Goal: Transaction & Acquisition: Purchase product/service

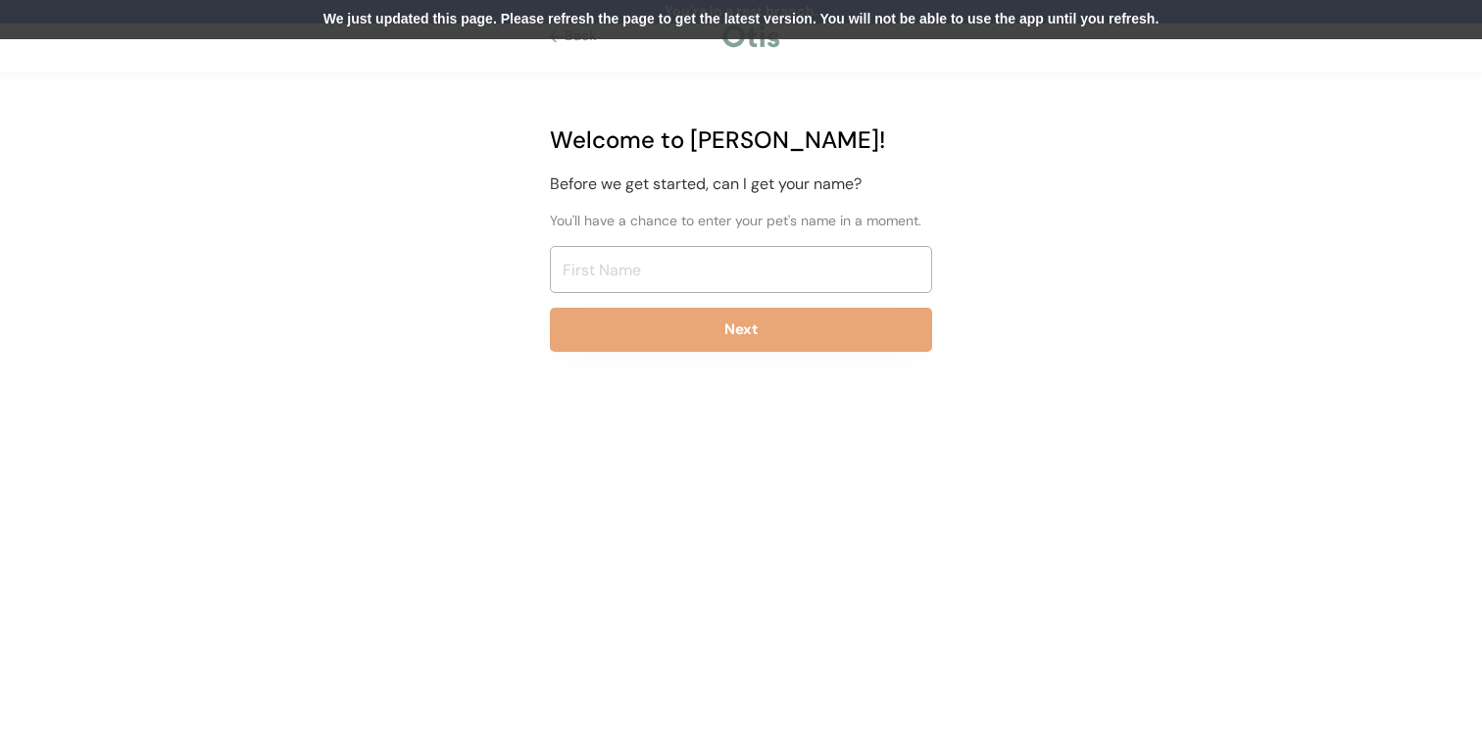
click at [903, 26] on div "We just updated this page. Please refresh the page to get the latest version. Y…" at bounding box center [741, 19] width 1482 height 39
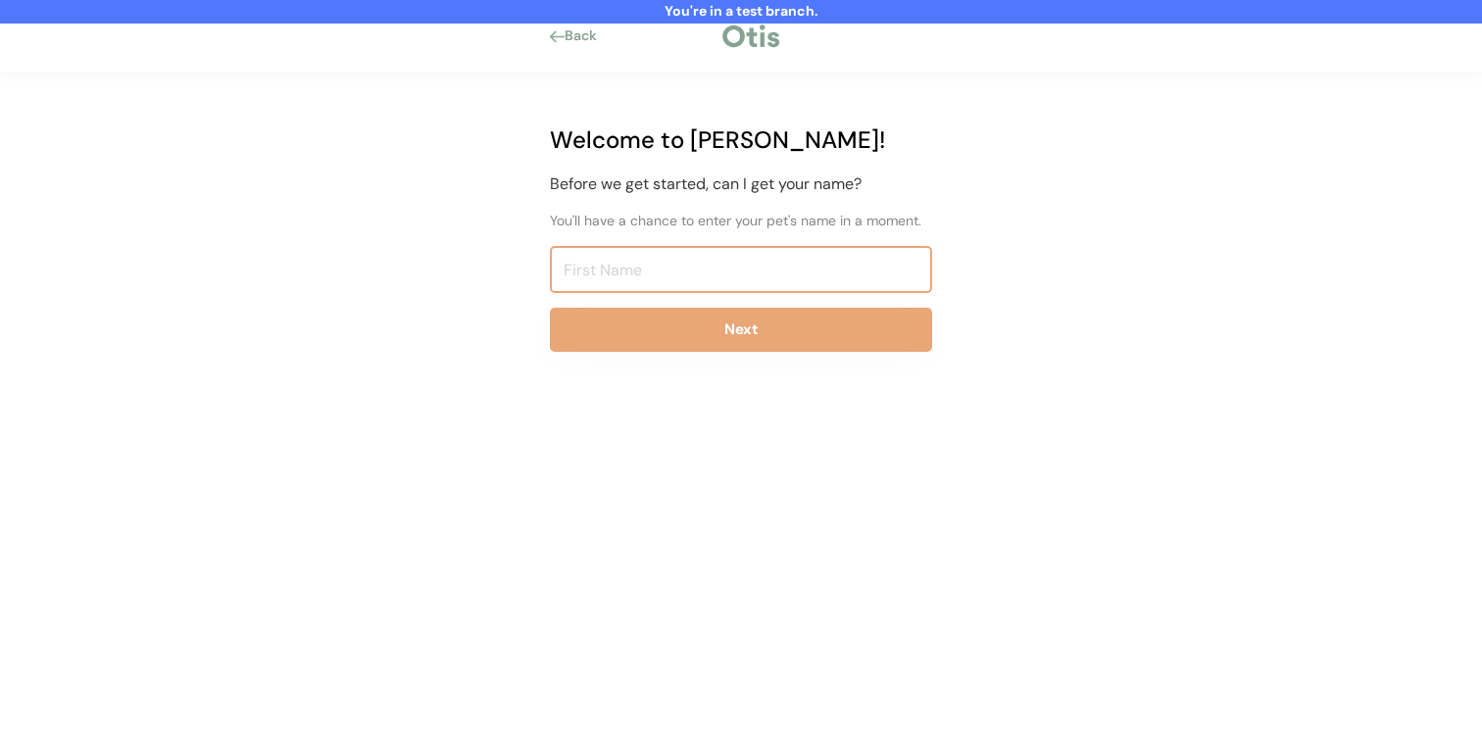
click at [784, 274] on input "input" at bounding box center [741, 269] width 382 height 47
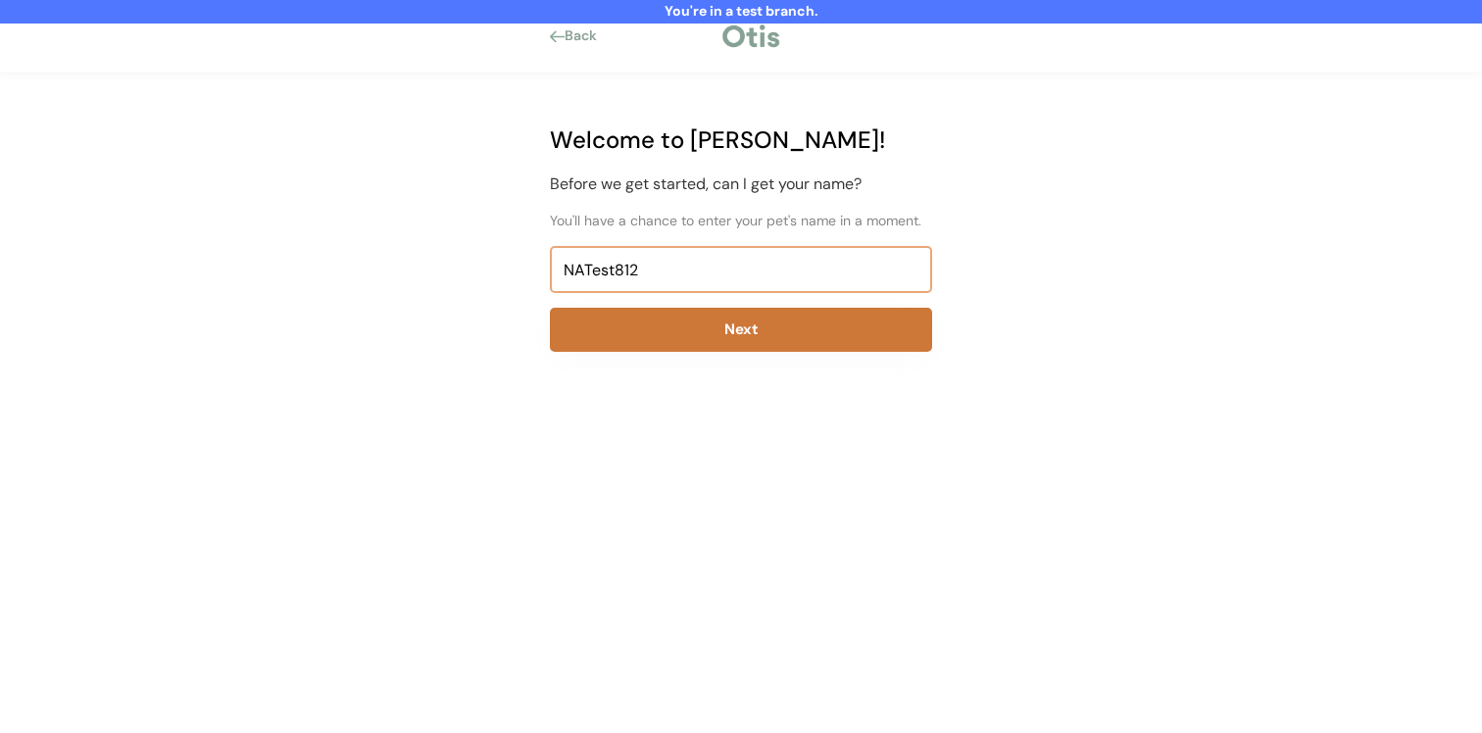
type input "NATest812"
click at [739, 338] on button "Next" at bounding box center [741, 330] width 382 height 44
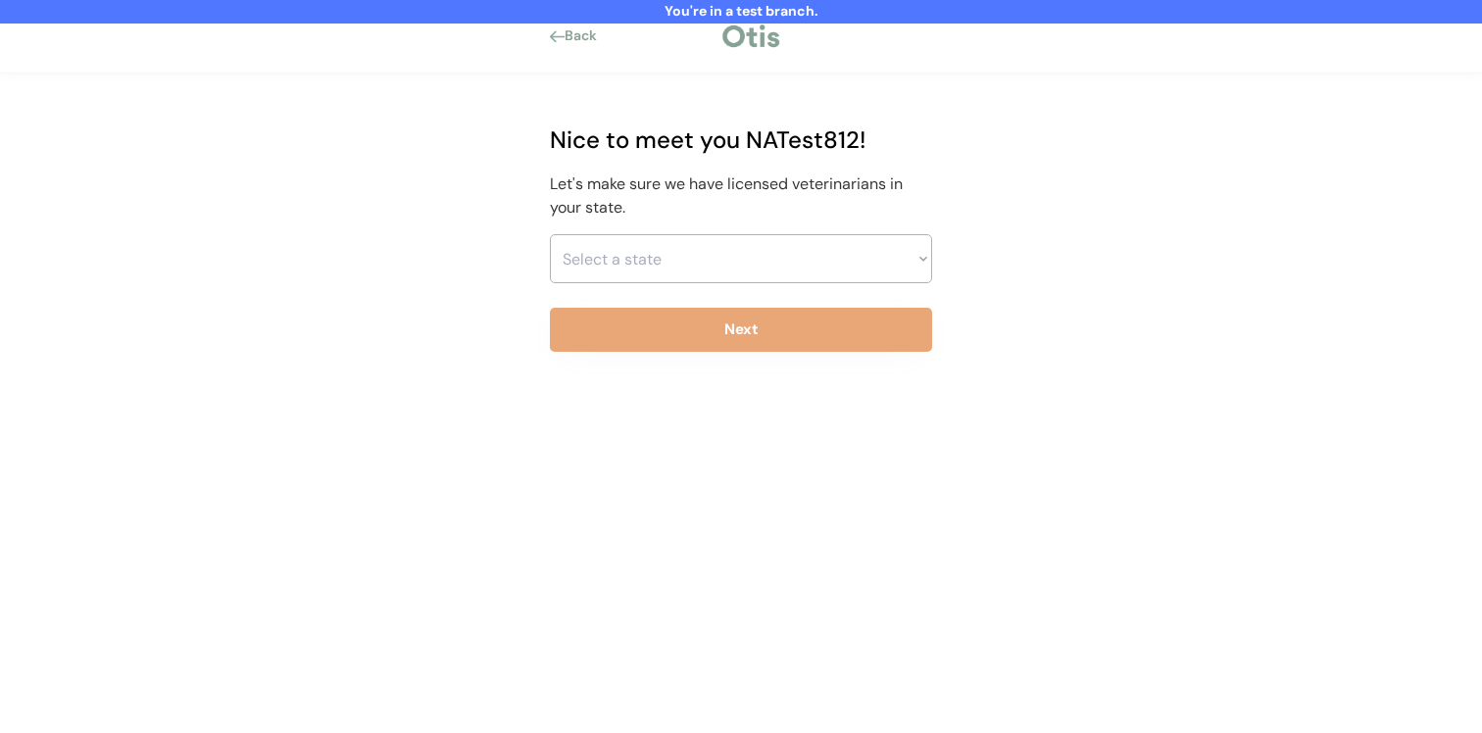
click at [743, 267] on select "Select a state Alabama Alaska American Samoa Arizona Arkansas California Colora…" at bounding box center [741, 258] width 382 height 49
select select ""1348695171700984260__LOOKUP__1703261330881x637905330213908200""
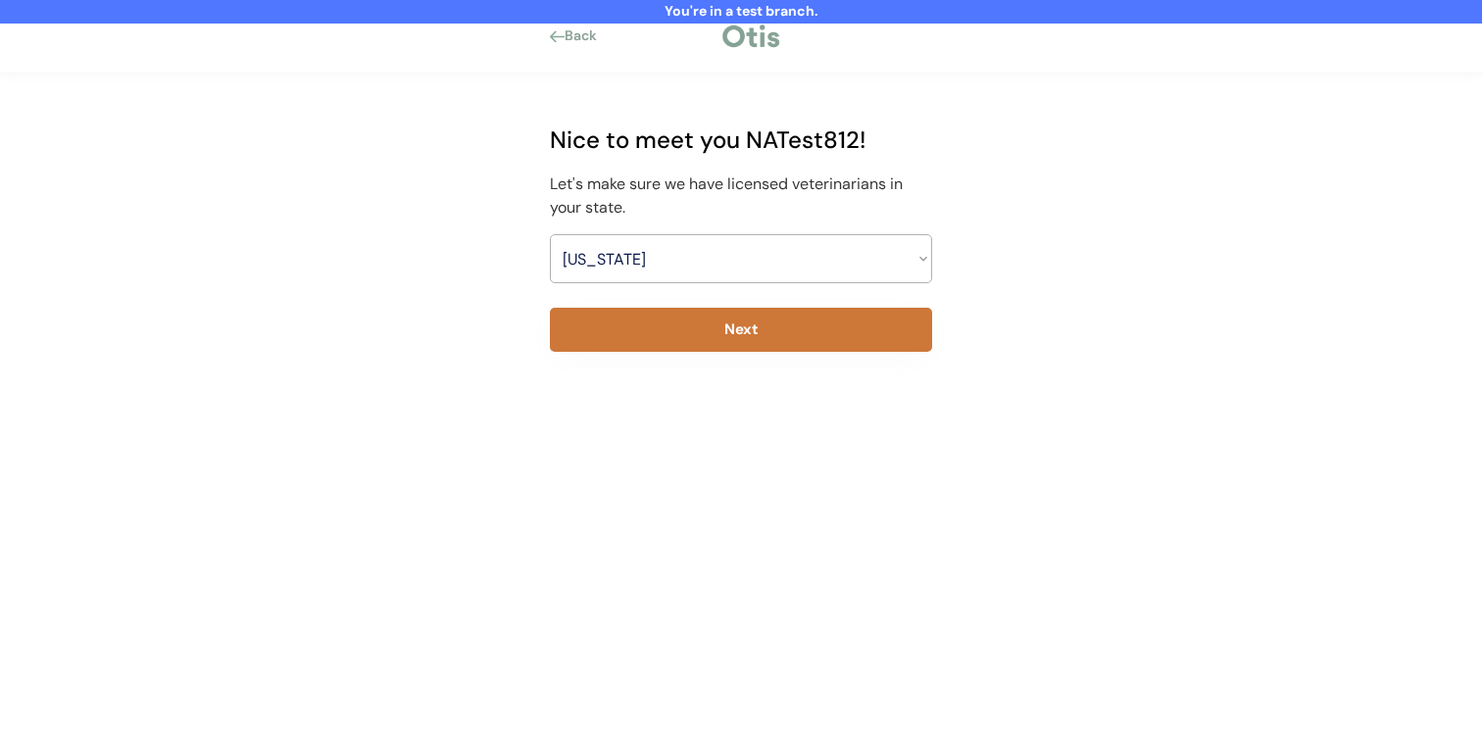
click at [730, 328] on button "Next" at bounding box center [741, 330] width 382 height 44
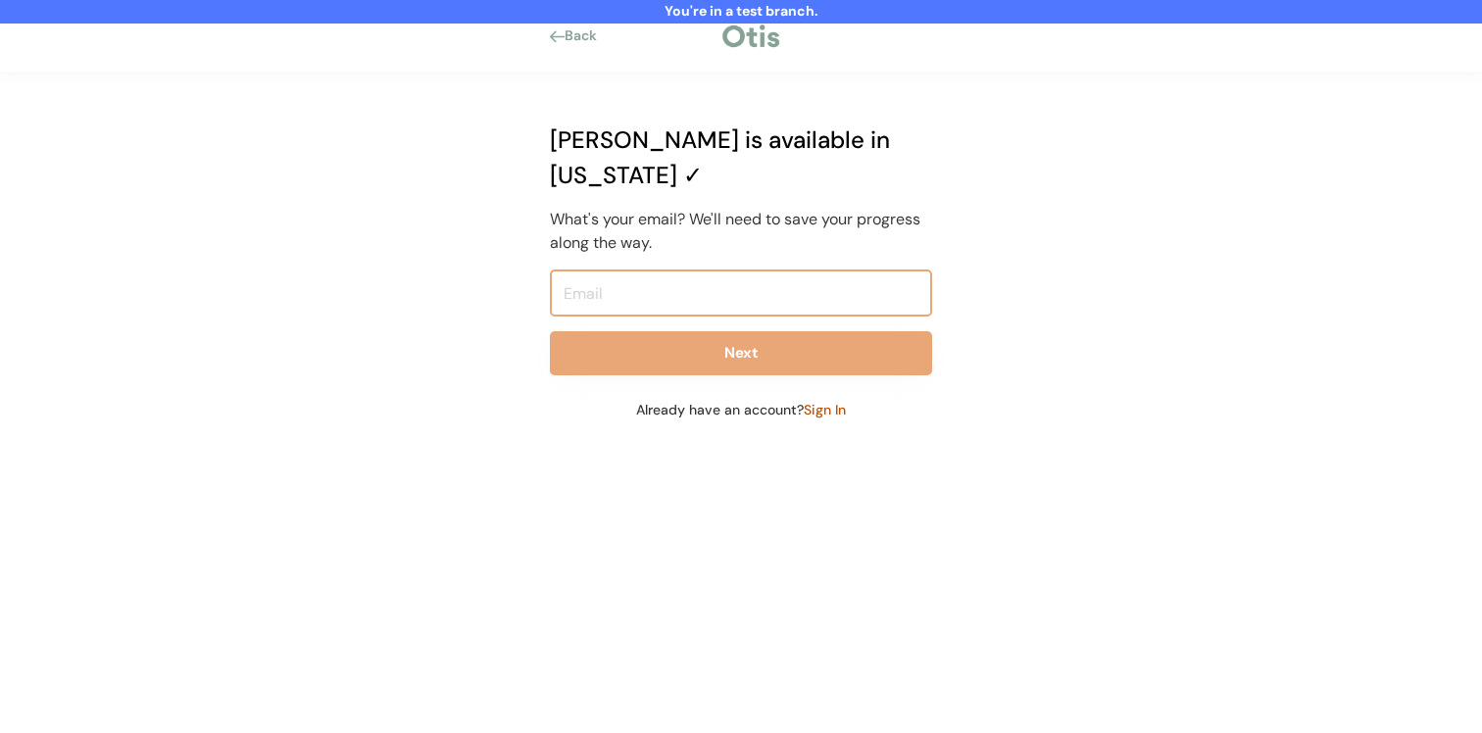
click at [730, 270] on input "email" at bounding box center [741, 293] width 382 height 47
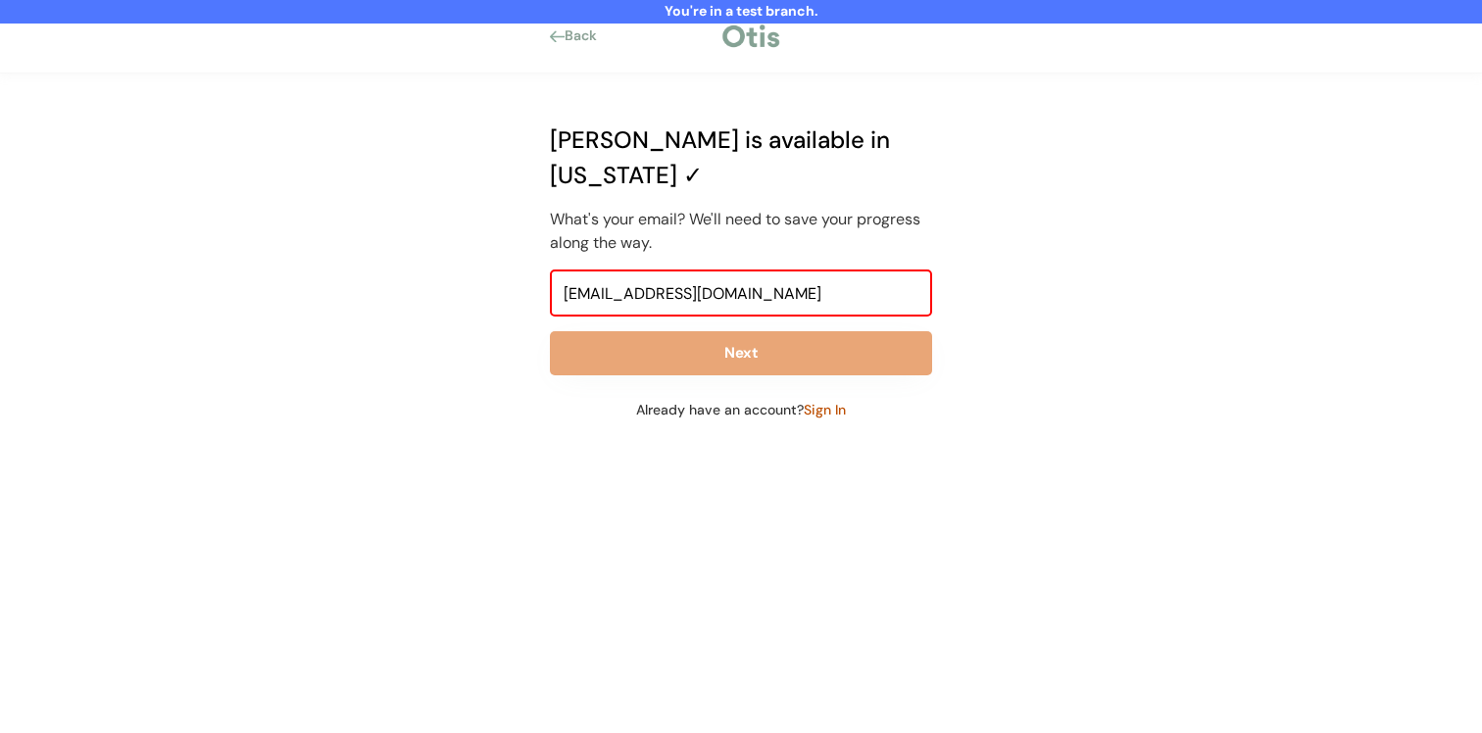
click at [681, 270] on input "niina+natest825@otisforpets.com" at bounding box center [741, 293] width 382 height 47
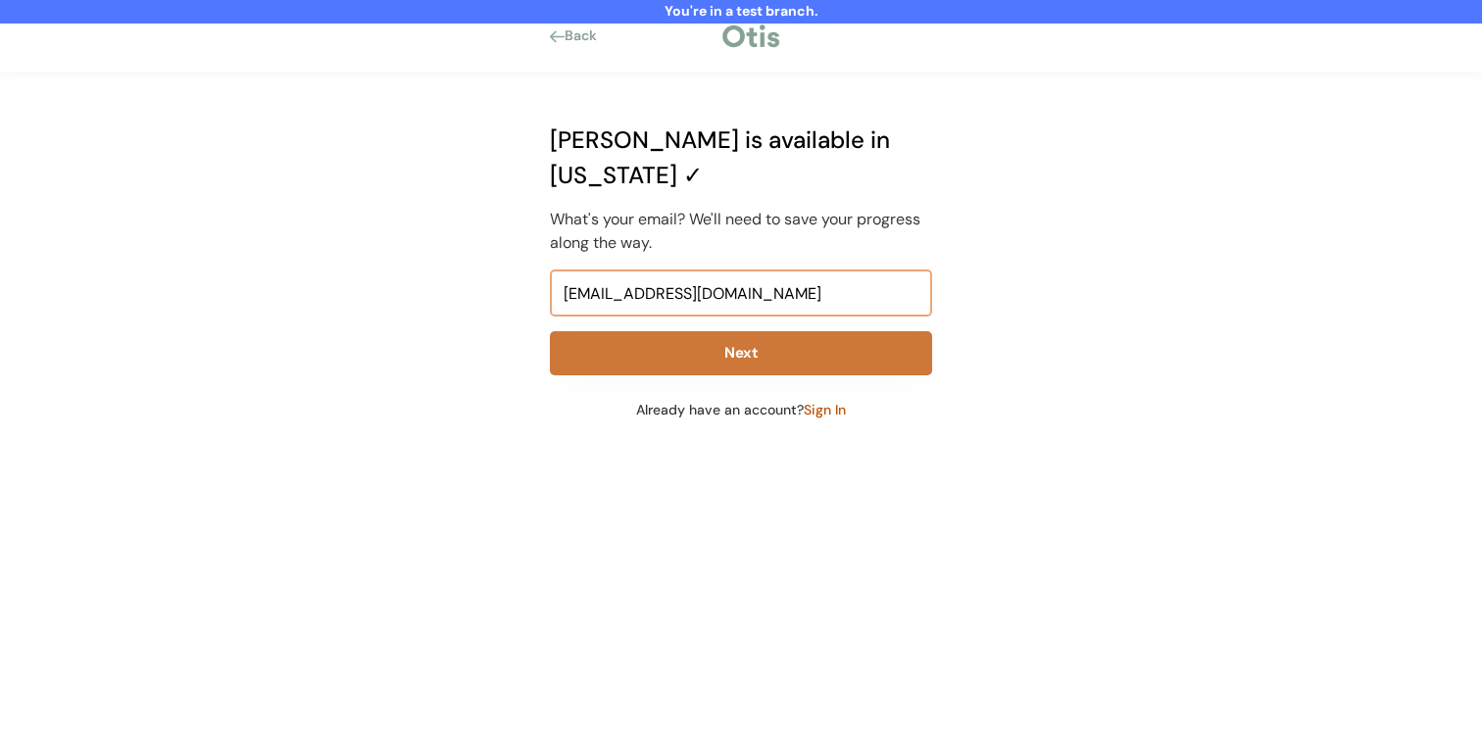
type input "niina+natest812@otisforpets.com"
click at [693, 331] on button "Next" at bounding box center [741, 353] width 382 height 44
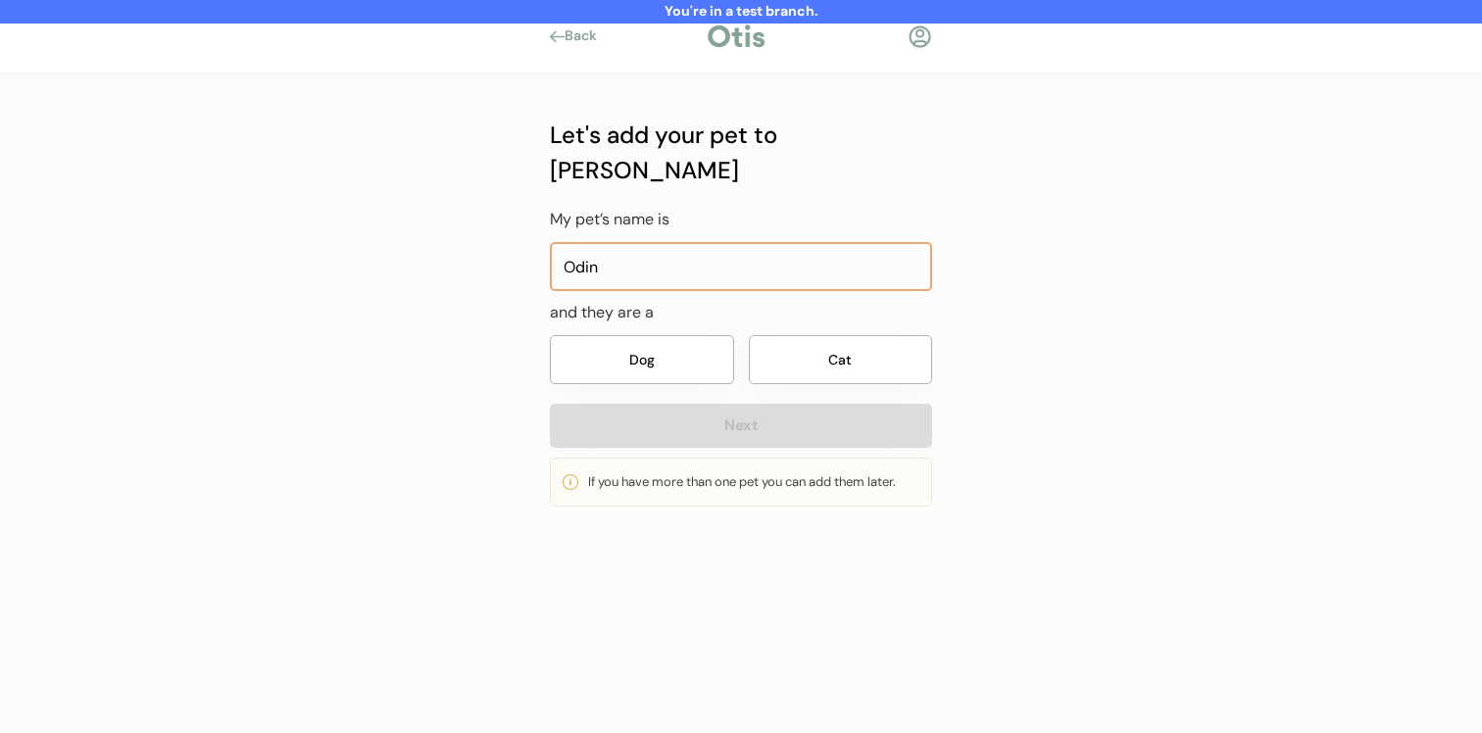
type input "Odin"
click at [629, 335] on button "Dog" at bounding box center [642, 359] width 184 height 49
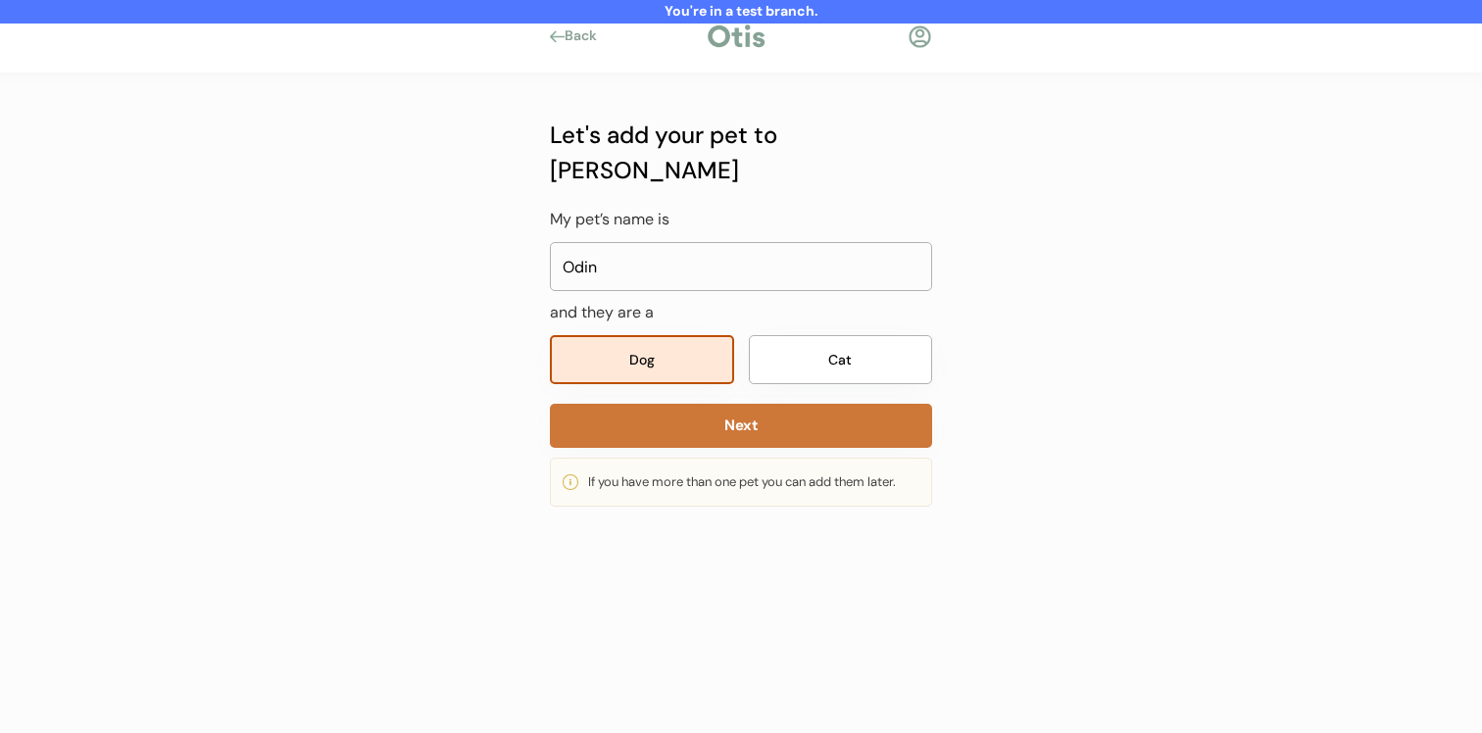
click at [631, 404] on button "Next" at bounding box center [741, 426] width 382 height 44
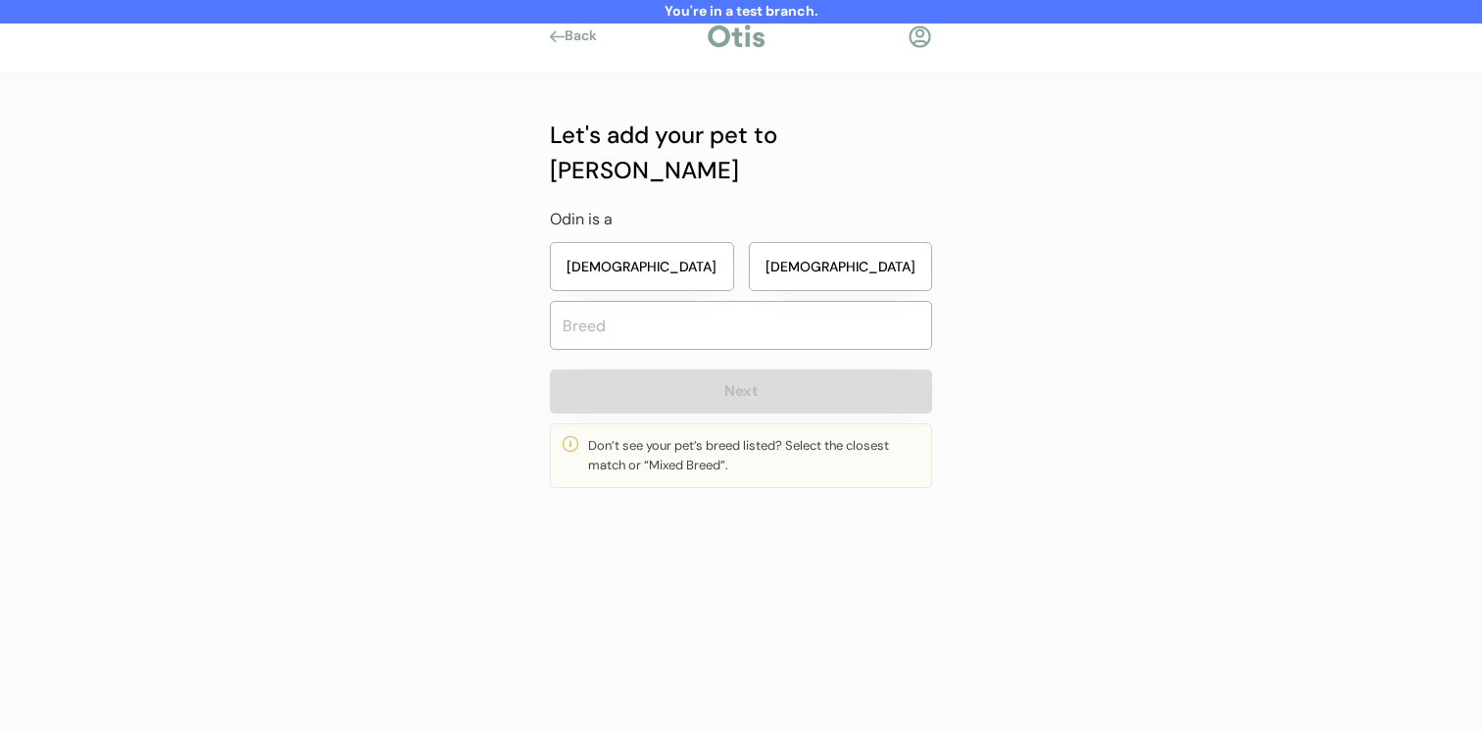
click at [777, 242] on button "[DEMOGRAPHIC_DATA]" at bounding box center [841, 266] width 184 height 49
click at [728, 321] on div "Let's add your pet to Otis Odin is a Female Male Next Don’t see your pet’s bree…" at bounding box center [741, 303] width 382 height 371
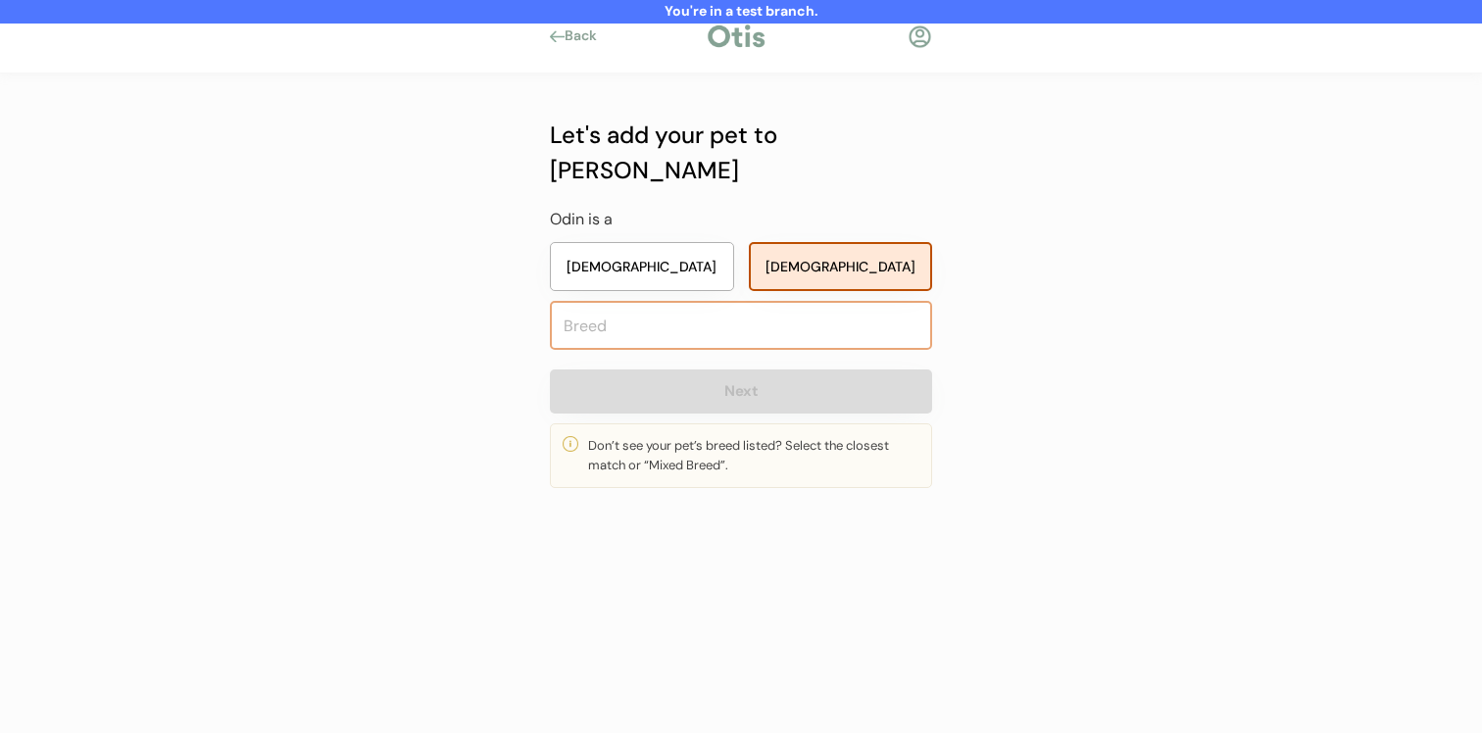
click at [744, 301] on input "text" at bounding box center [741, 325] width 382 height 49
type input "mix"
type input "mixed Breed"
type input "mixed"
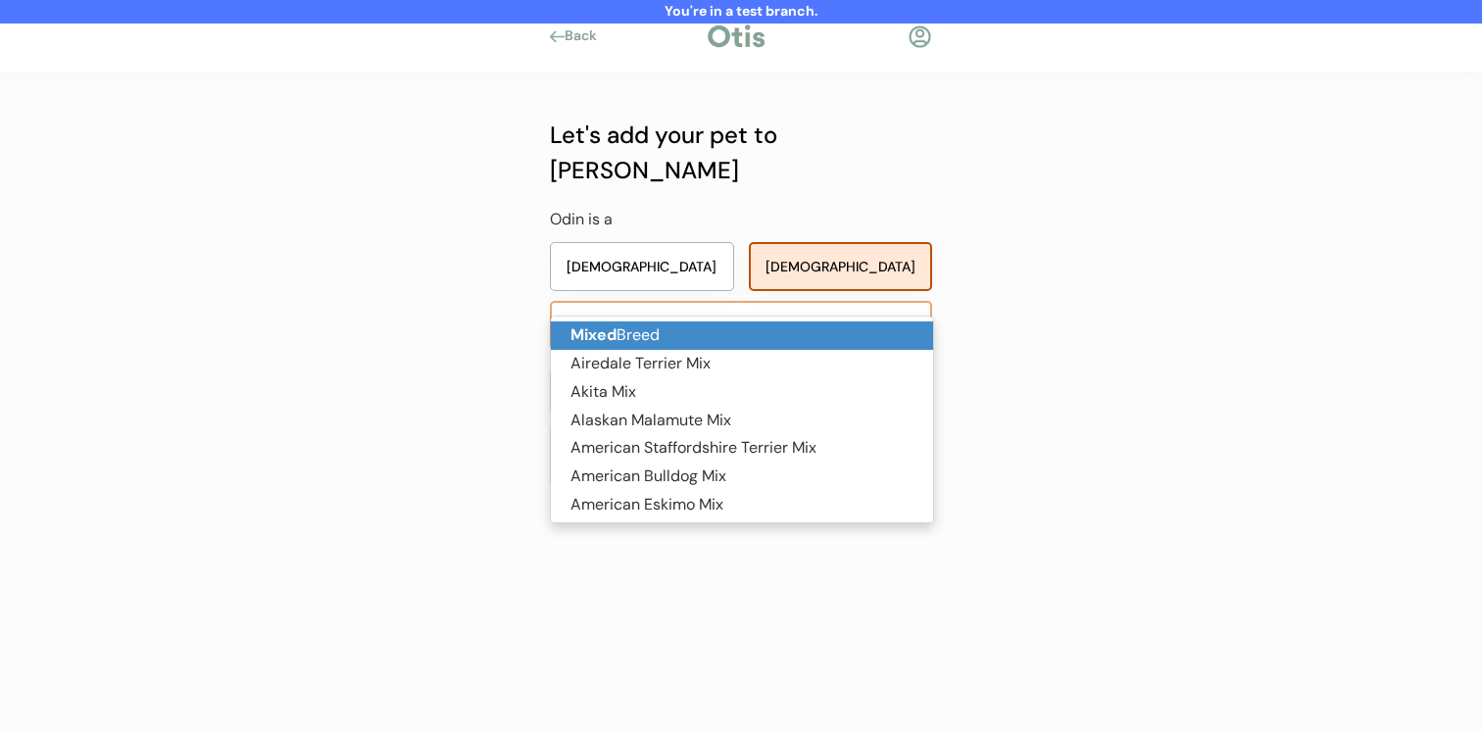
click at [745, 341] on p "Mixed Breed" at bounding box center [742, 336] width 382 height 28
type input "Mixed Breed"
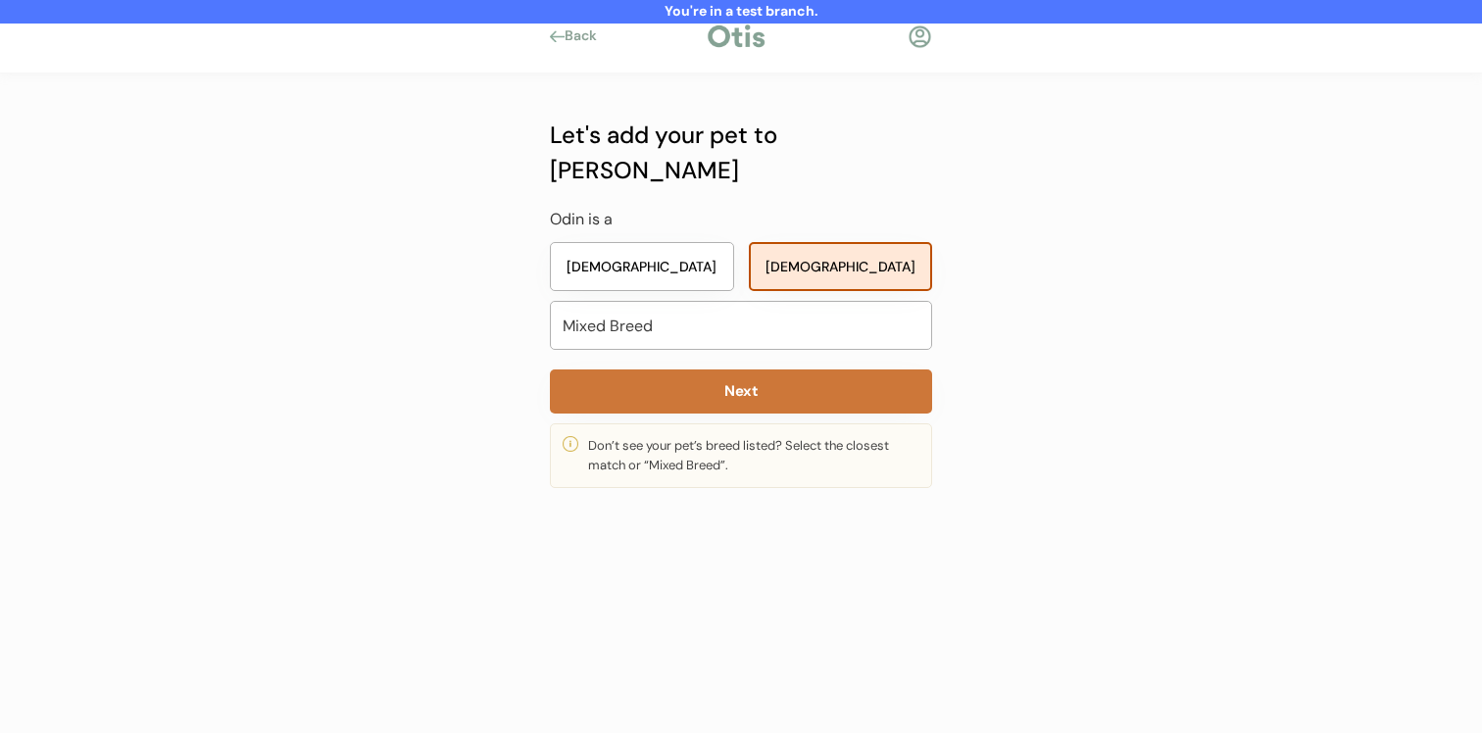
click at [744, 370] on button "Next" at bounding box center [741, 392] width 382 height 44
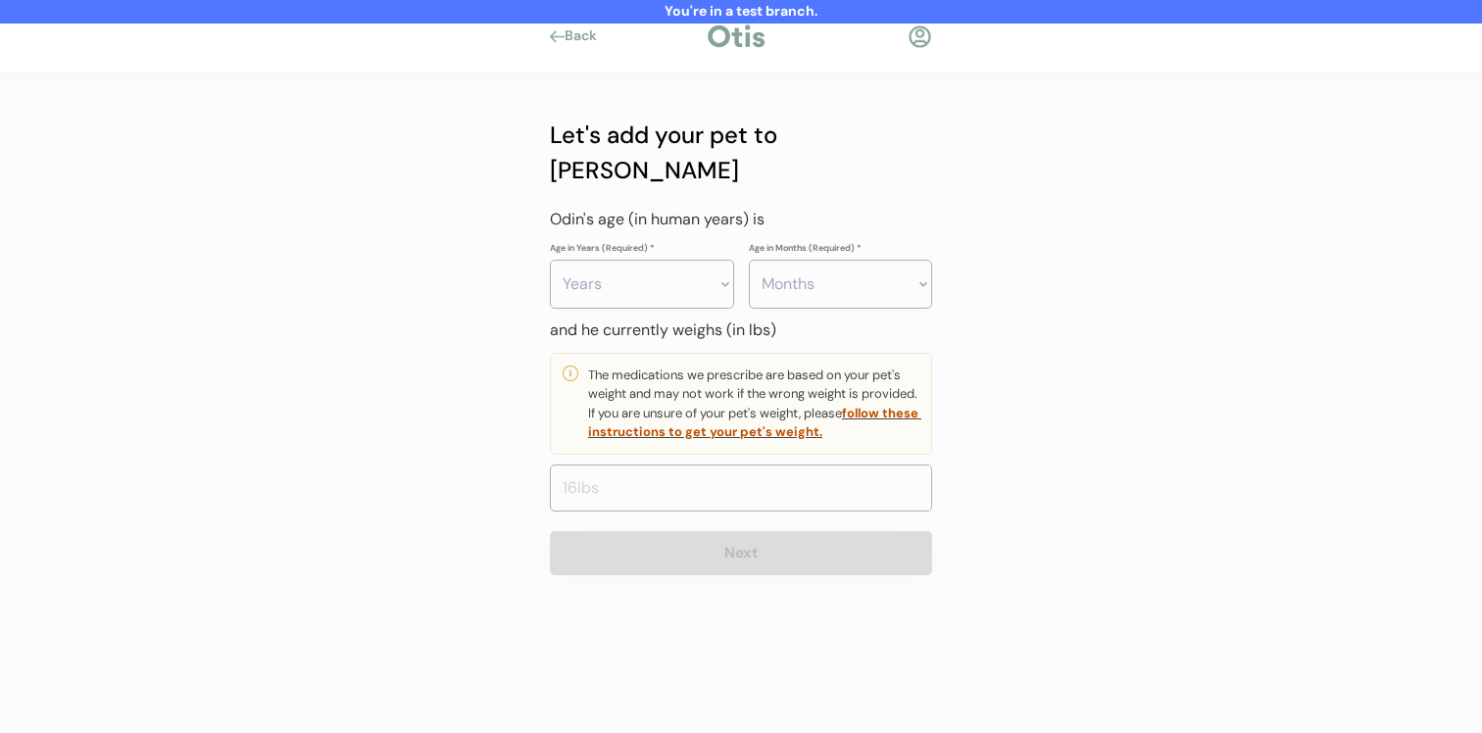
click at [693, 260] on select "Years 0 1 2 3 4 5 6 7 8 9 10 11 12 13 14 15 16 17 18 19 20" at bounding box center [642, 284] width 184 height 49
select select "2"
click at [806, 260] on select "Months 0 1 2 3 4 5 6 7 8 9 10 11" at bounding box center [841, 284] width 184 height 49
click at [808, 263] on select "Months 0 1 2 3 4 5 6 7 8 9 10 11" at bounding box center [841, 284] width 184 height 49
select select "6"
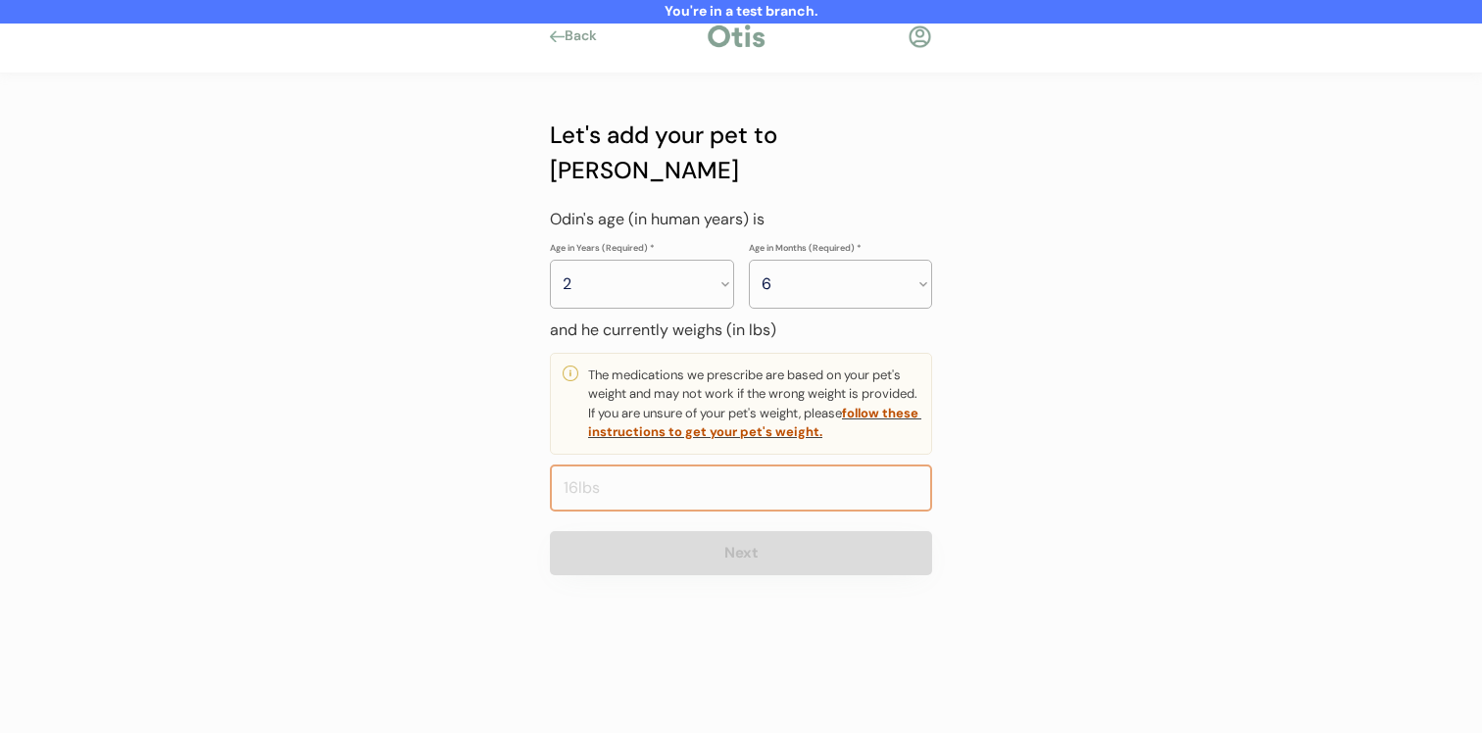
click at [758, 465] on input "input" at bounding box center [741, 488] width 382 height 47
type input "72.0"
click at [757, 531] on button "Next" at bounding box center [741, 553] width 382 height 44
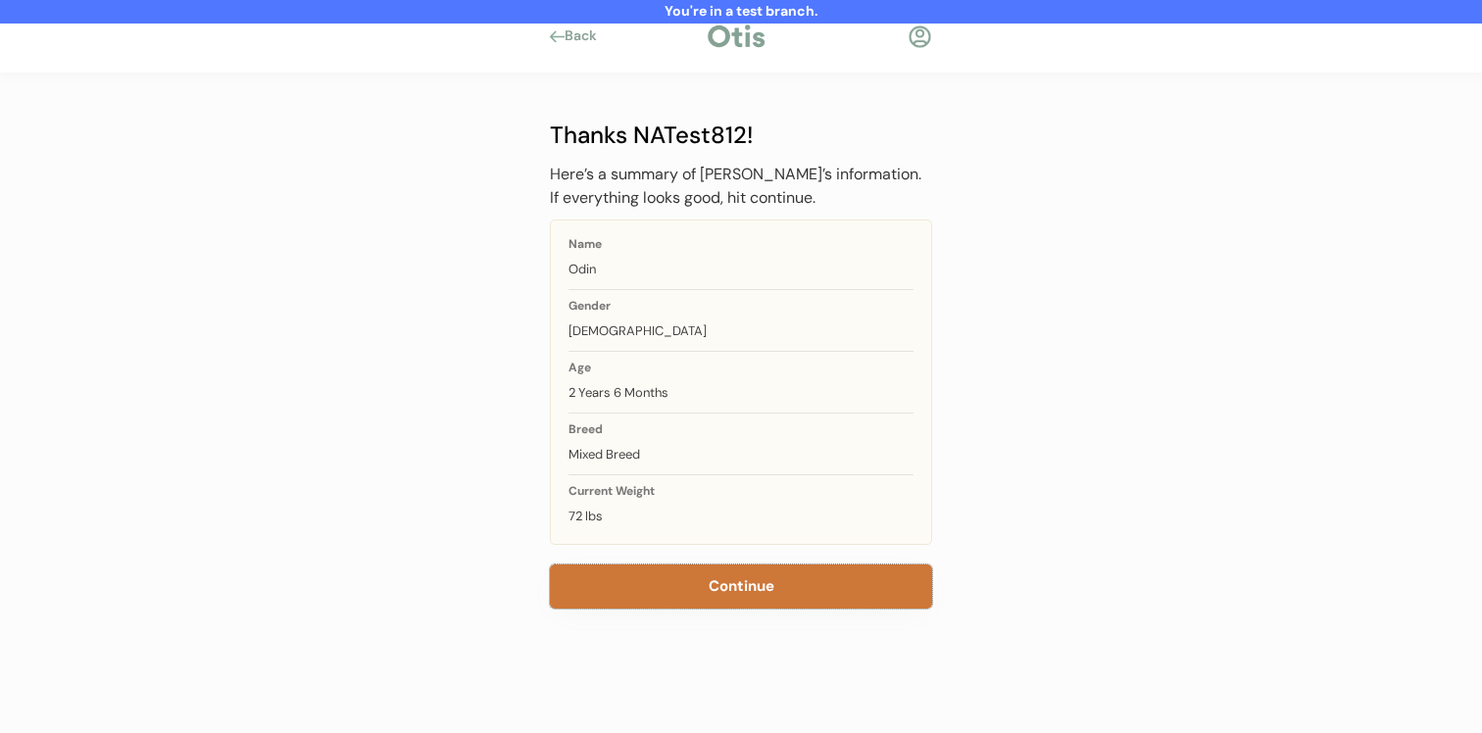
click at [724, 574] on button "Continue" at bounding box center [741, 587] width 382 height 44
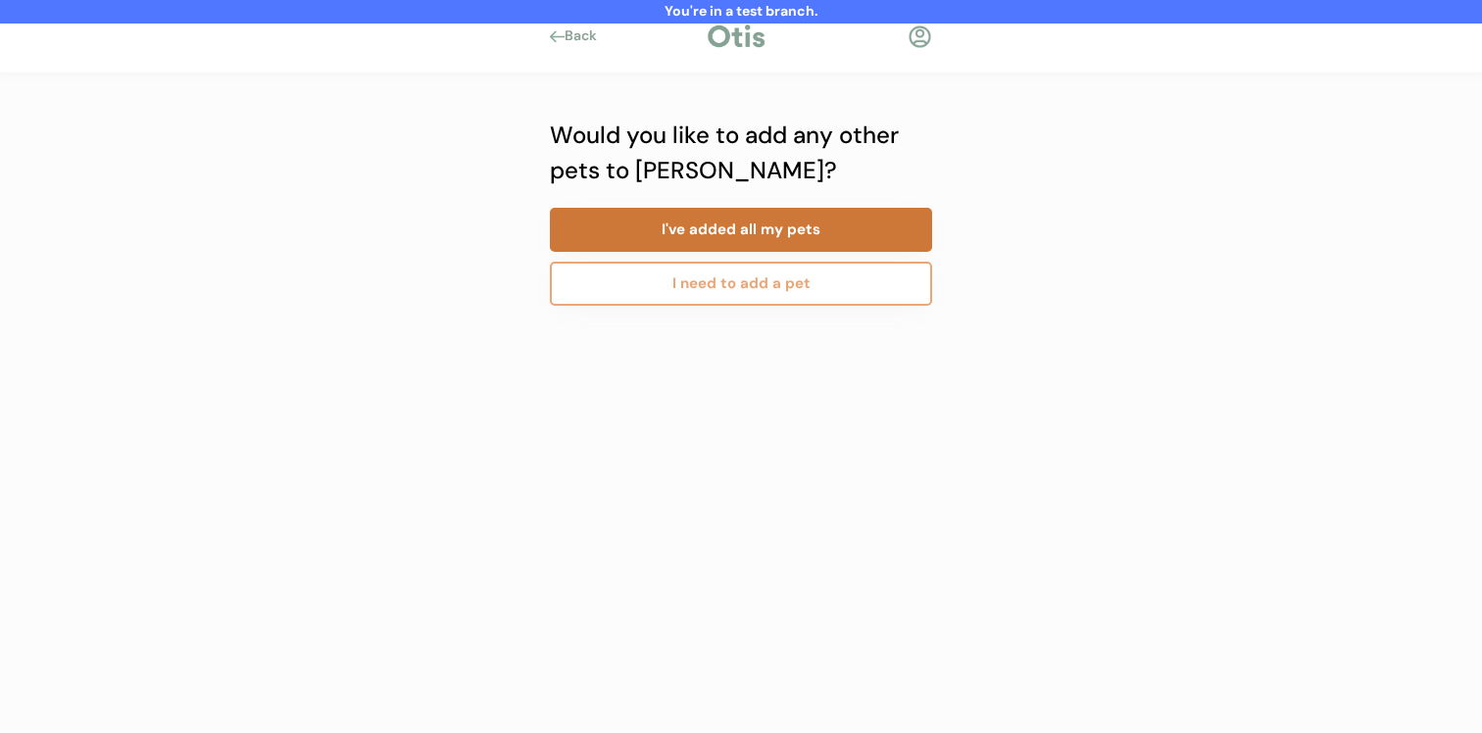
click at [803, 231] on button "I've added all my pets" at bounding box center [741, 230] width 382 height 44
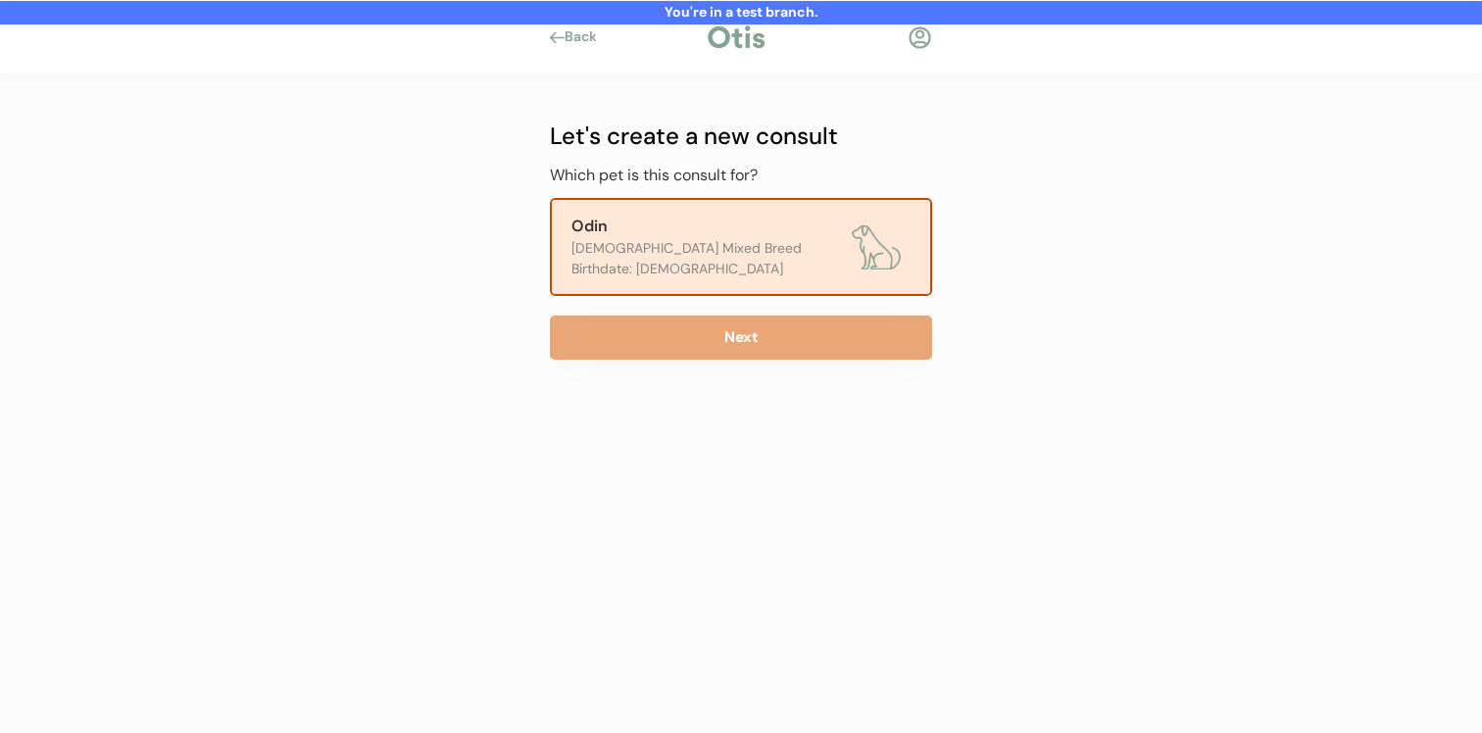
click at [925, 44] on div at bounding box center [920, 37] width 25 height 25
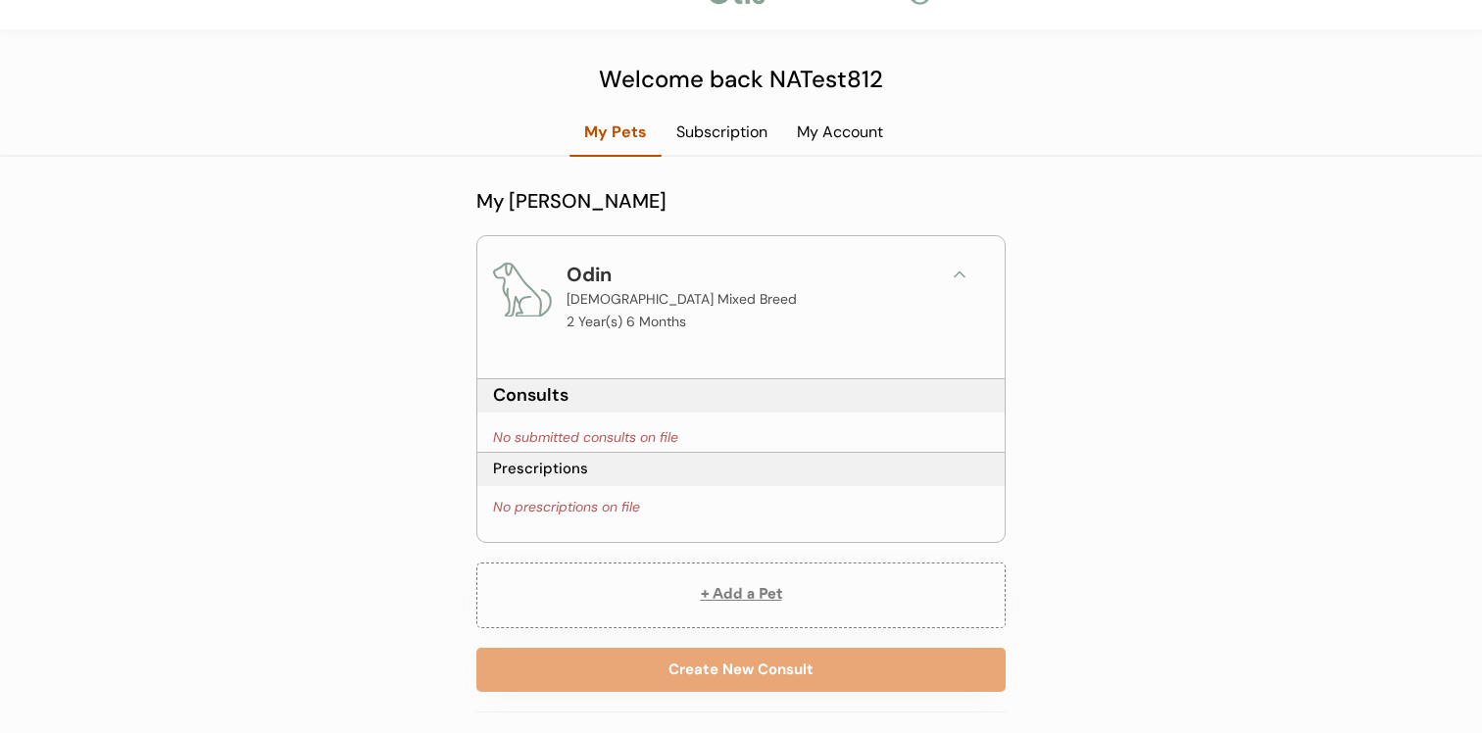
scroll to position [63, 0]
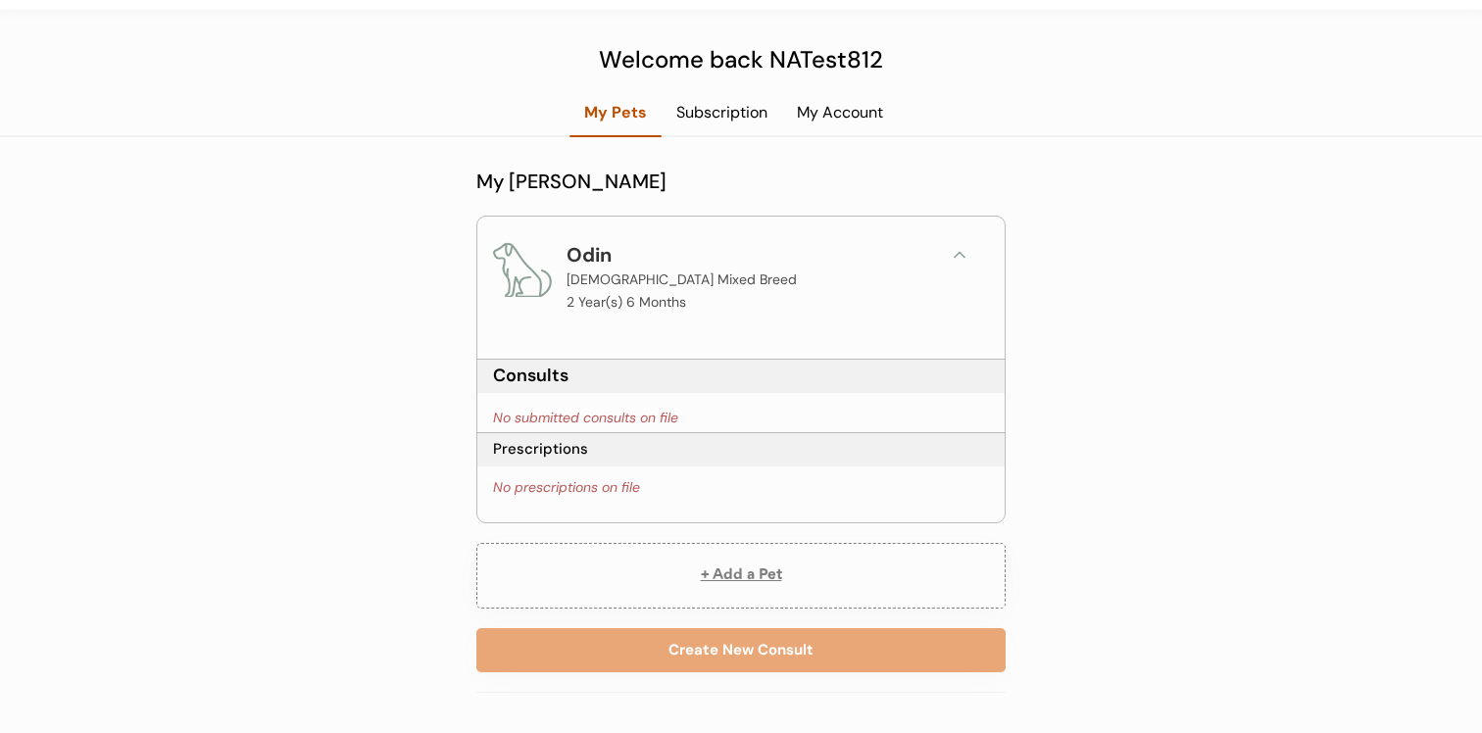
click at [735, 579] on button "+ Add a Pet" at bounding box center [740, 576] width 529 height 66
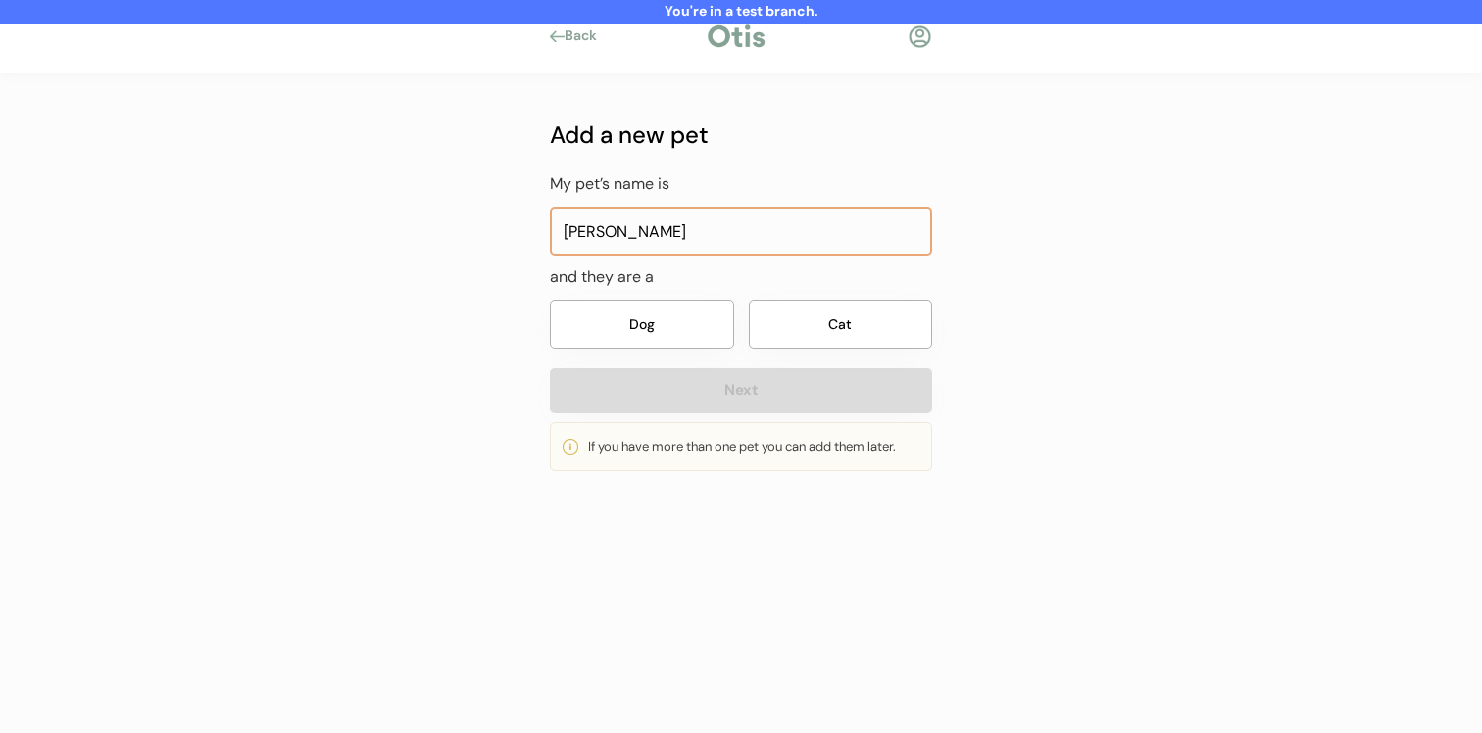
type input "[PERSON_NAME]"
click at [646, 319] on button "Dog" at bounding box center [642, 324] width 184 height 49
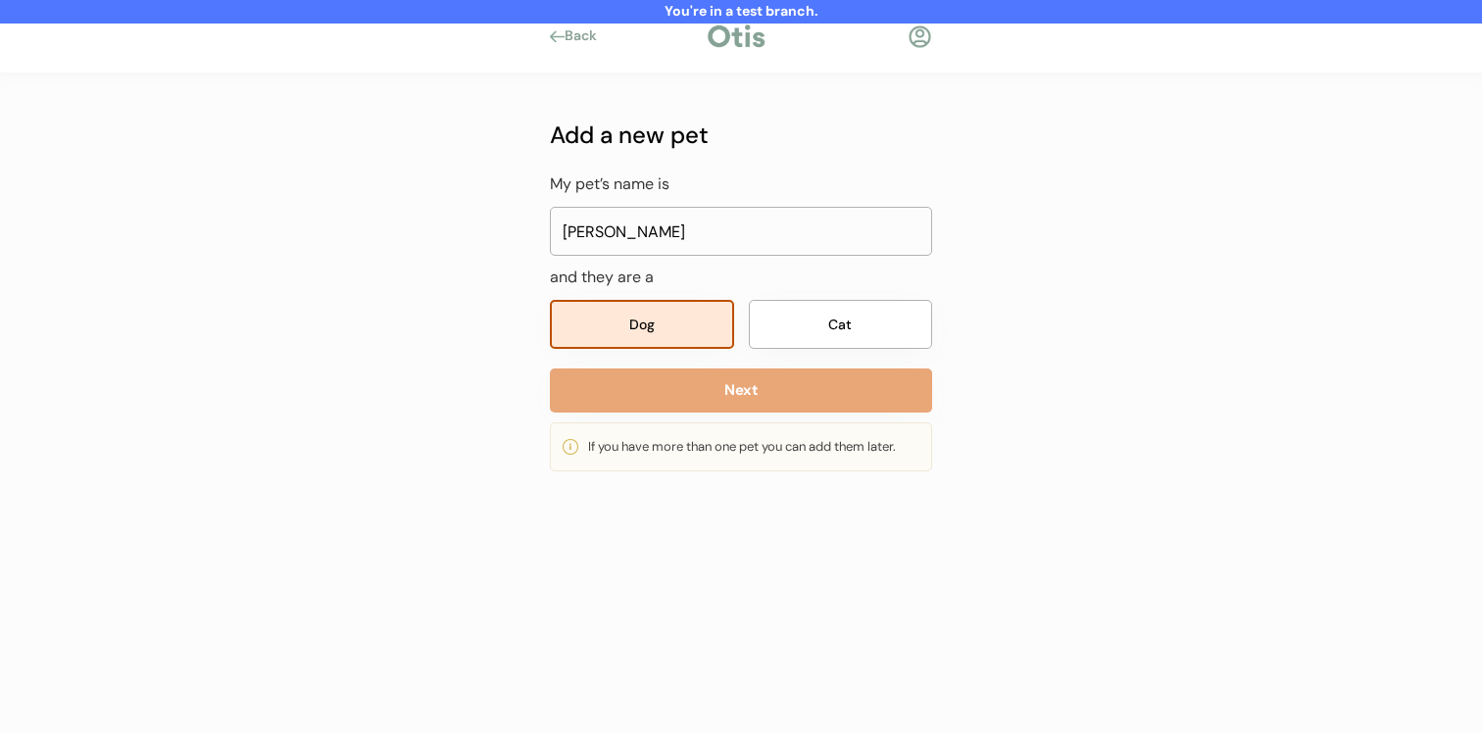
click at [646, 403] on button "Next" at bounding box center [741, 391] width 382 height 44
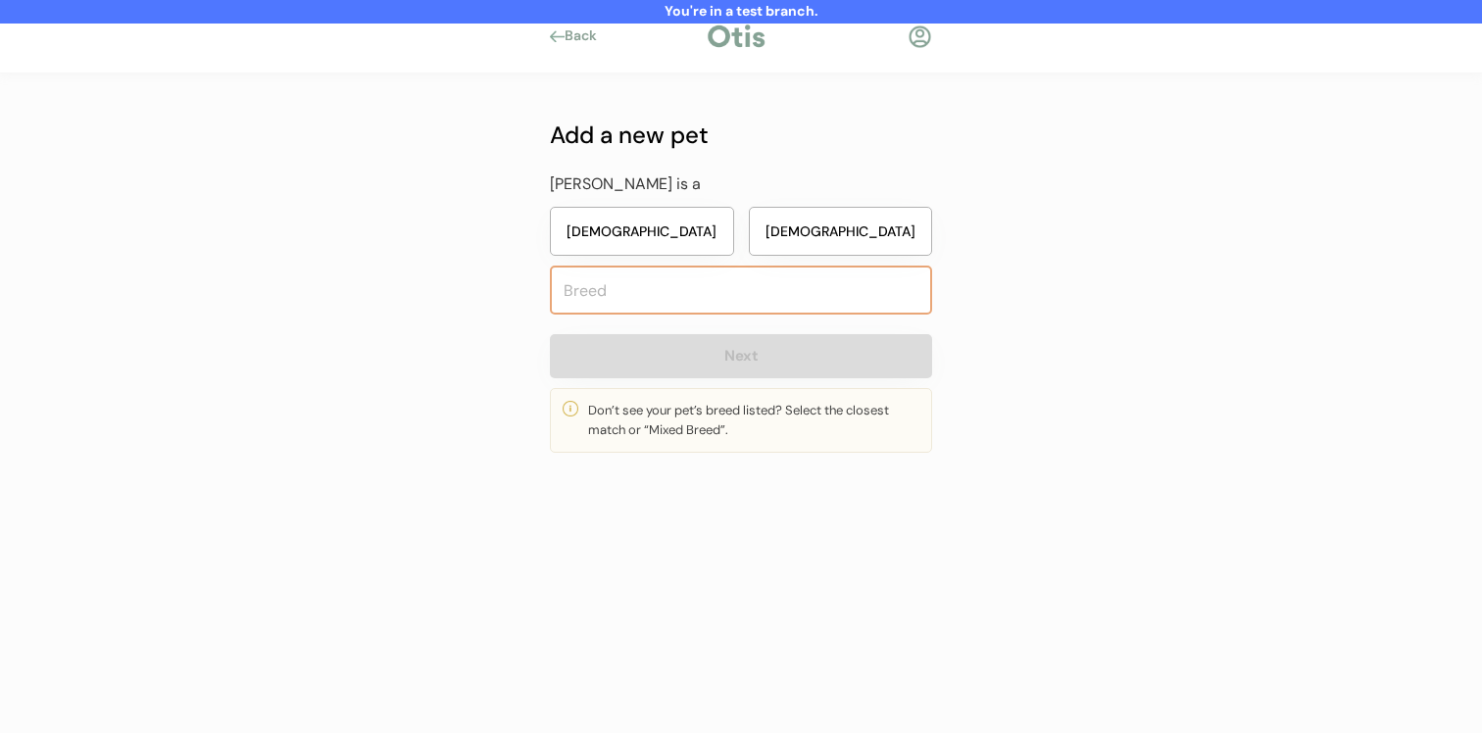
click at [820, 232] on button "Male" at bounding box center [841, 231] width 184 height 49
click at [806, 301] on input "text" at bounding box center [741, 290] width 382 height 49
type input "anat"
type input "anatolian Shepherd Dog"
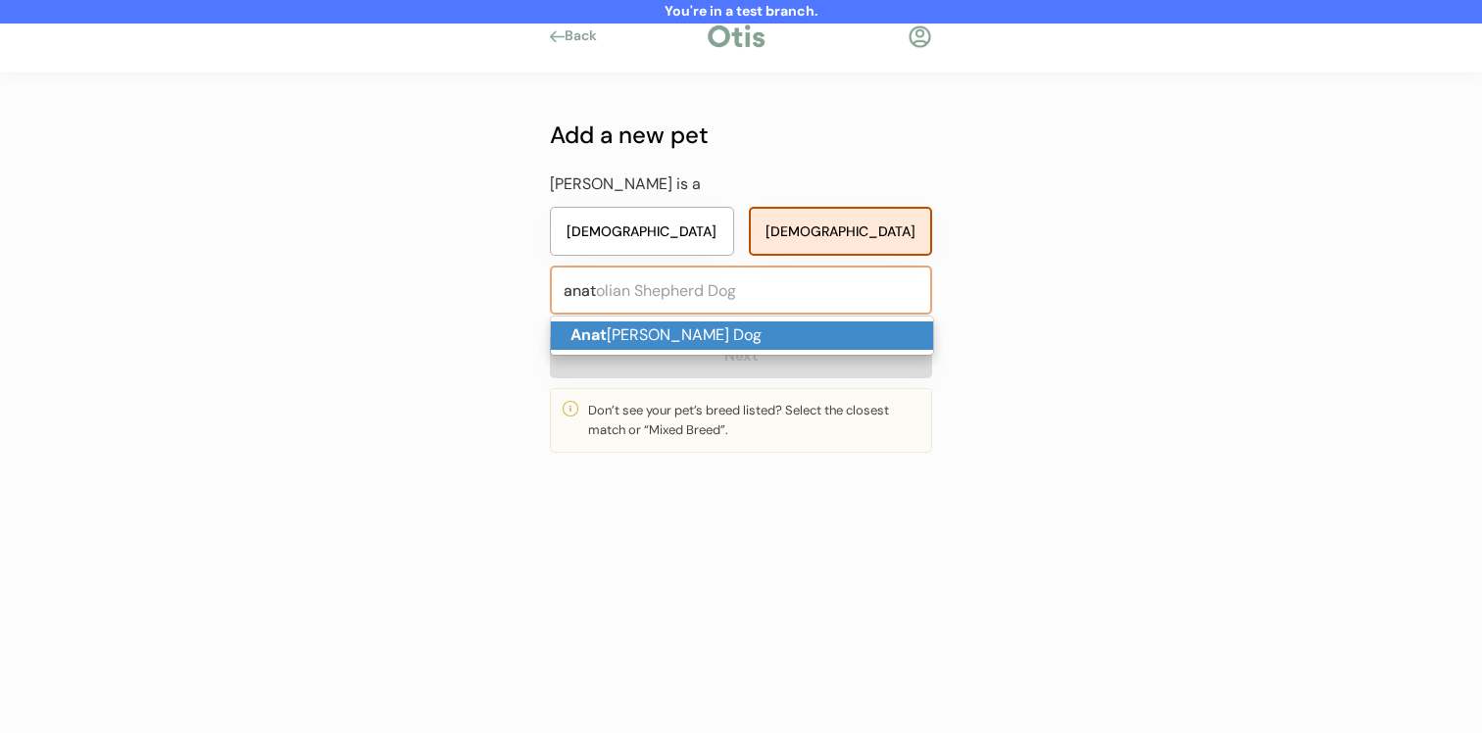
click at [791, 327] on p "Anat olian Shepherd Dog" at bounding box center [742, 336] width 382 height 28
type input "Anatolian Shepherd Dog"
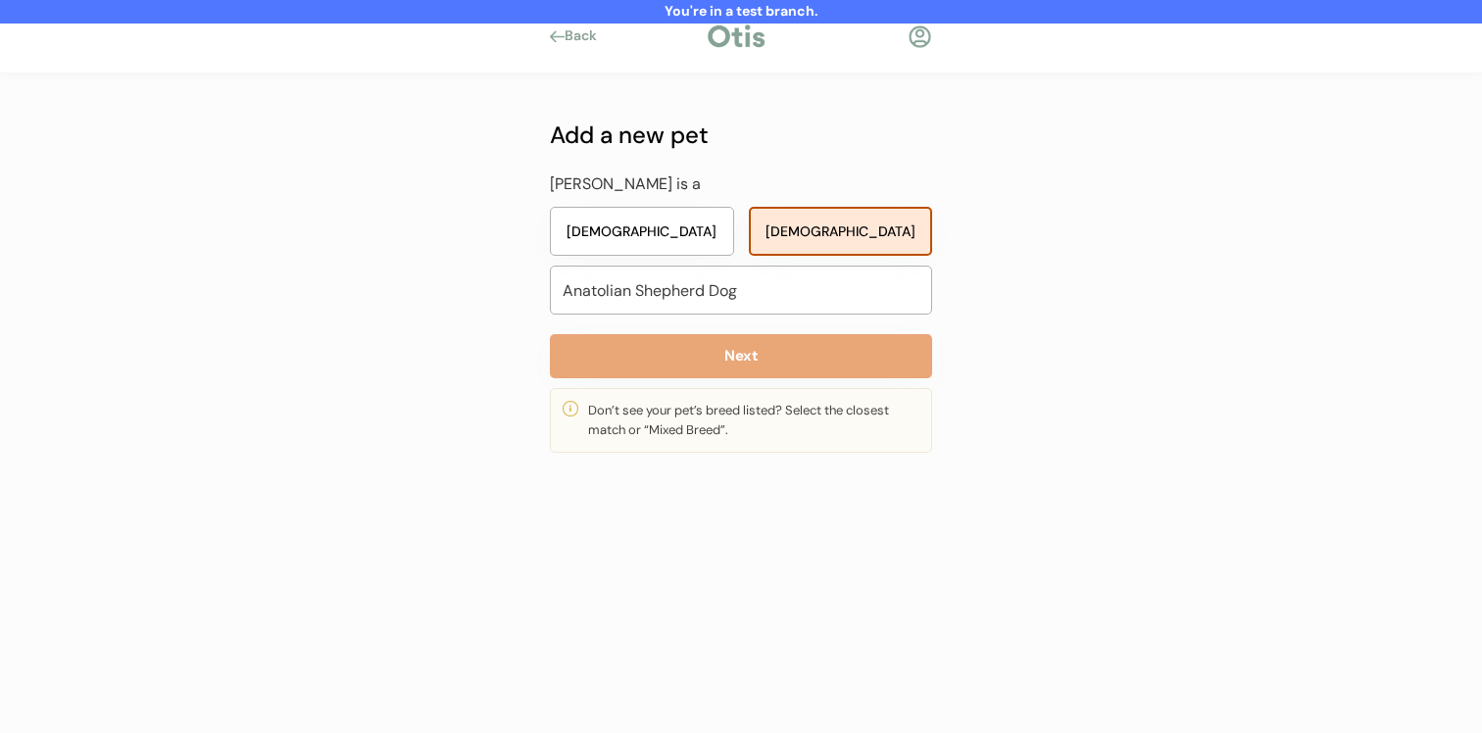
click at [787, 370] on button "Next" at bounding box center [741, 356] width 382 height 44
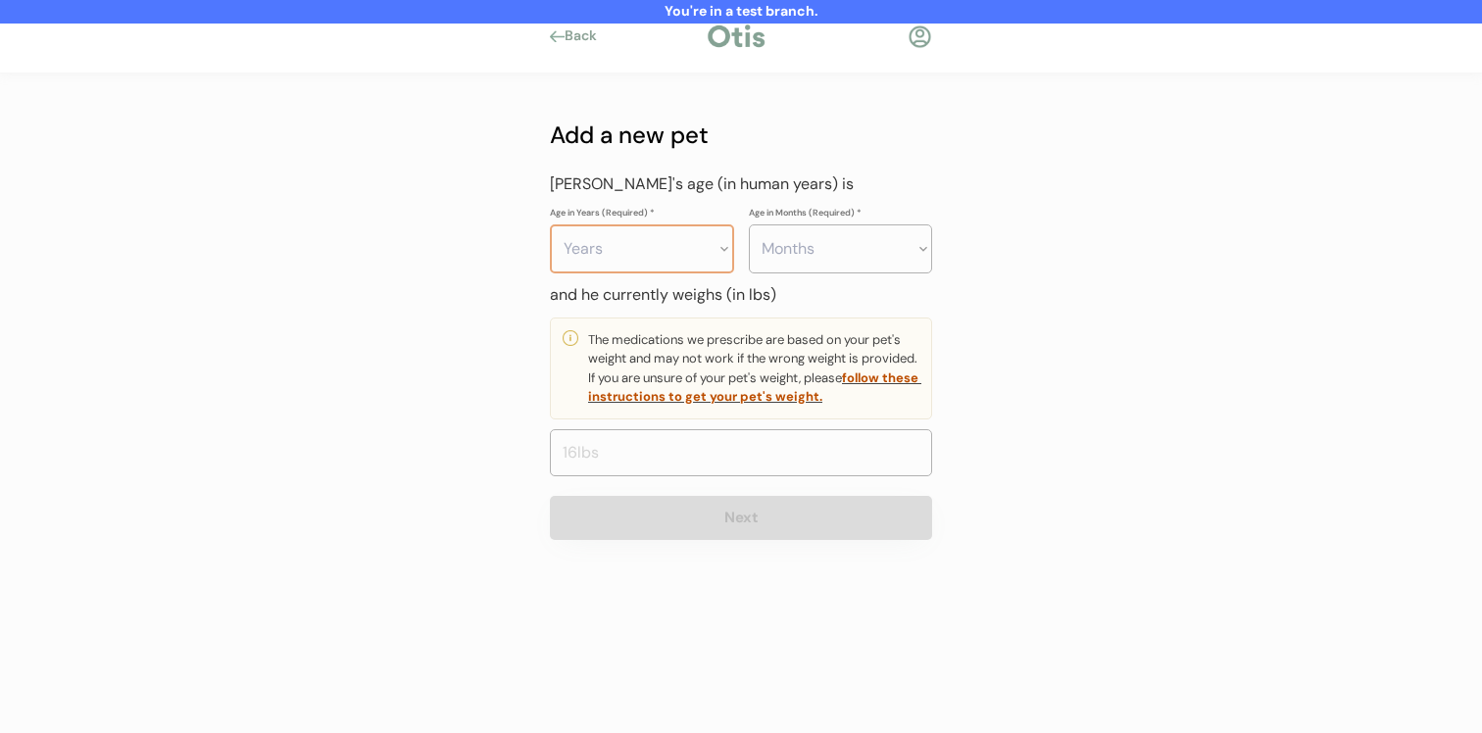
click at [689, 248] on select "Years 0 1 2 3 4 5 6 7 8 9 10 11 12 13 14 15 16 17 18 19 20" at bounding box center [642, 248] width 184 height 49
select select "5"
click at [857, 241] on select "Months 0 1 2 3 4 5 6 7 8 9 10 11" at bounding box center [841, 248] width 184 height 49
select select "6"
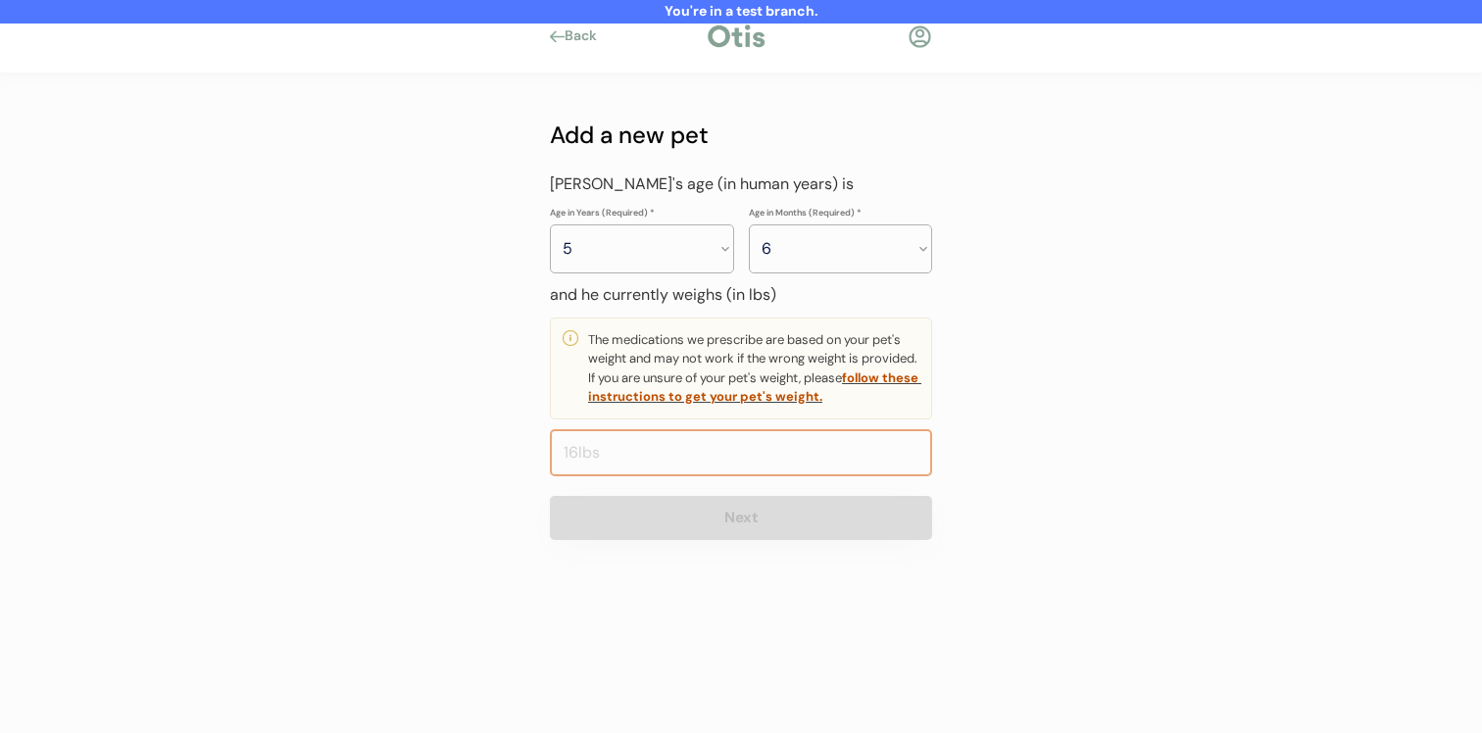
click at [756, 452] on input "input" at bounding box center [741, 452] width 382 height 47
type input "22.0"
click at [744, 485] on div "Add a new pet Nelly's age (in human years) is Age in Years (Required) * Years 0…" at bounding box center [741, 329] width 382 height 422
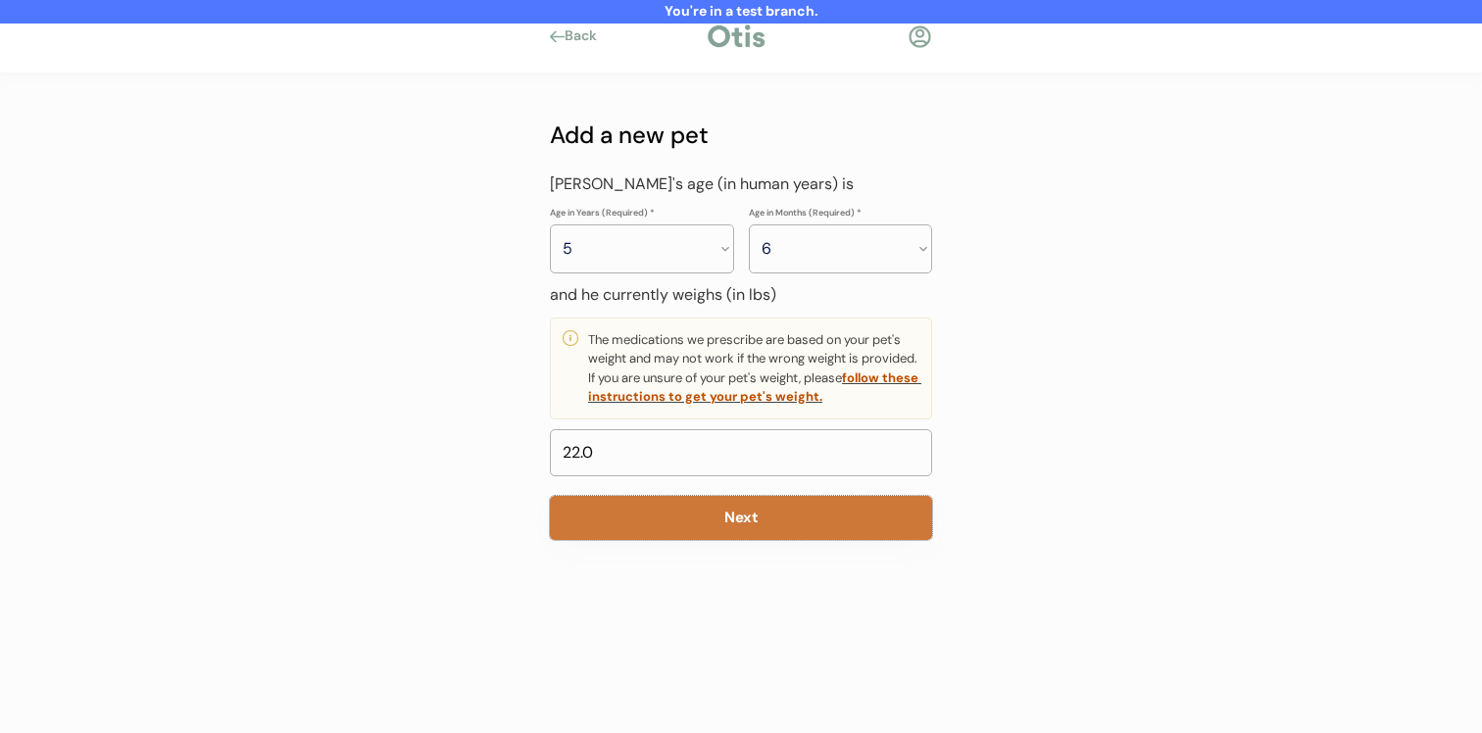
click at [741, 521] on button "Next" at bounding box center [741, 518] width 382 height 44
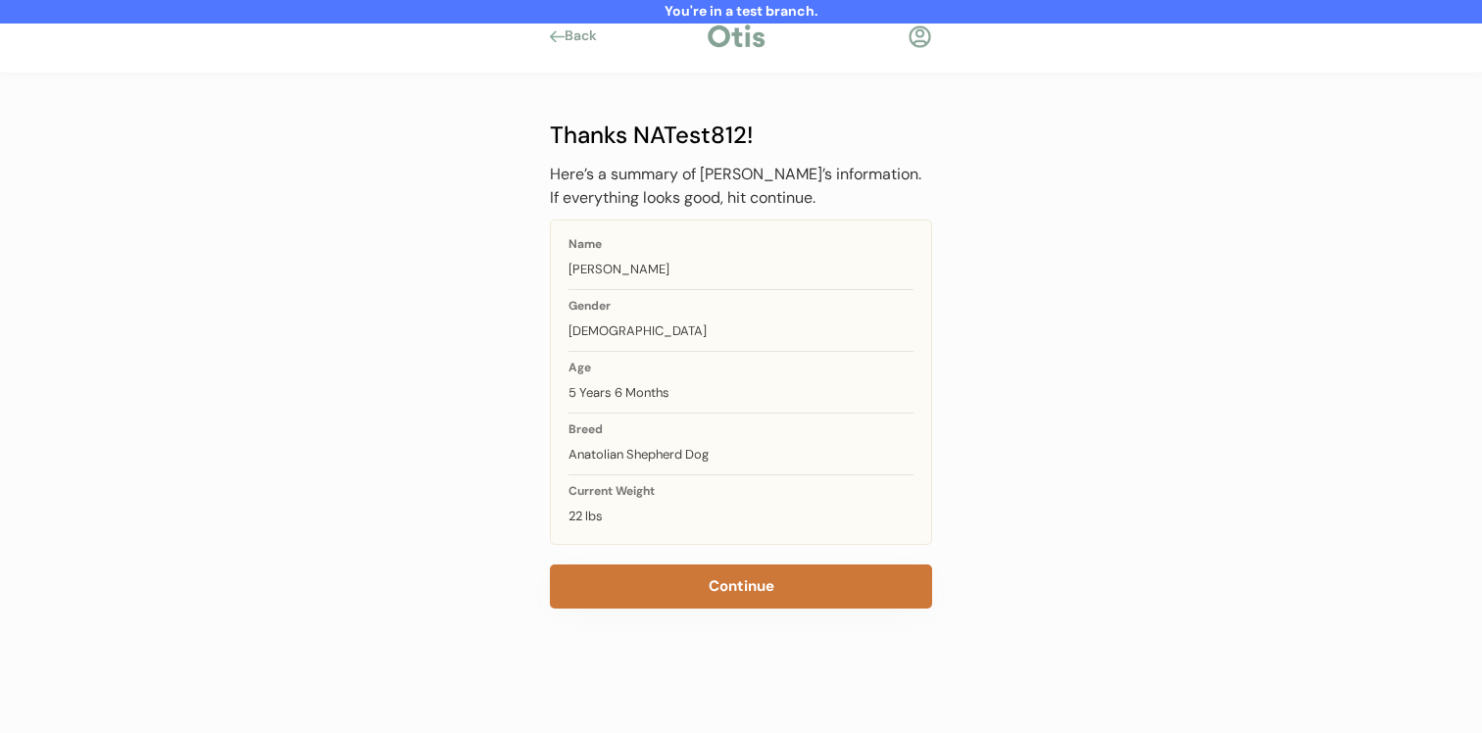
click at [754, 597] on button "Continue" at bounding box center [741, 587] width 382 height 44
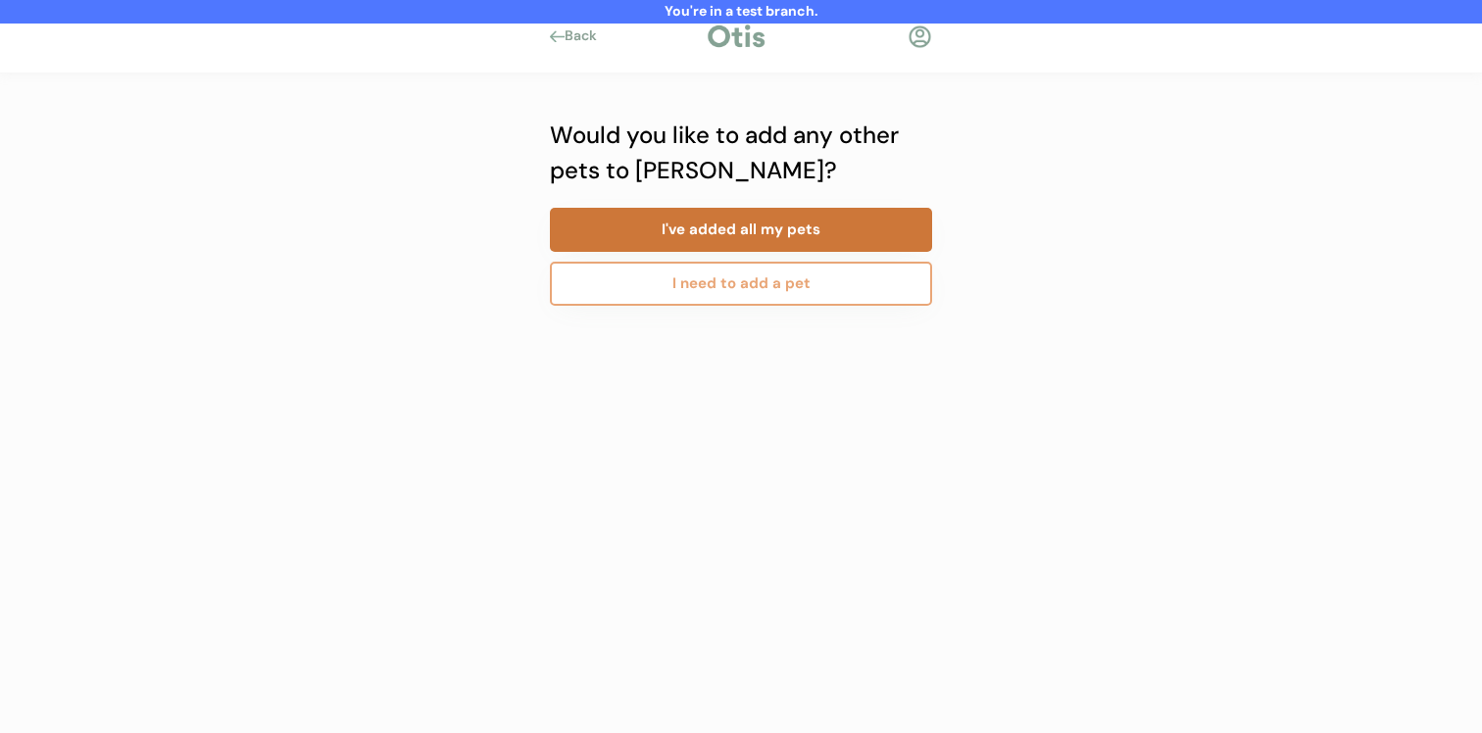
click at [694, 283] on button "I need to add a pet" at bounding box center [741, 284] width 382 height 44
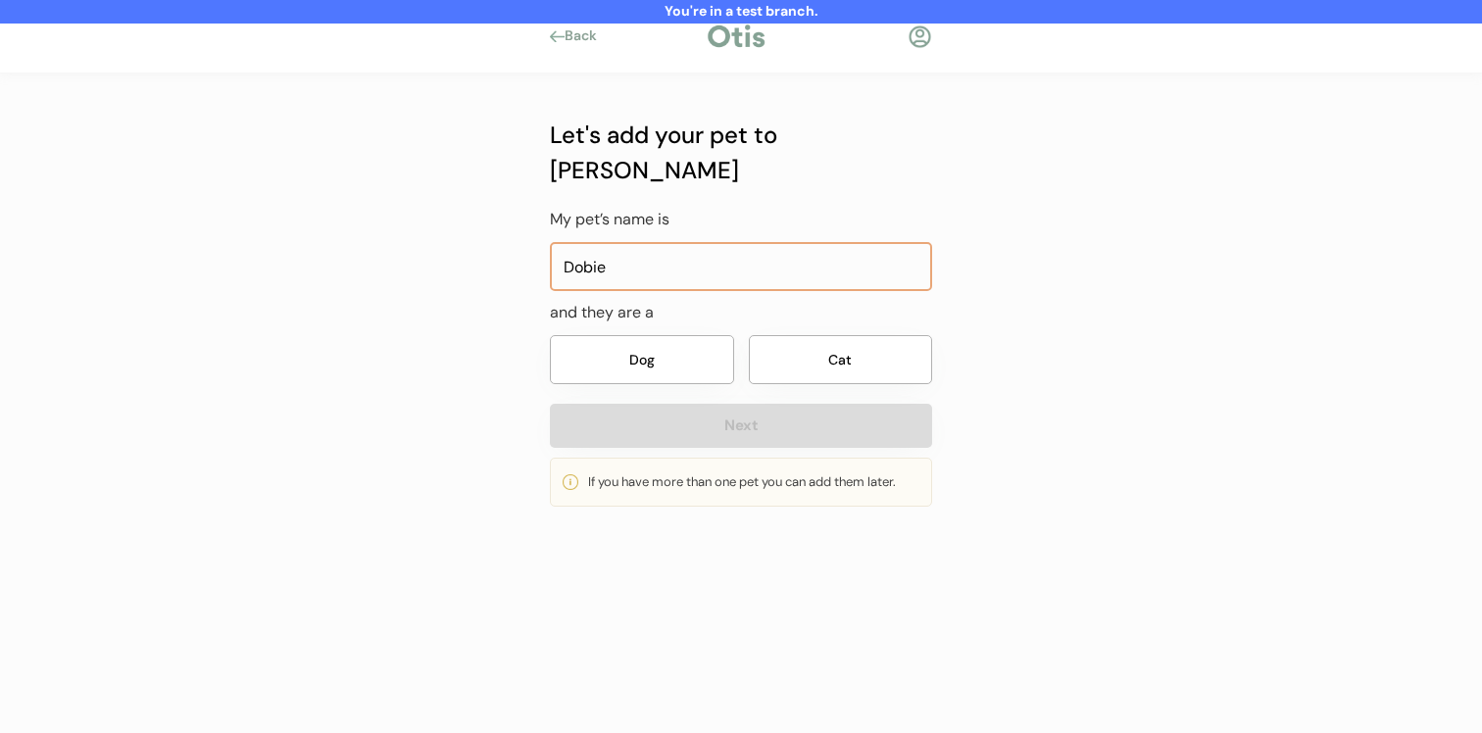
type input "Dobie"
click at [678, 336] on button "Dog" at bounding box center [642, 359] width 184 height 49
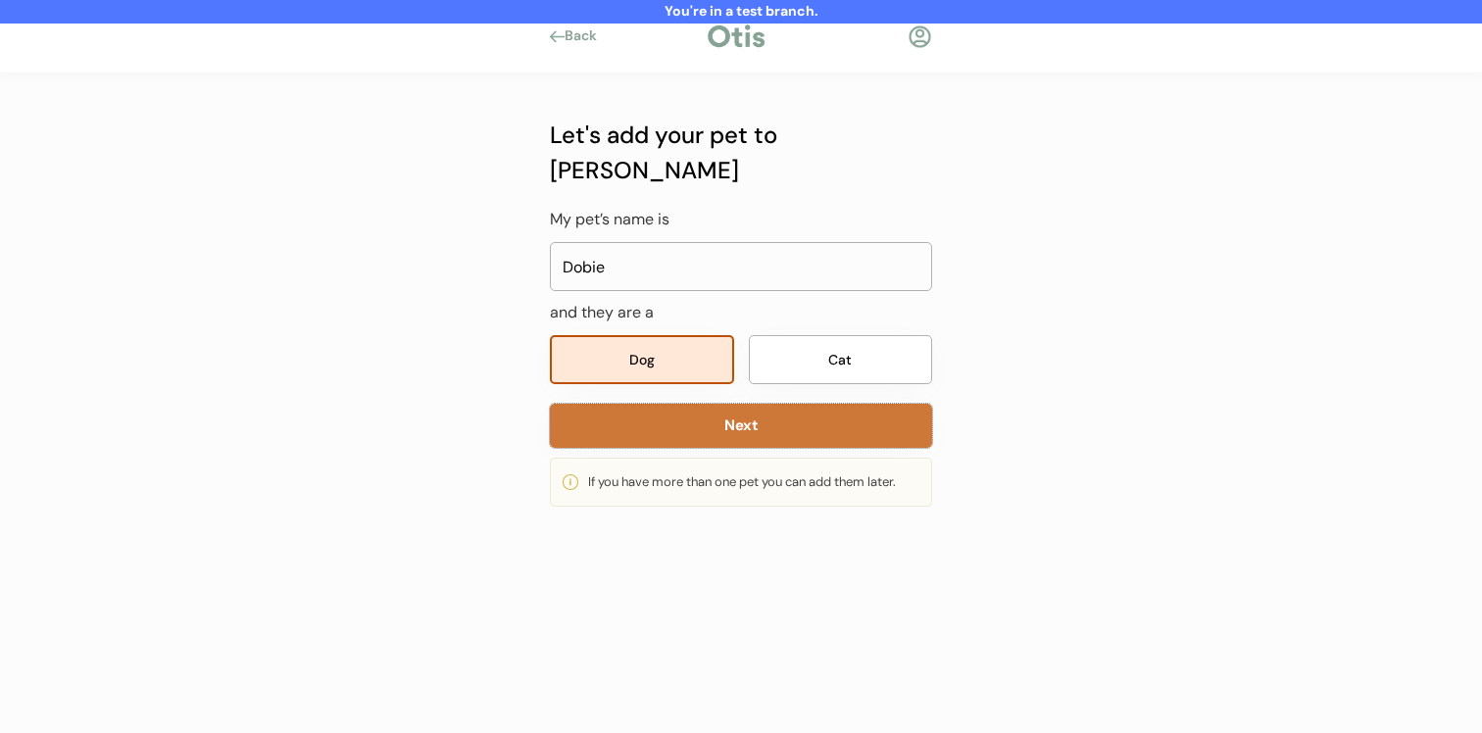
click at [678, 409] on button "Next" at bounding box center [741, 426] width 382 height 44
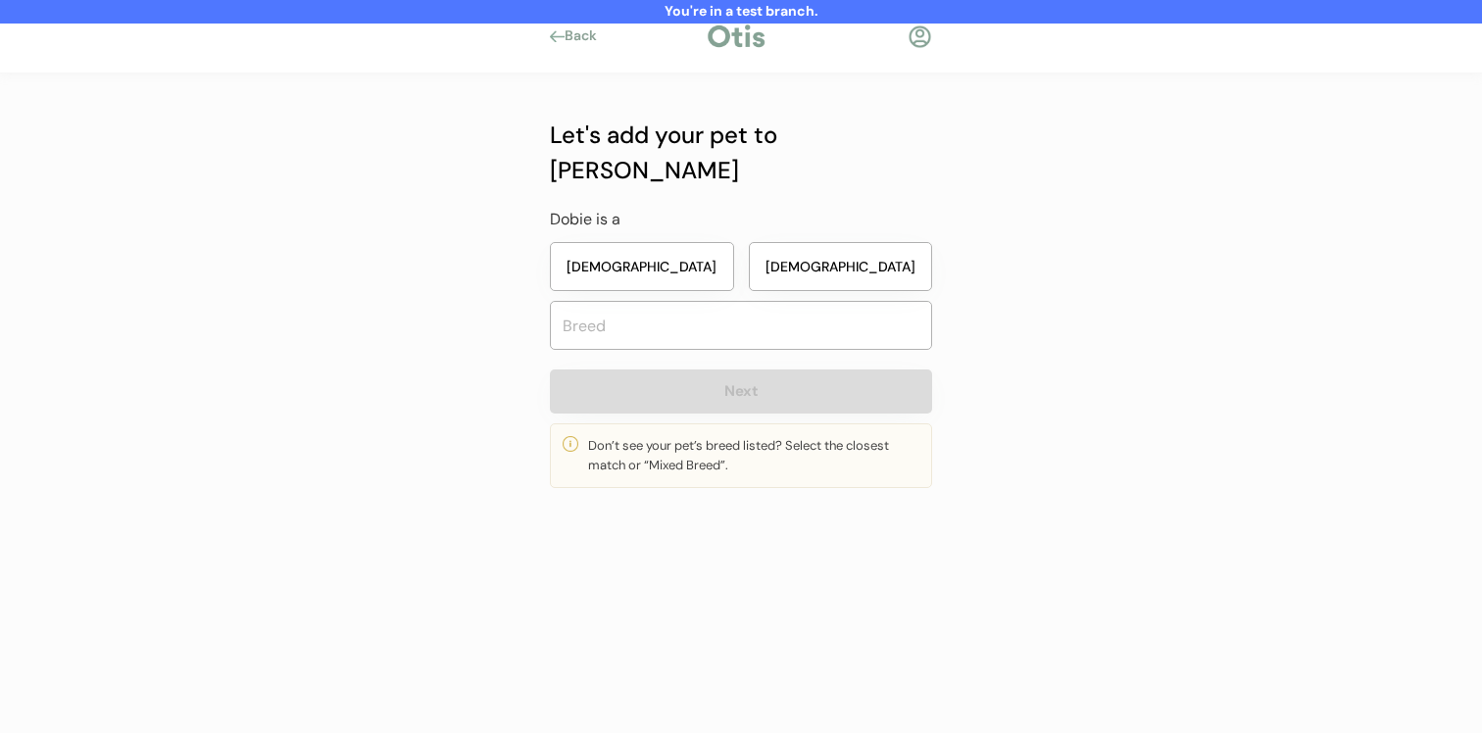
click at [801, 242] on button "Male" at bounding box center [841, 266] width 184 height 49
click at [789, 301] on input "text" at bounding box center [741, 325] width 382 height 49
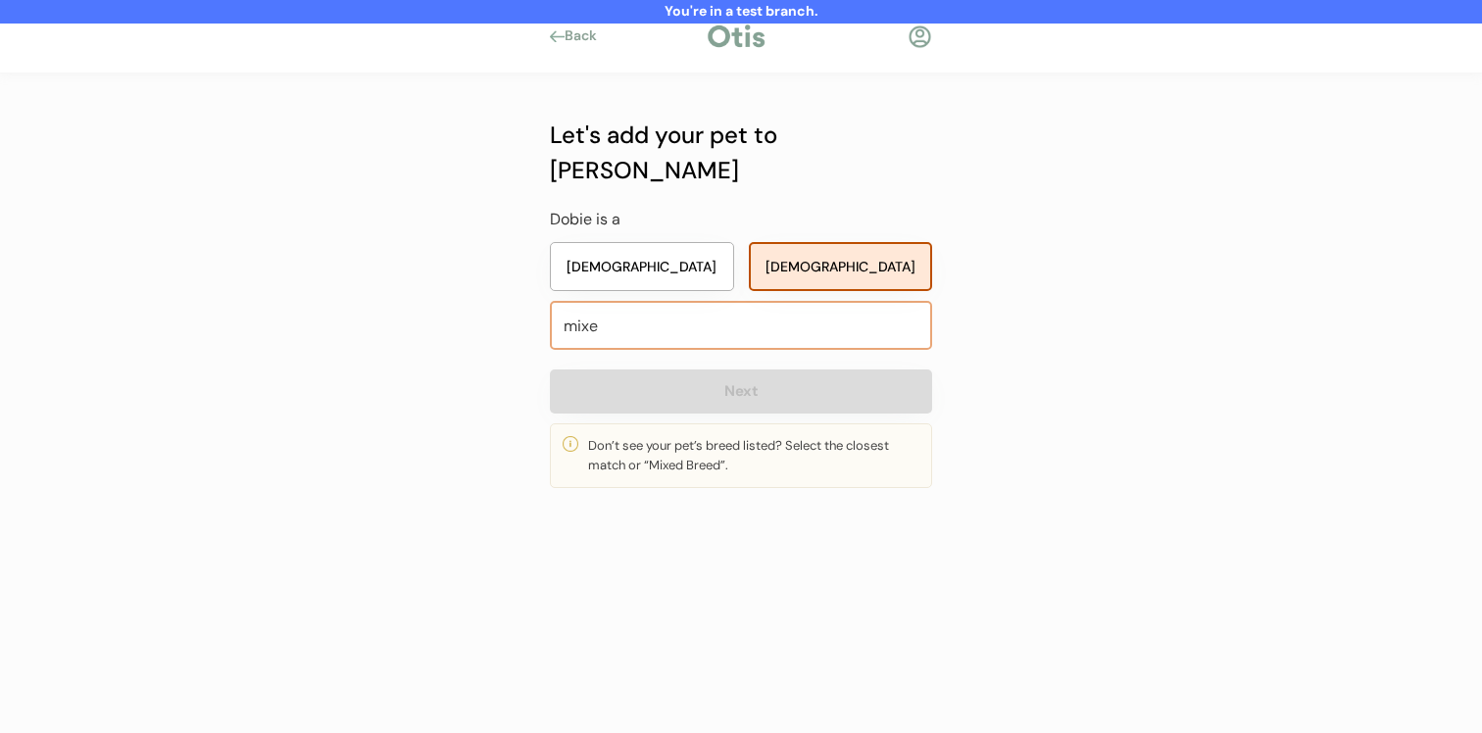
type input "mixed"
type input "mixed Breed"
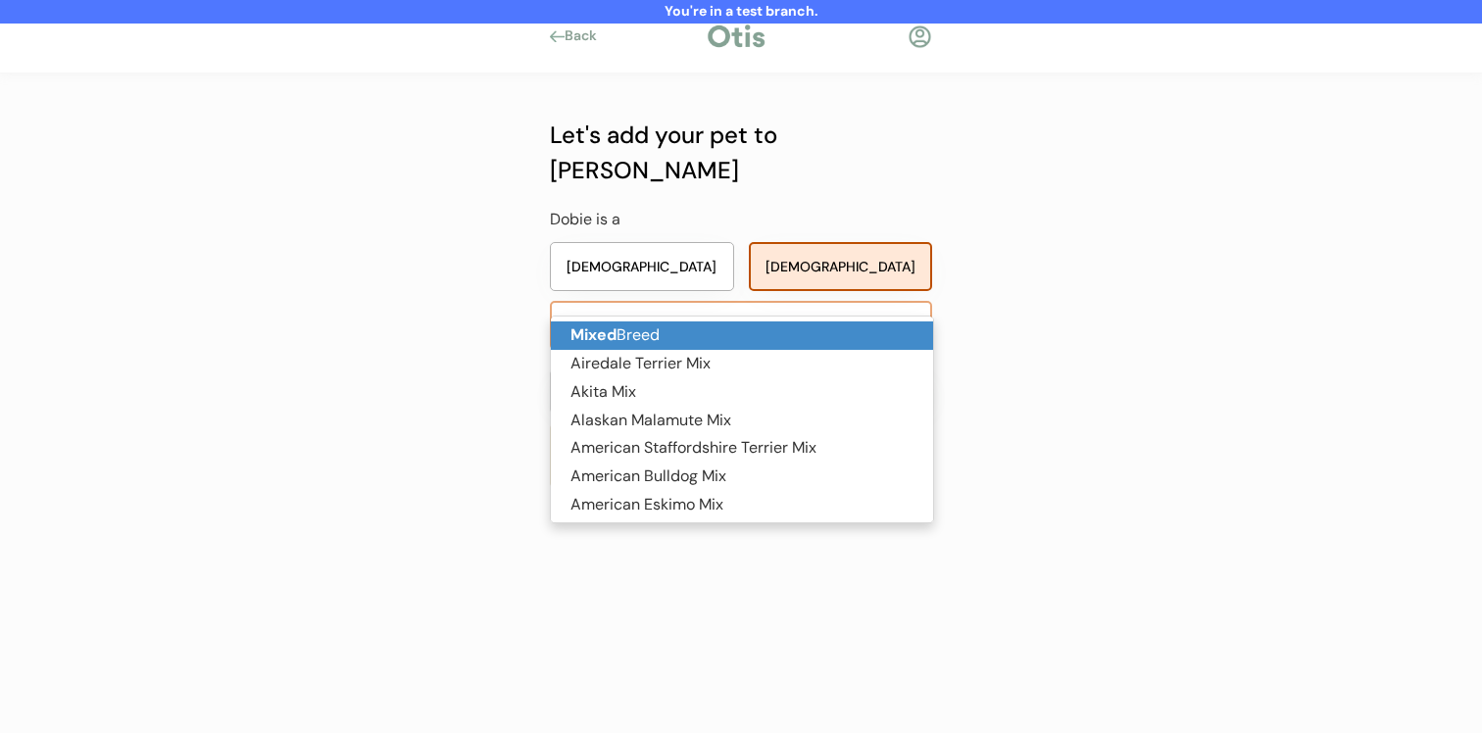
click at [780, 332] on p "Mixed Breed" at bounding box center [742, 336] width 382 height 28
type input "Mixed Breed"
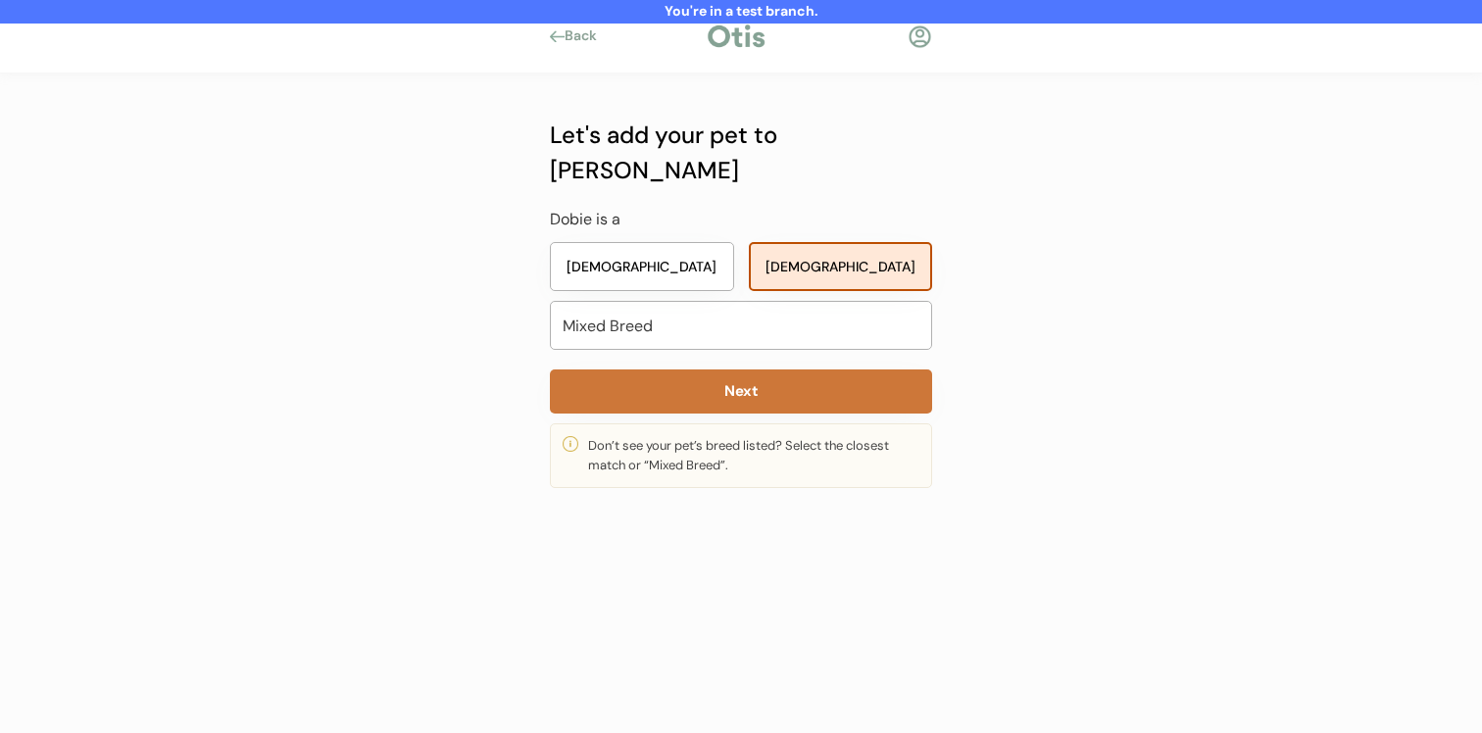
click at [776, 370] on button "Next" at bounding box center [741, 392] width 382 height 44
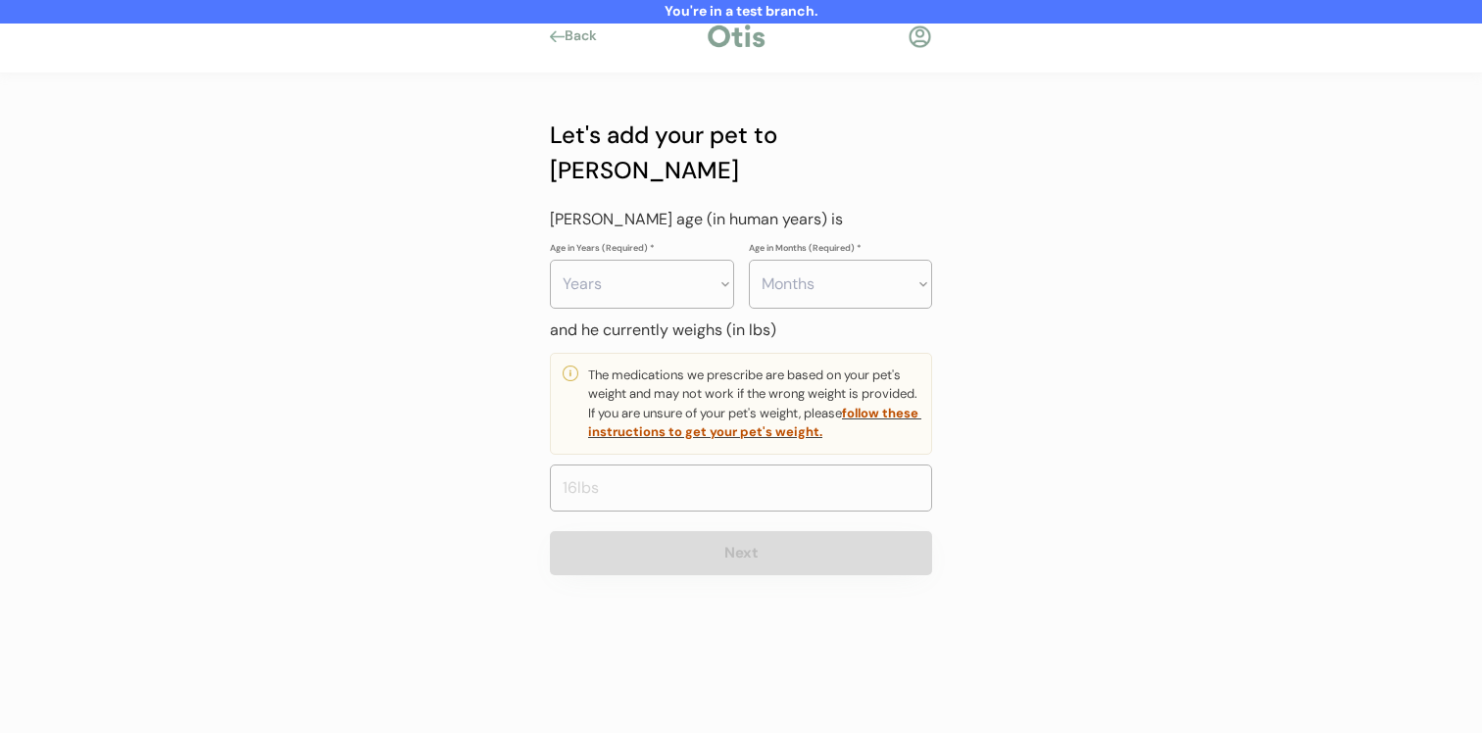
click at [791, 260] on select "Months 0 1 2 3 4 5 6 7 8 9 10 11" at bounding box center [841, 284] width 184 height 49
select select "4"
click at [682, 263] on select "Years 0 1 2 3 4 5 6 7 8 9 10 11 12 13 14 15 16 17 18 19 20" at bounding box center [642, 284] width 184 height 49
select select "3"
click at [724, 465] on input "input" at bounding box center [741, 488] width 382 height 47
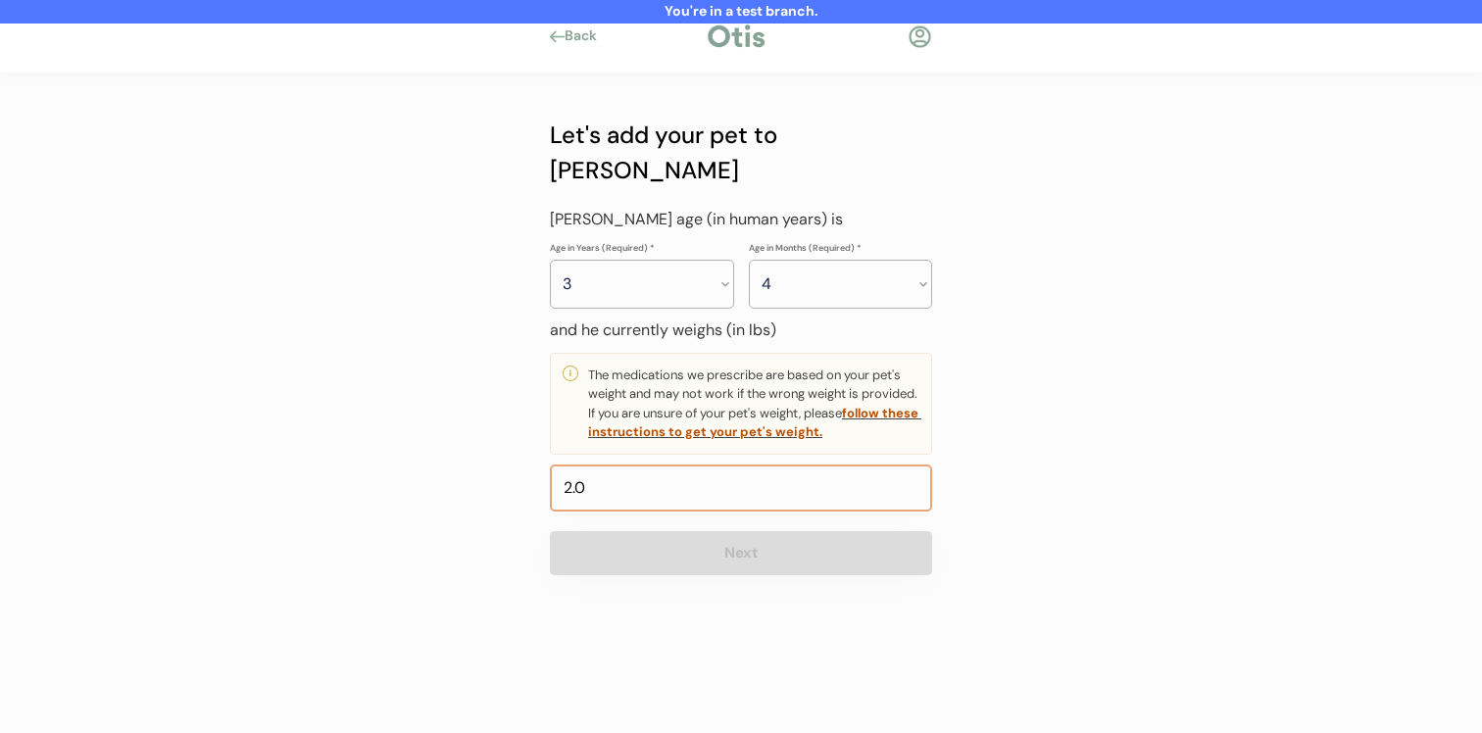
type input "22.0"
click at [723, 531] on button "Next" at bounding box center [741, 553] width 382 height 44
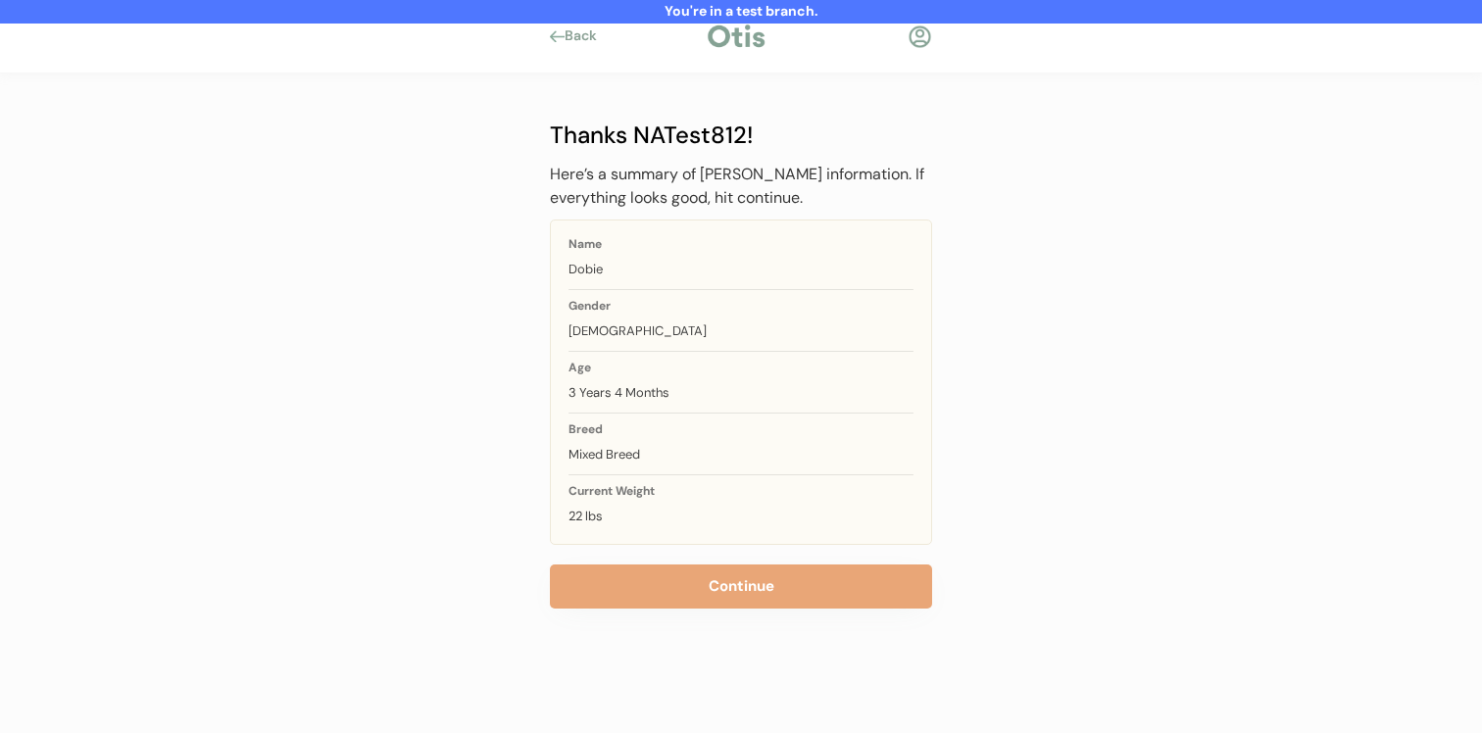
click at [718, 564] on div "Thanks NATest812! Here’s a summary of Dobie’s information. If everything looks …" at bounding box center [741, 363] width 382 height 491
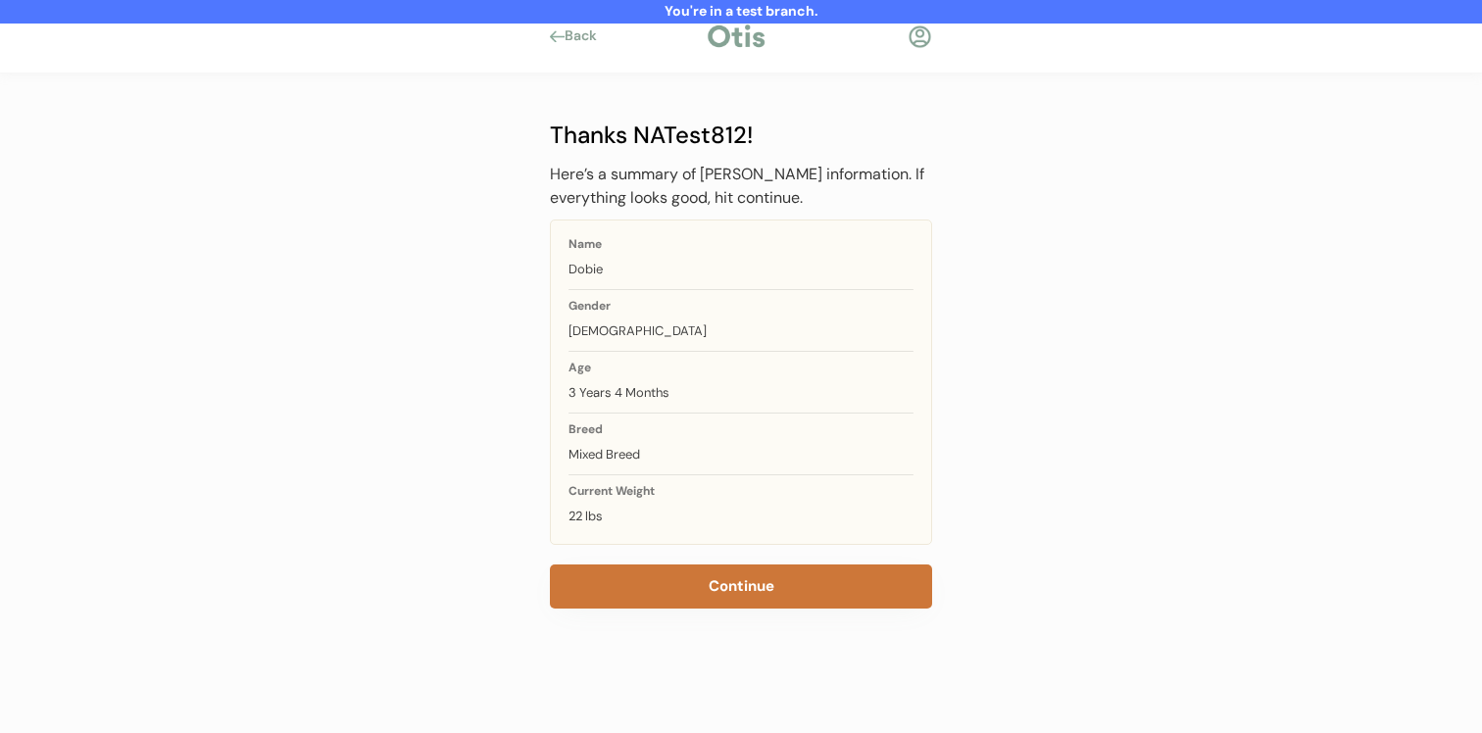
click at [725, 594] on button "Continue" at bounding box center [741, 587] width 382 height 44
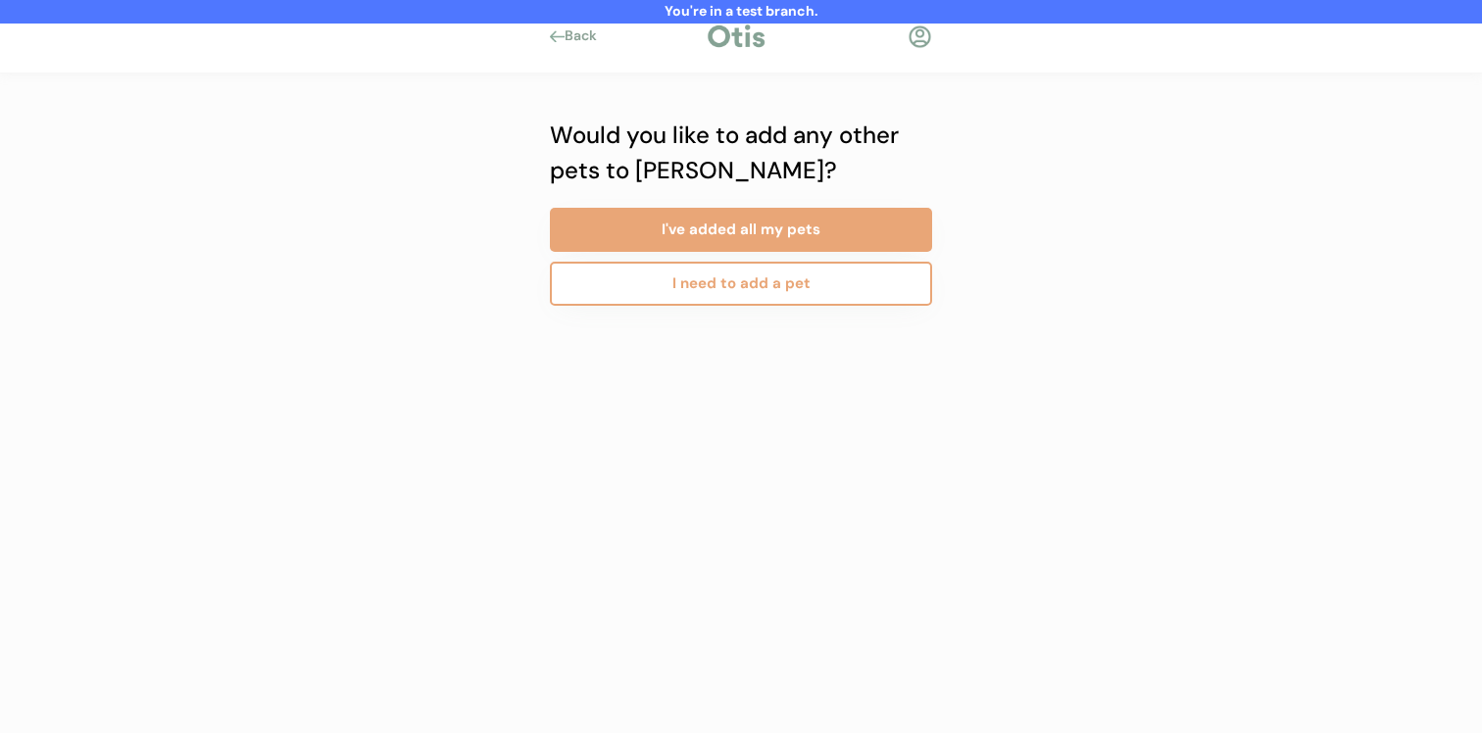
click at [709, 277] on button "I need to add a pet" at bounding box center [741, 284] width 382 height 44
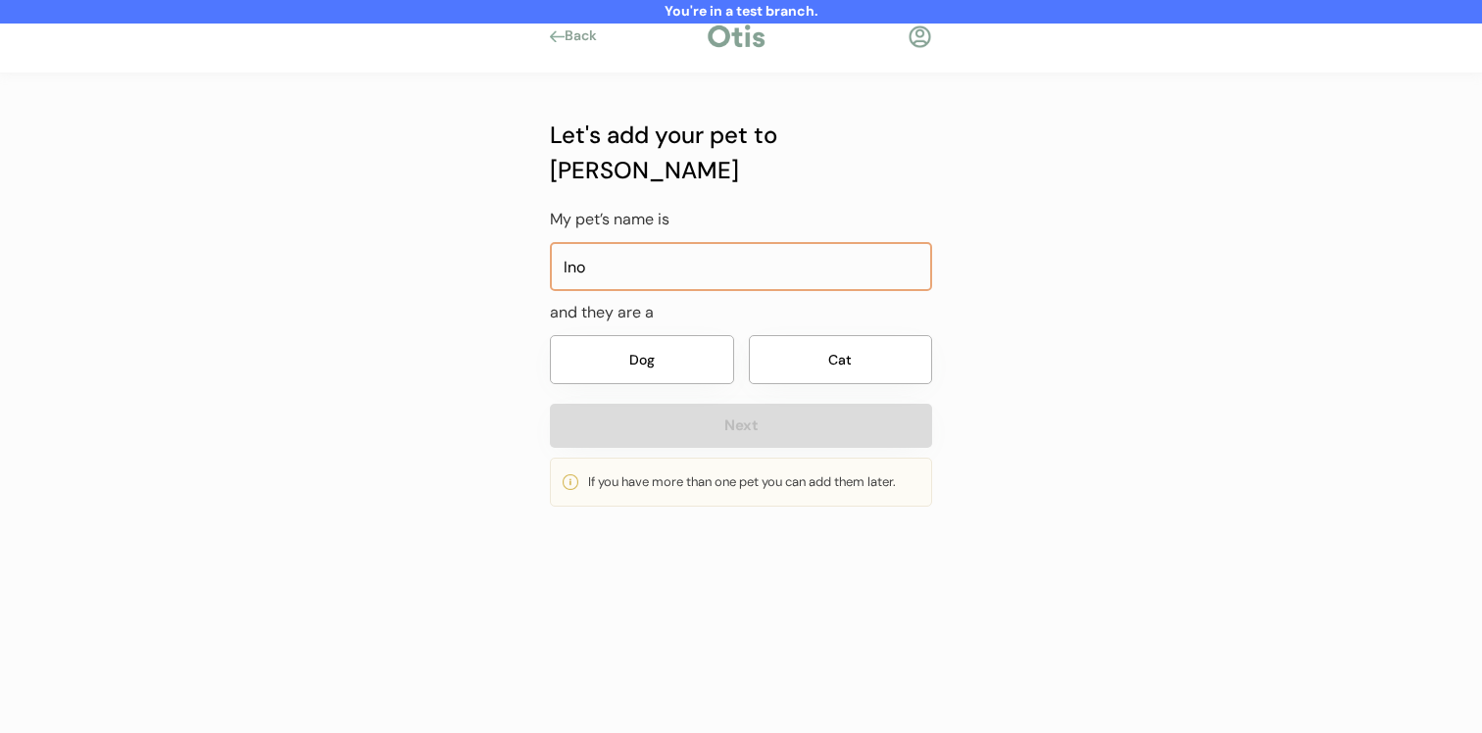
type input "Ino"
click at [654, 335] on button "Dog" at bounding box center [642, 359] width 184 height 49
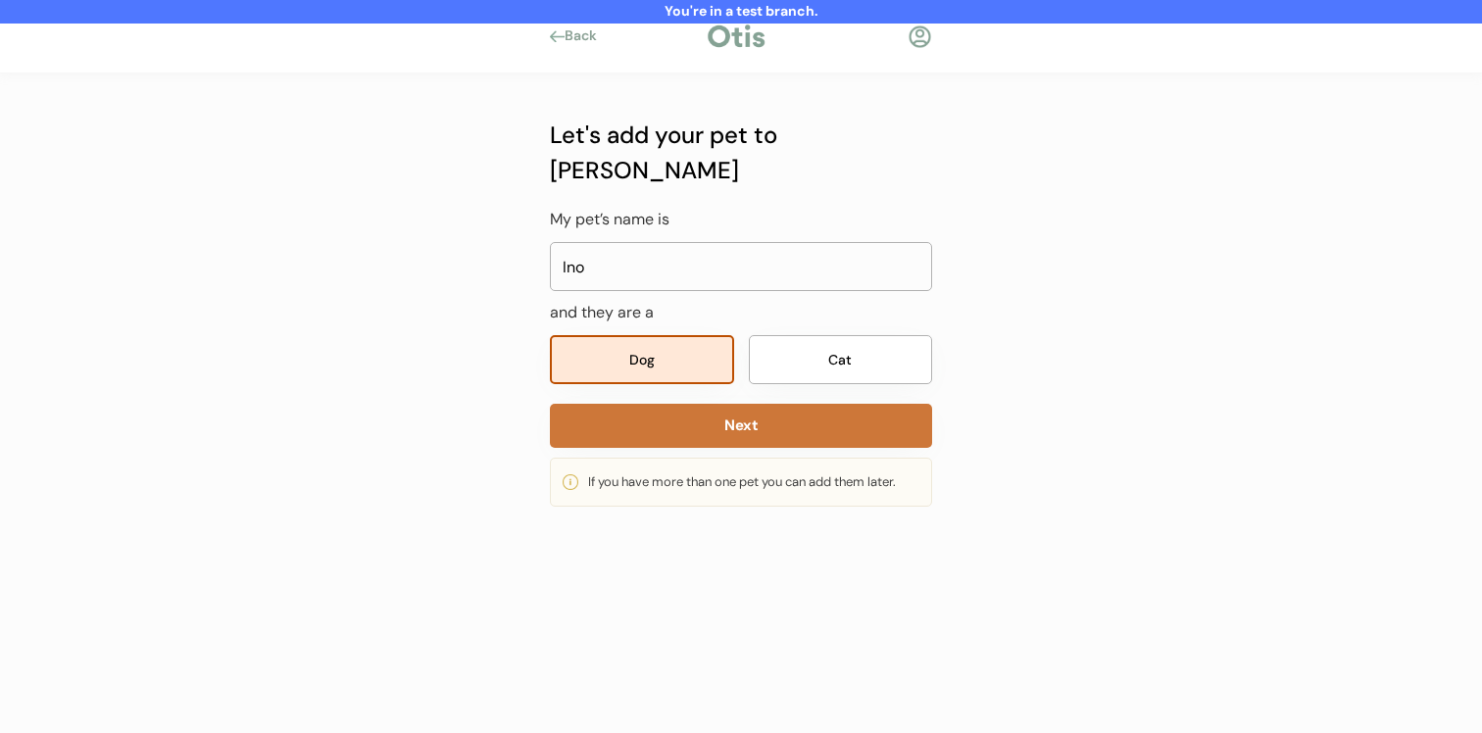
click at [651, 404] on button "Next" at bounding box center [741, 426] width 382 height 44
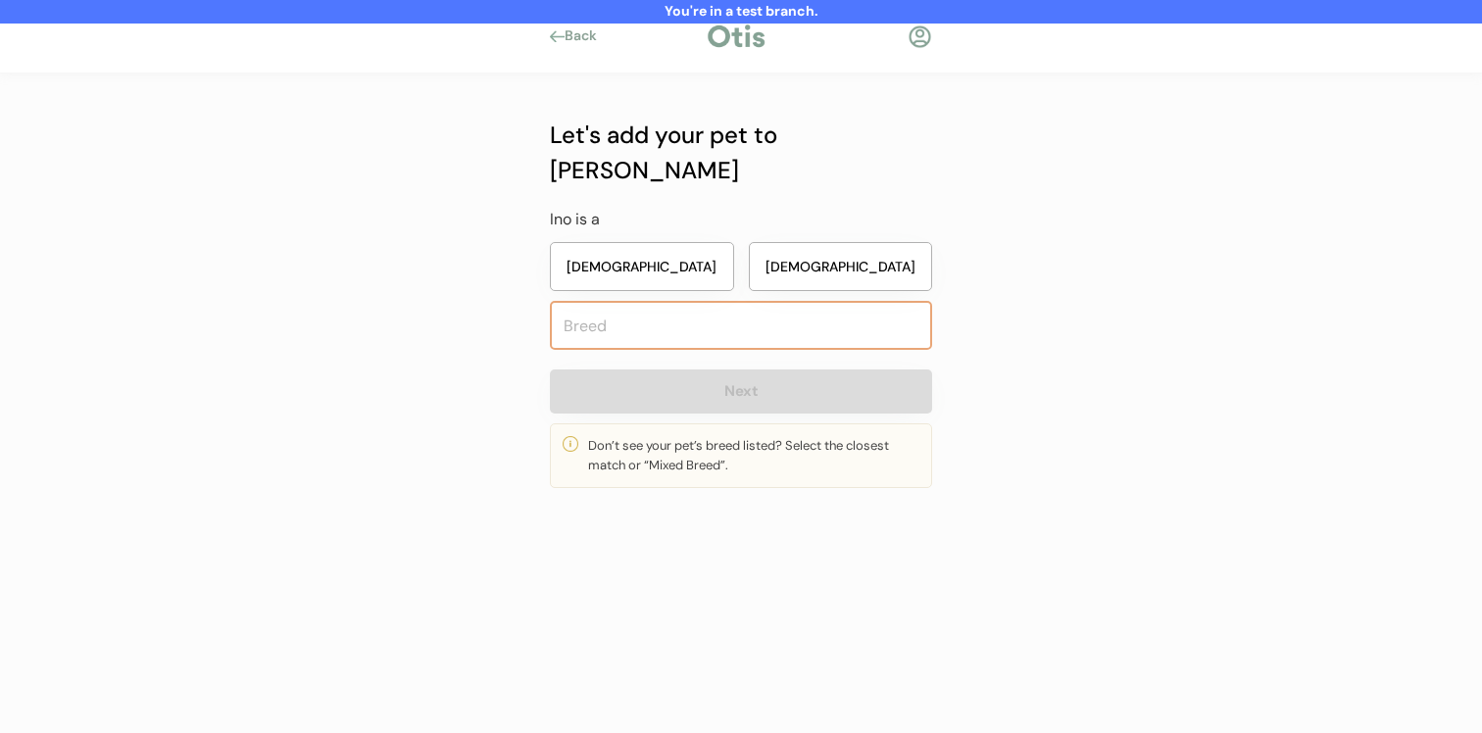
click at [765, 301] on input "text" at bounding box center [741, 325] width 382 height 49
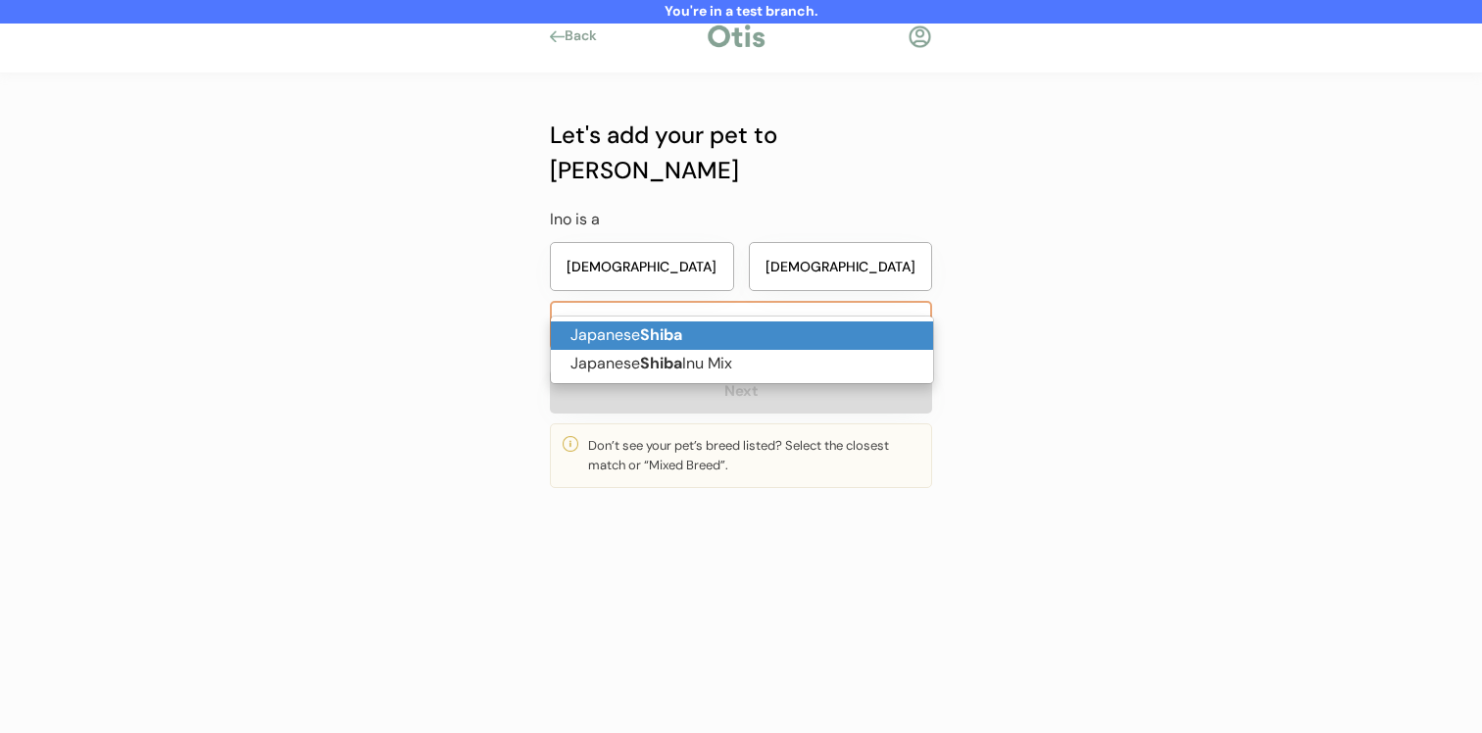
click at [750, 339] on p "Japanese Shiba" at bounding box center [742, 336] width 382 height 28
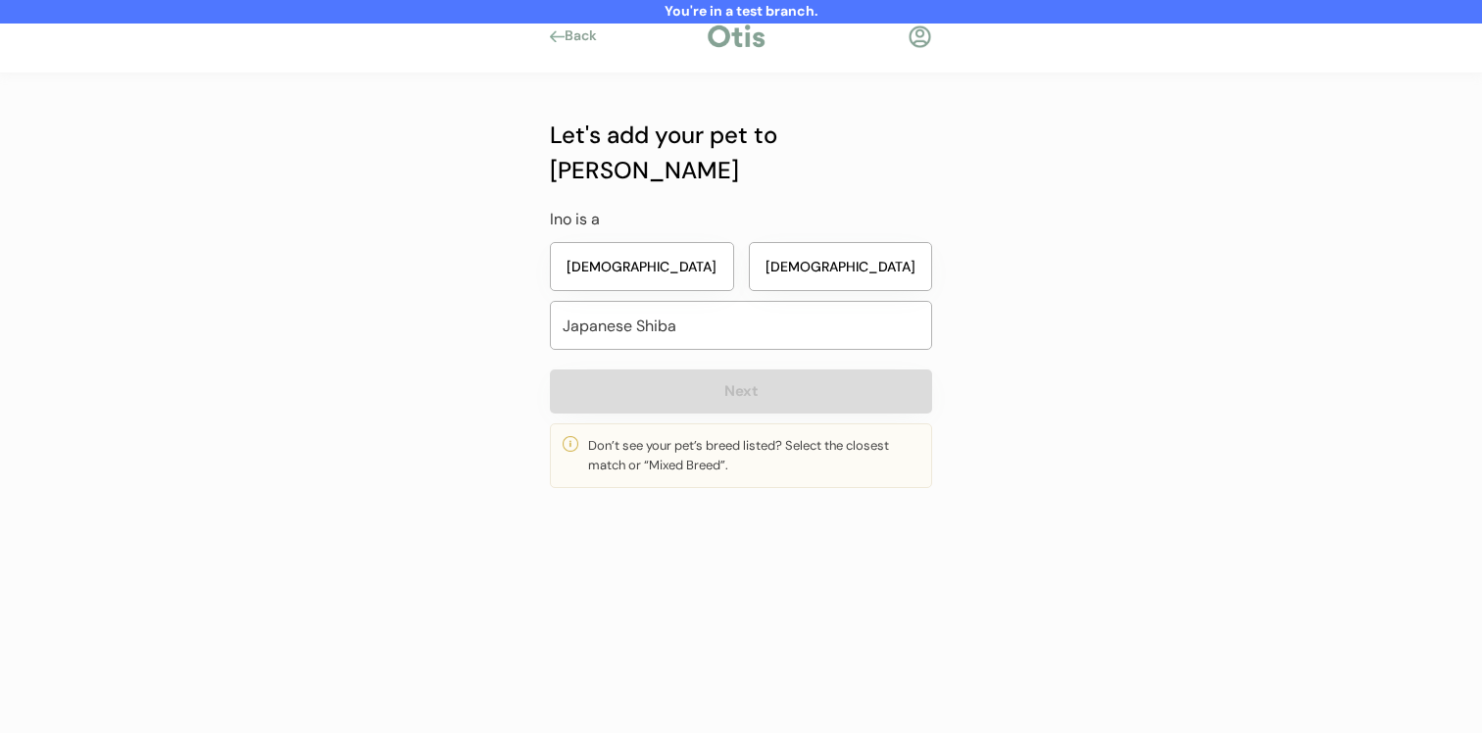
type input "Japanese Shiba"
click at [793, 242] on button "Male" at bounding box center [841, 266] width 184 height 49
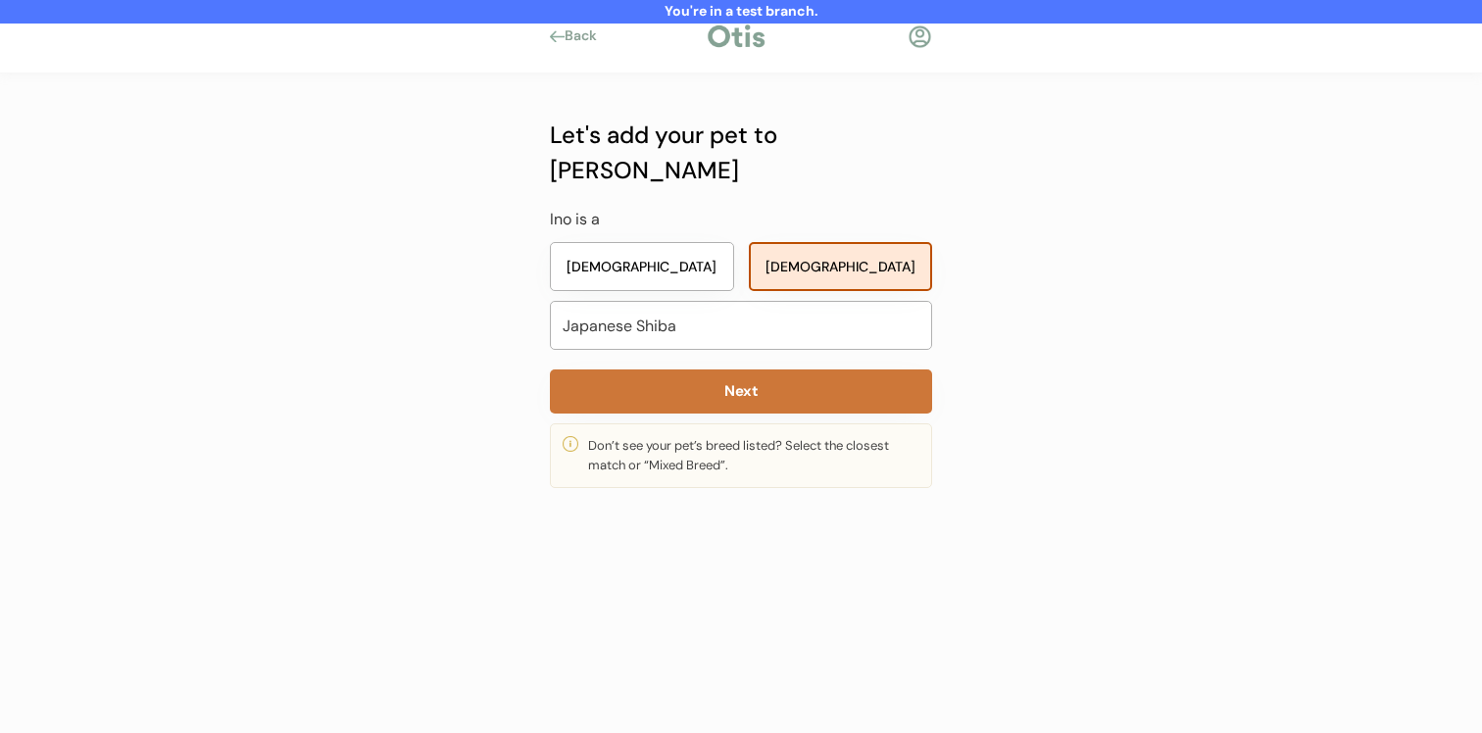
click at [720, 370] on button "Next" at bounding box center [741, 392] width 382 height 44
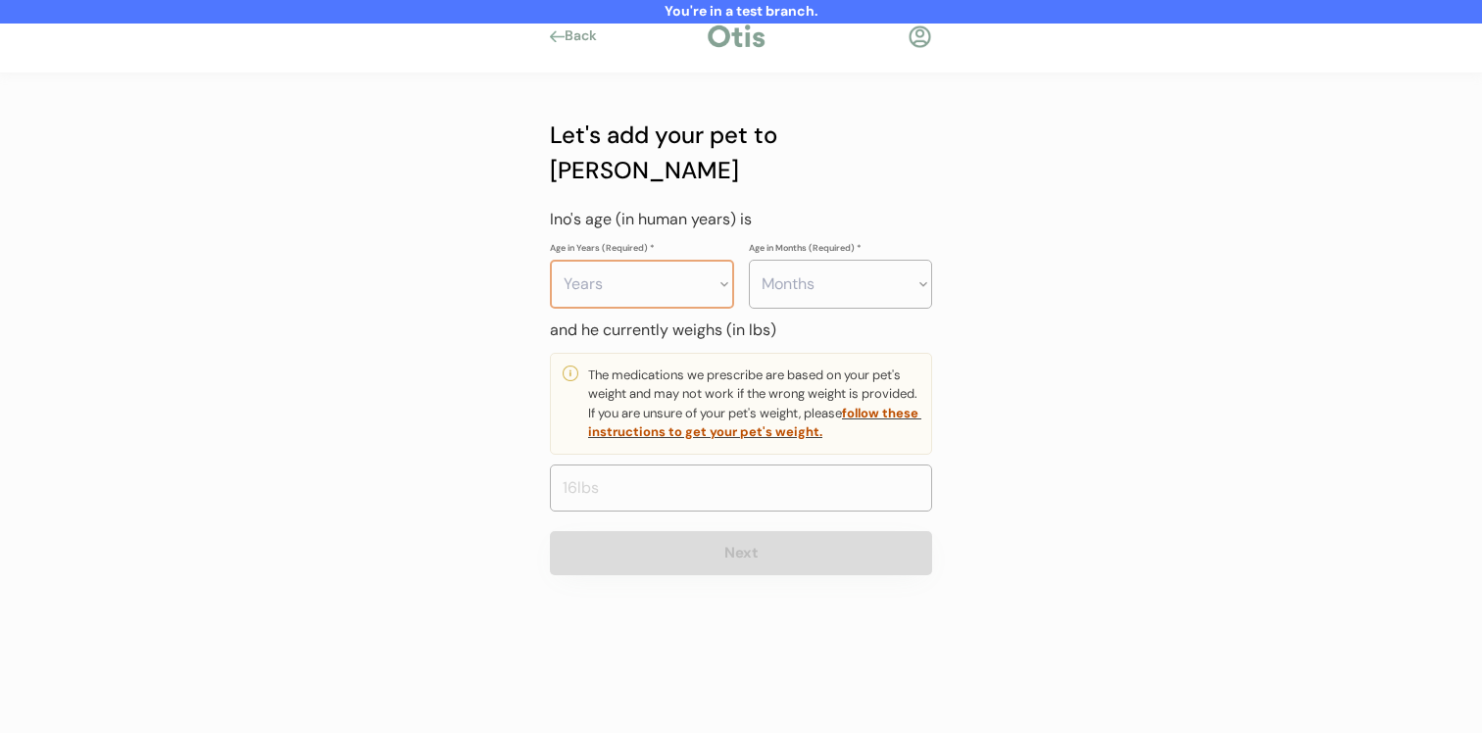
click at [687, 260] on select "Years 0 1 2 3 4 5 6 7 8 9 10 11 12 13 14 15 16 17 18 19 20" at bounding box center [642, 284] width 184 height 49
select select "3"
click at [827, 260] on select "Months 0 1 2 3 4 5 6 7 8 9 10 11" at bounding box center [841, 284] width 184 height 49
select select "8"
click at [790, 465] on input "input" at bounding box center [741, 488] width 382 height 47
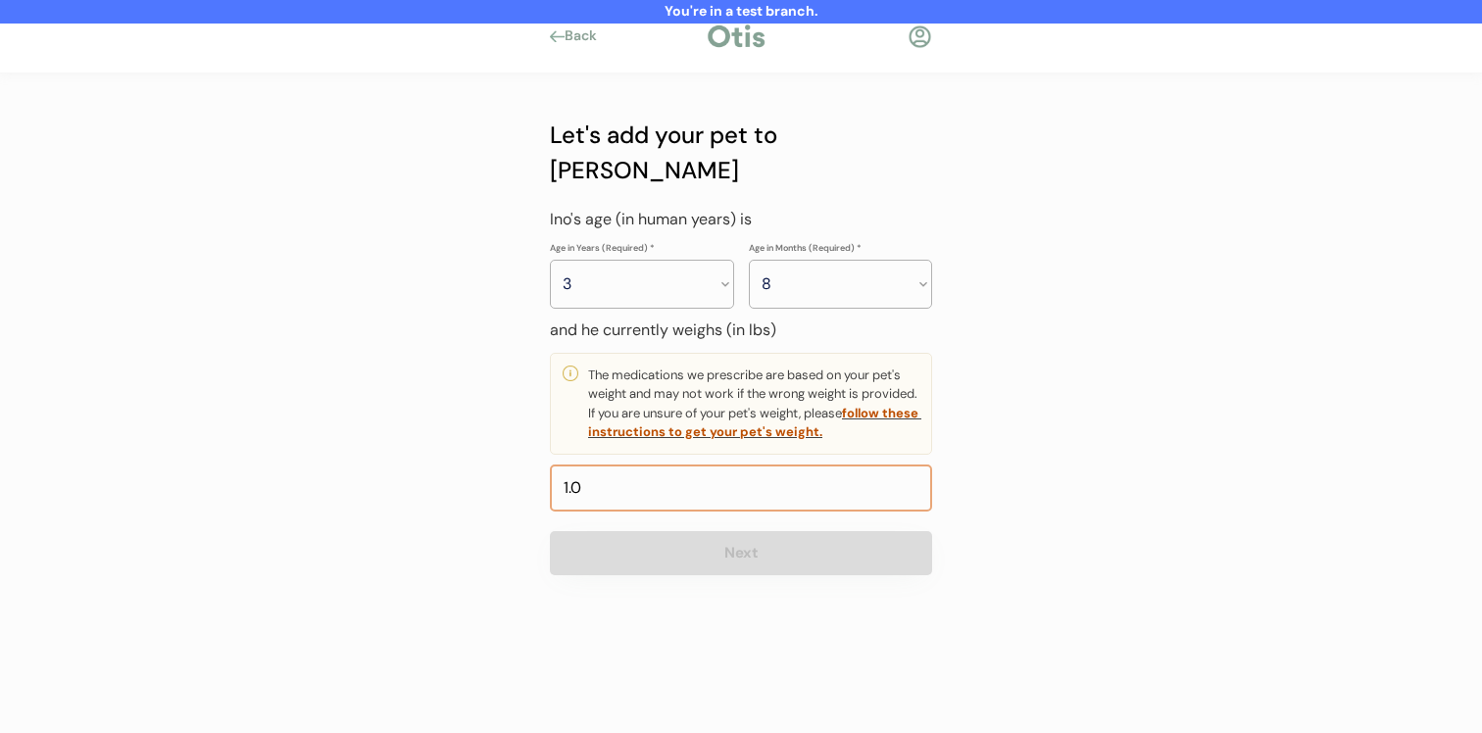
type input "17.0"
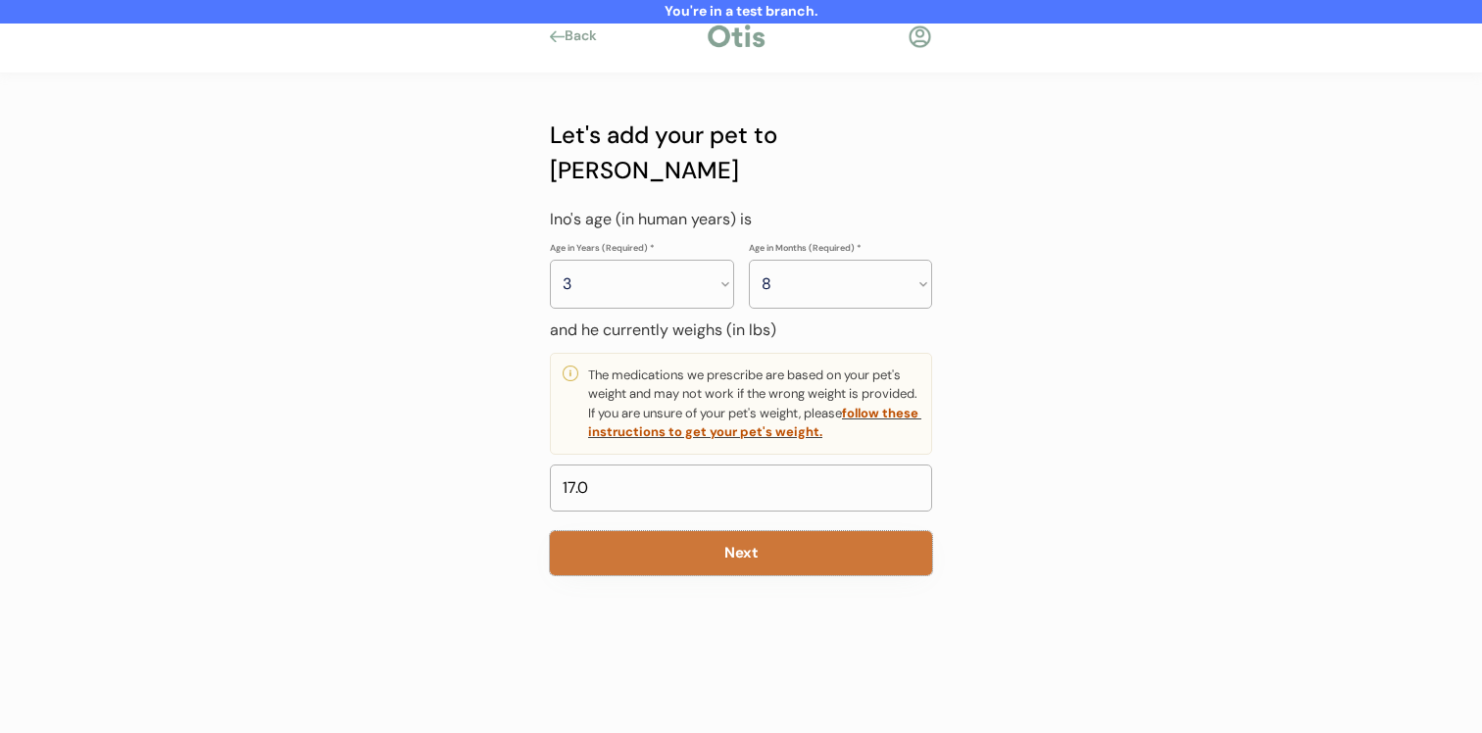
click at [765, 531] on button "Next" at bounding box center [741, 553] width 382 height 44
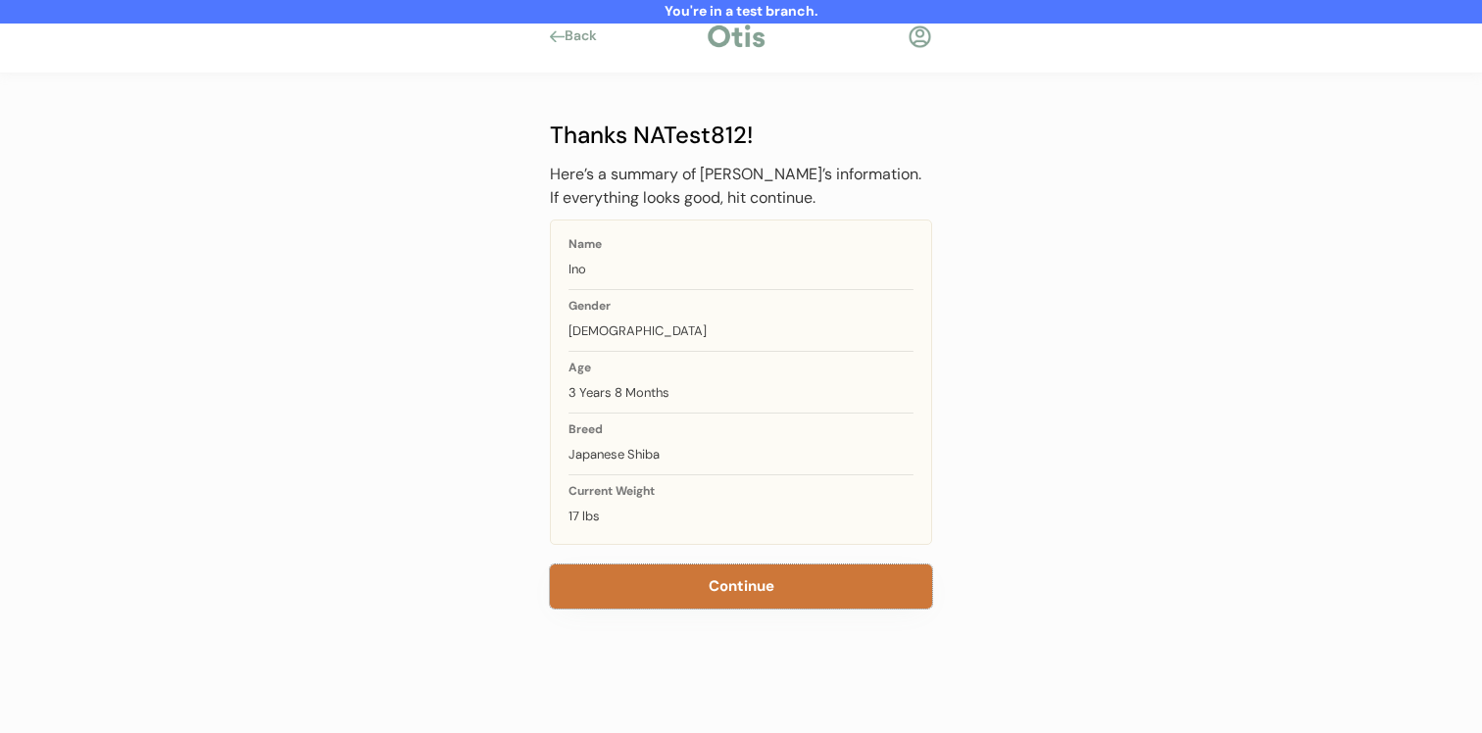
click at [758, 582] on button "Continue" at bounding box center [741, 587] width 382 height 44
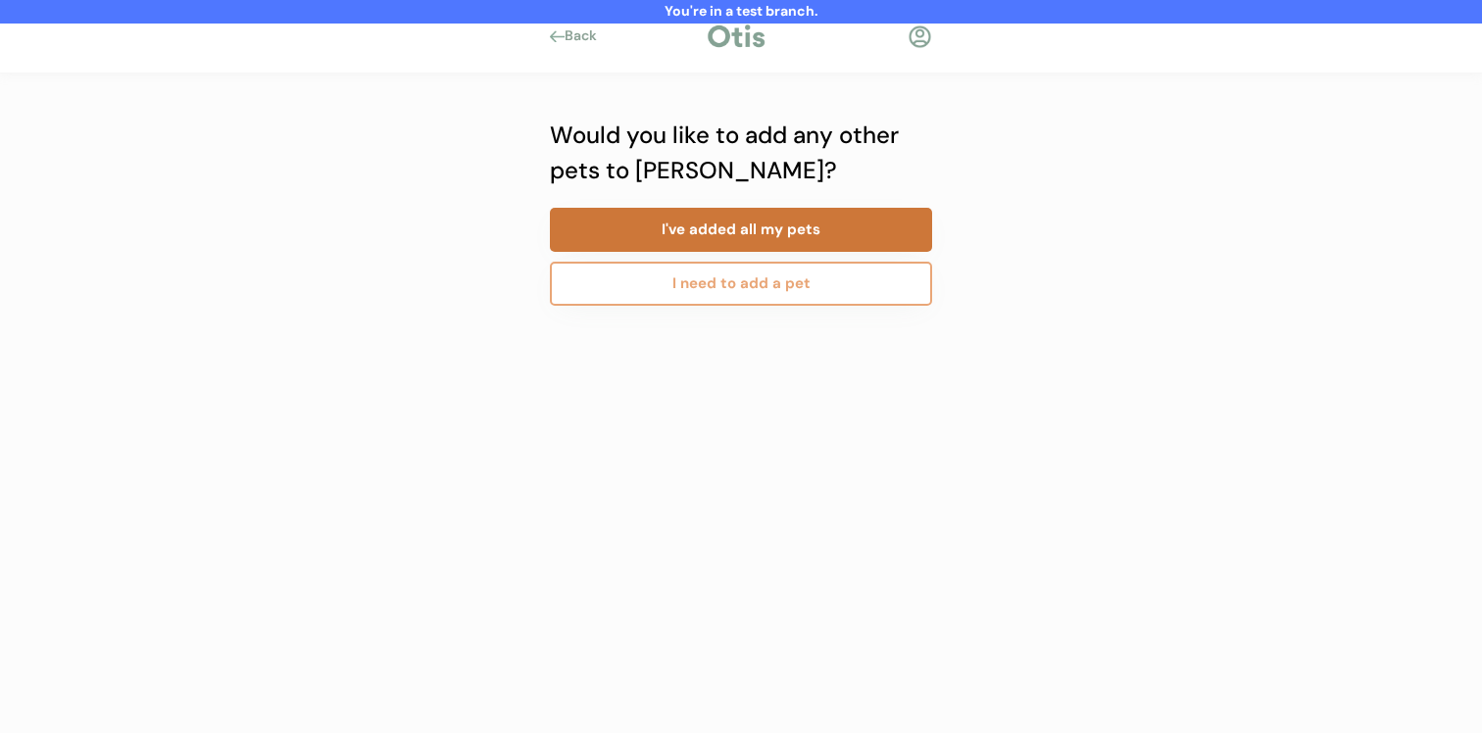
click at [814, 244] on button "I've added all my pets" at bounding box center [741, 230] width 382 height 44
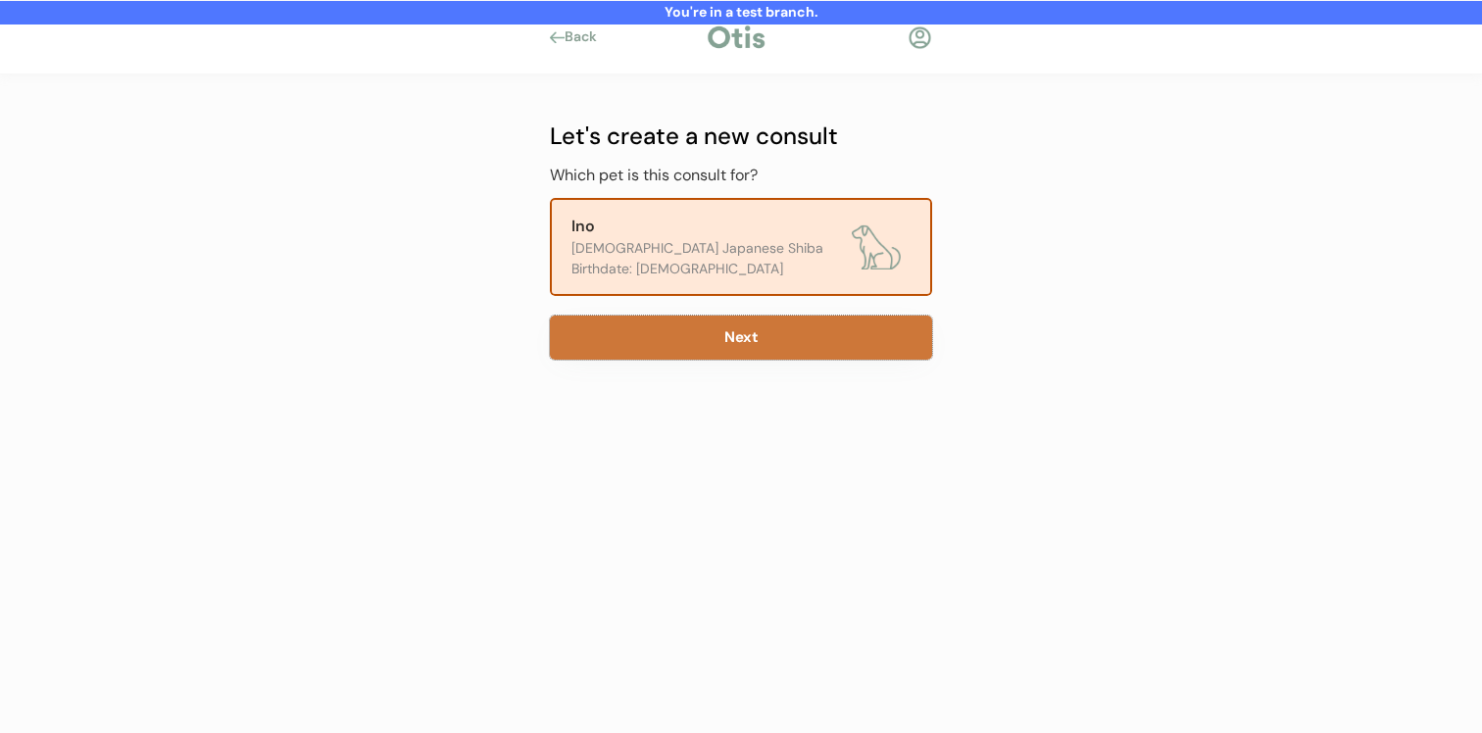
click at [740, 344] on button "Next" at bounding box center [741, 338] width 382 height 44
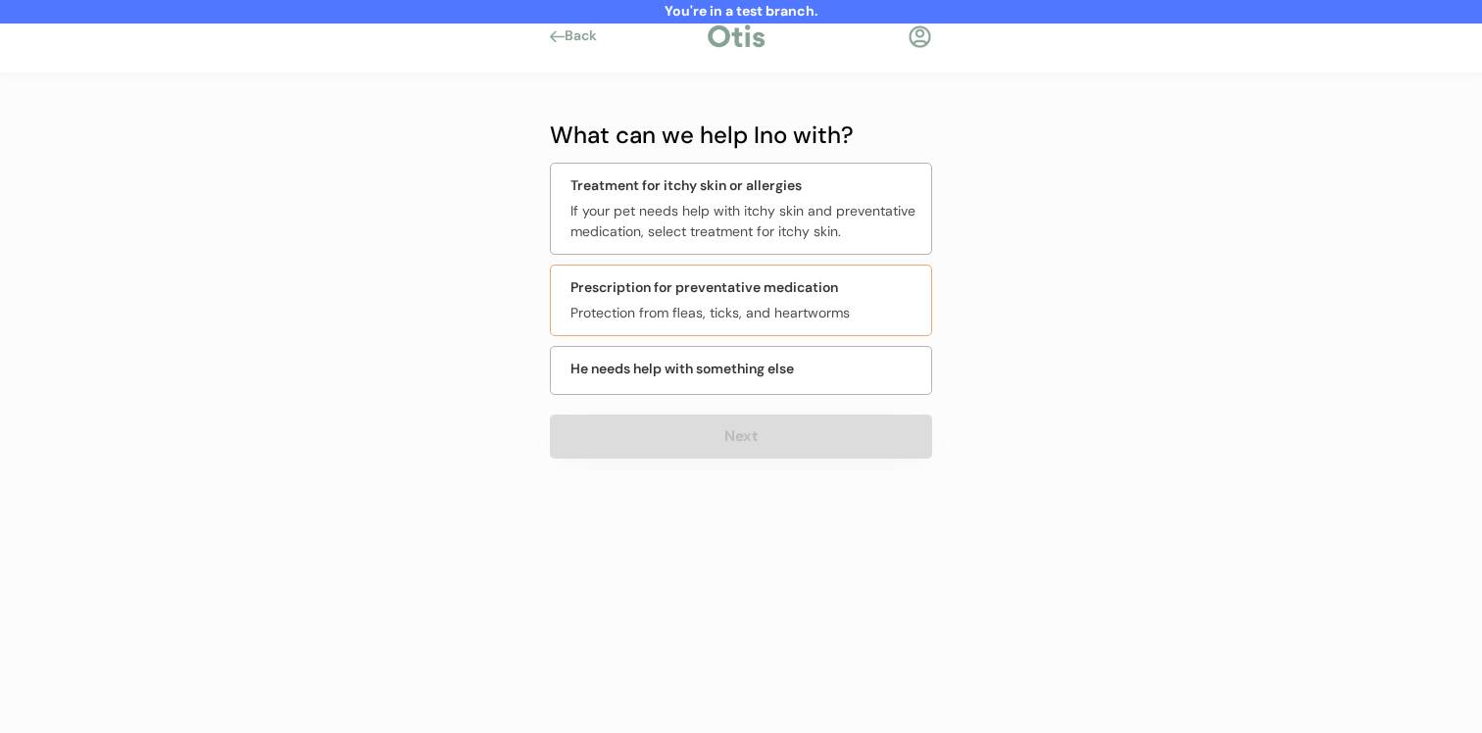
click at [768, 298] on div "Prescription for preventative medication Protection from fleas, ticks, and hear…" at bounding box center [741, 301] width 382 height 72
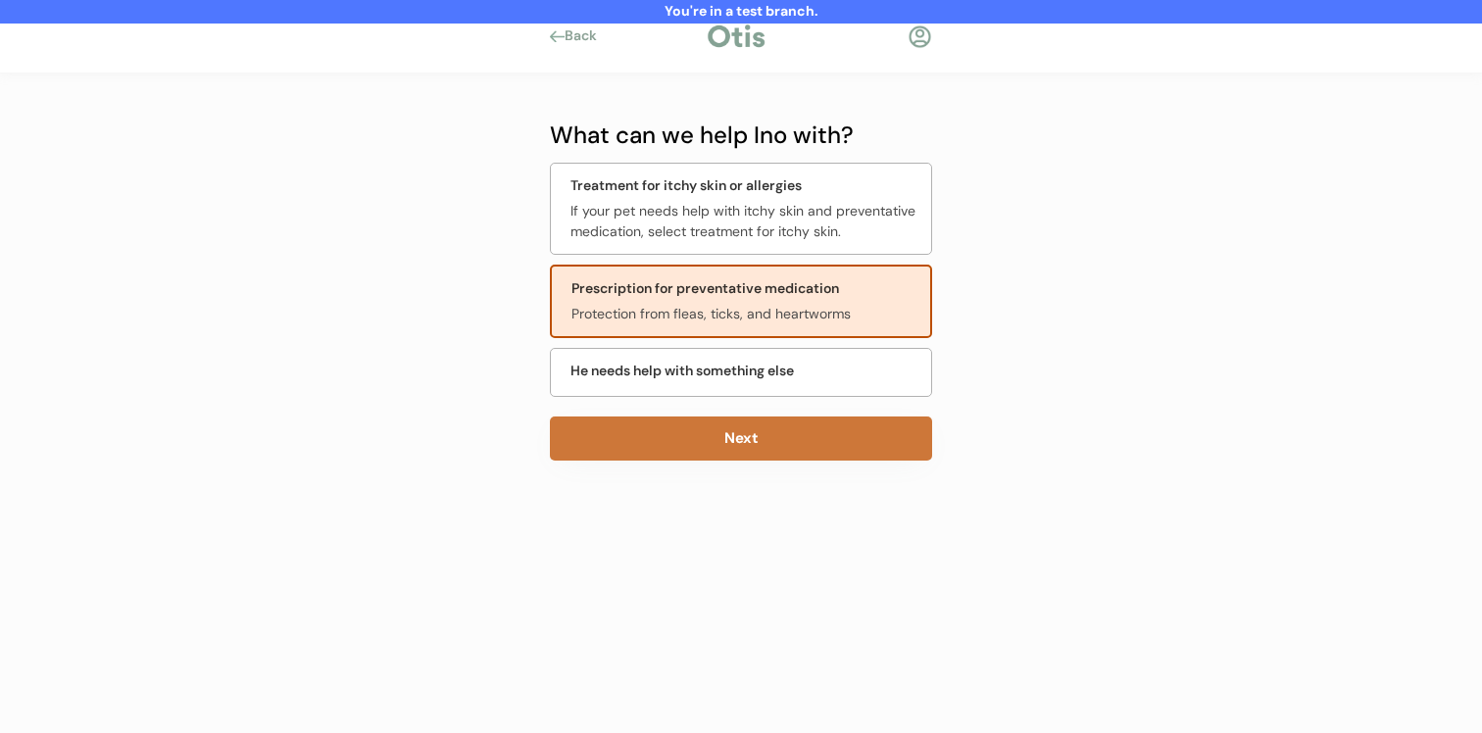
click at [769, 437] on button "Next" at bounding box center [741, 439] width 382 height 44
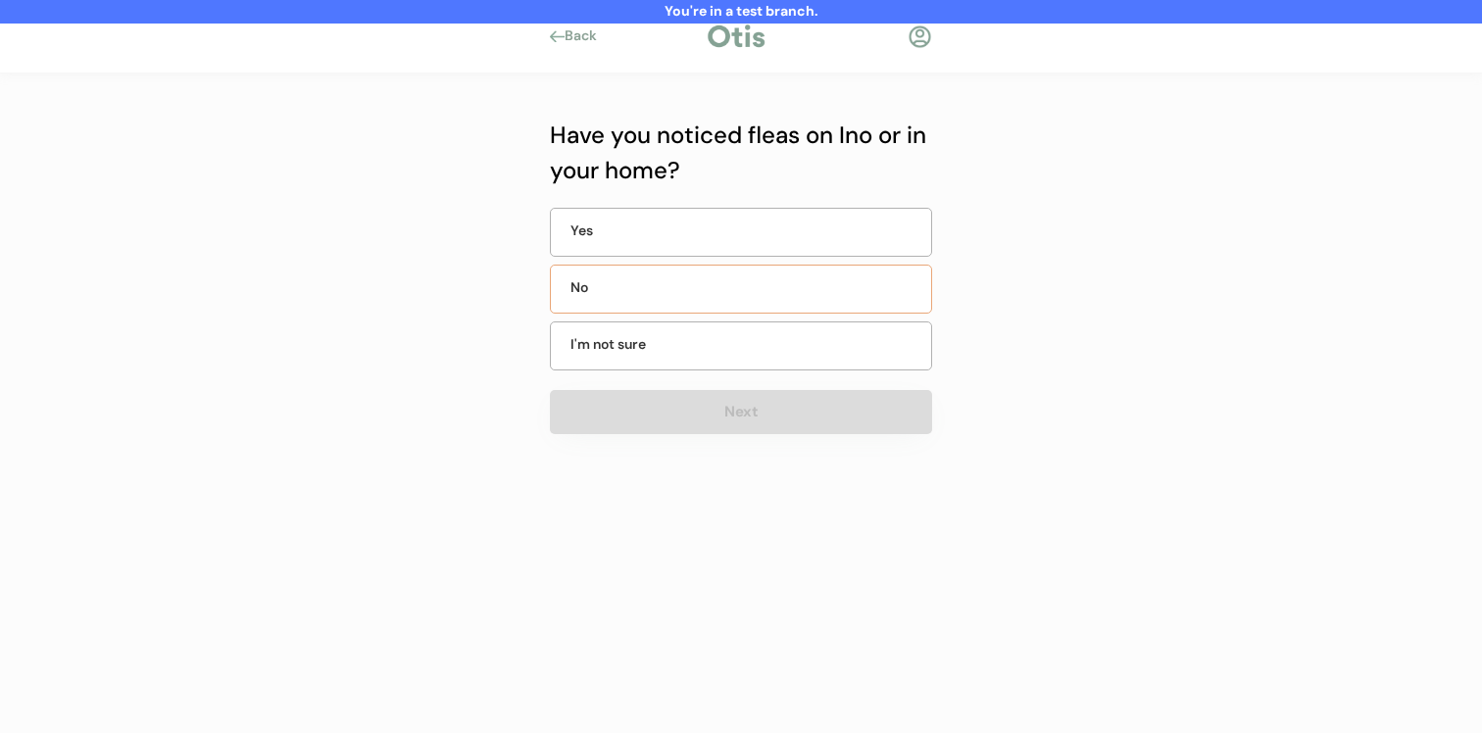
click at [757, 290] on div "No" at bounding box center [741, 289] width 382 height 49
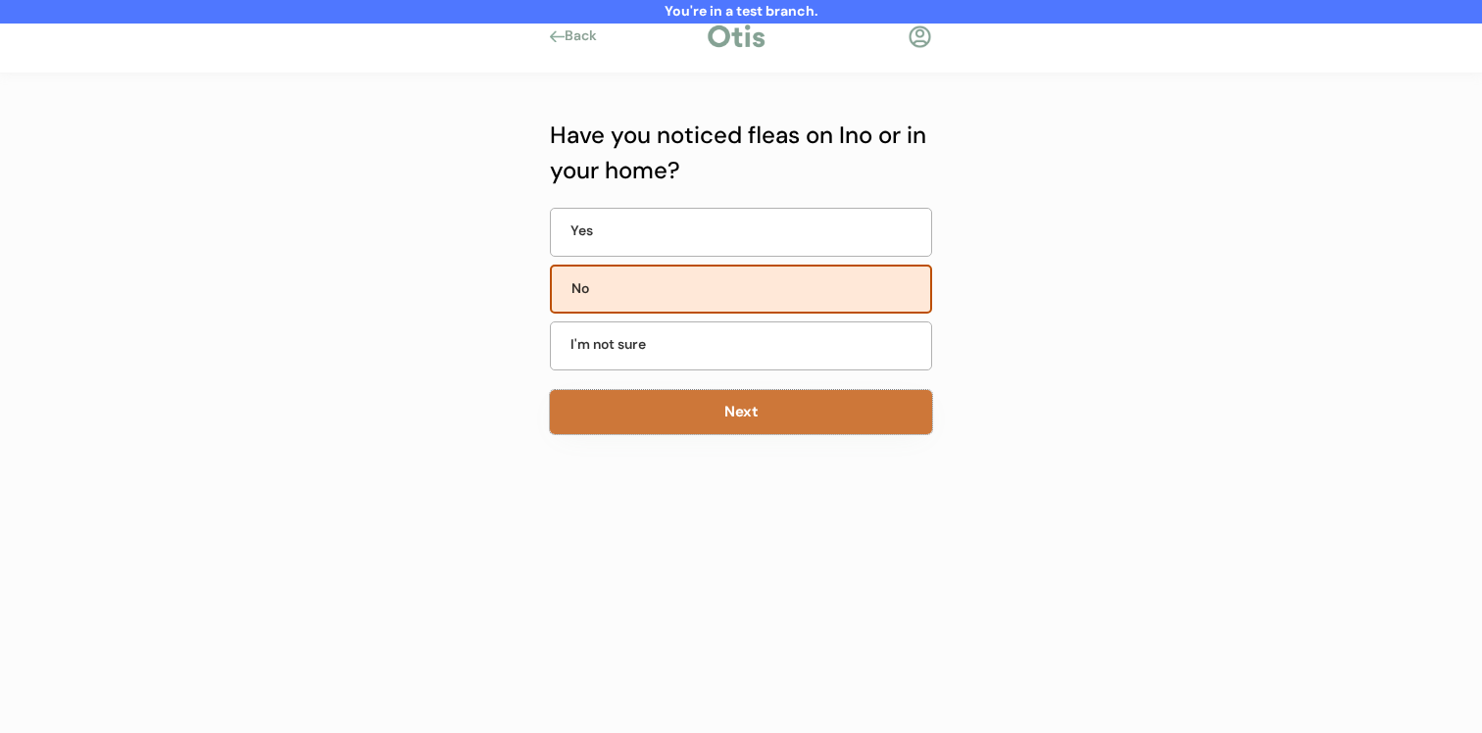
click at [755, 406] on button "Next" at bounding box center [741, 412] width 382 height 44
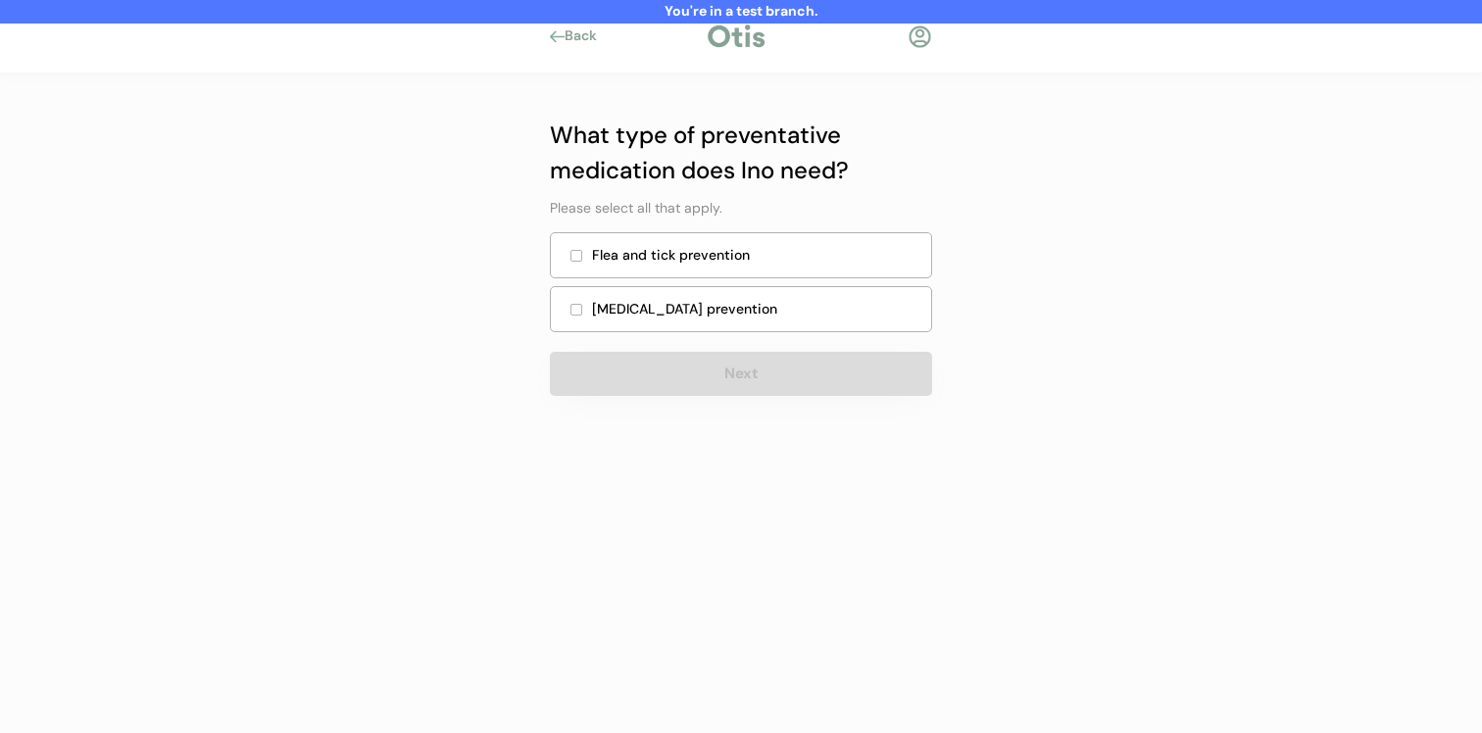
click at [782, 246] on div "Flea and tick prevention" at bounding box center [755, 255] width 327 height 21
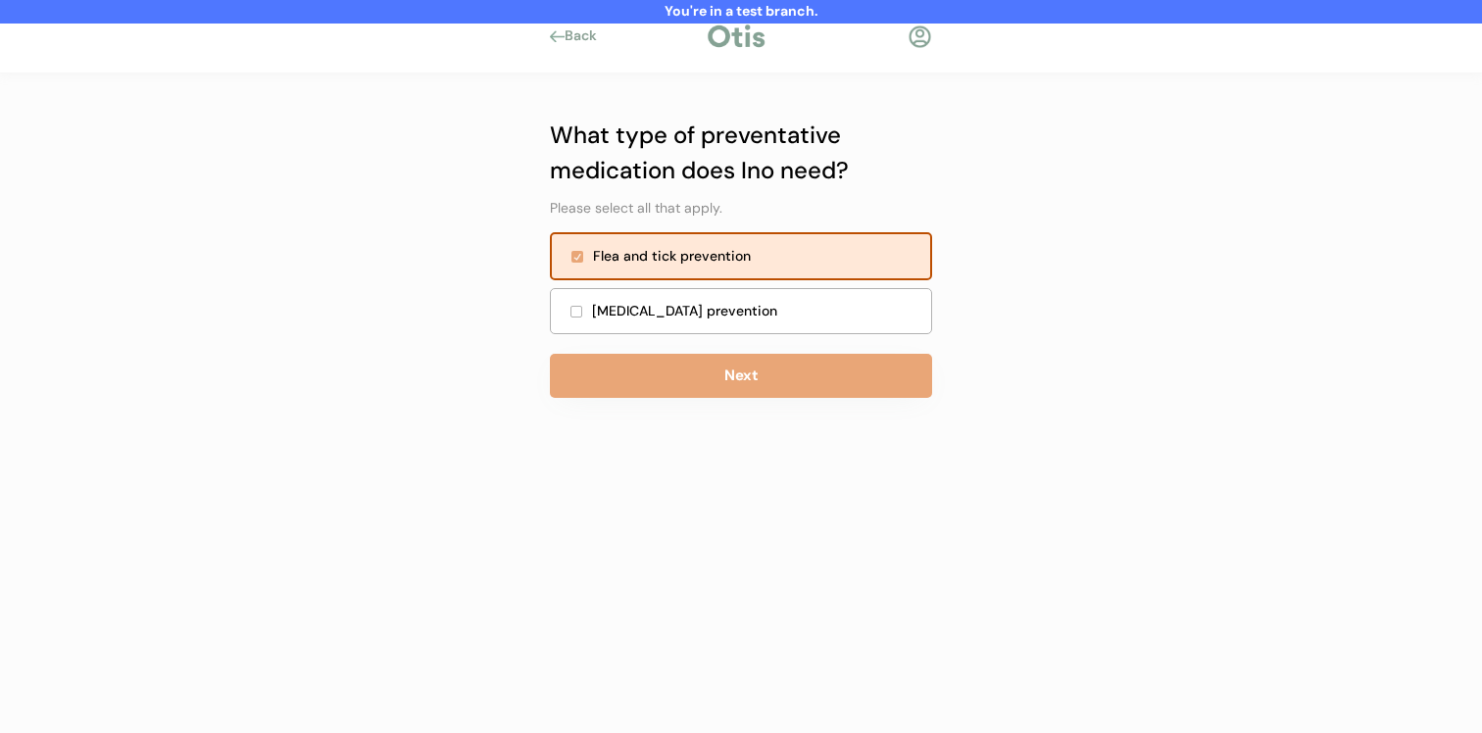
click at [765, 310] on div "Heartworm prevention" at bounding box center [755, 311] width 327 height 21
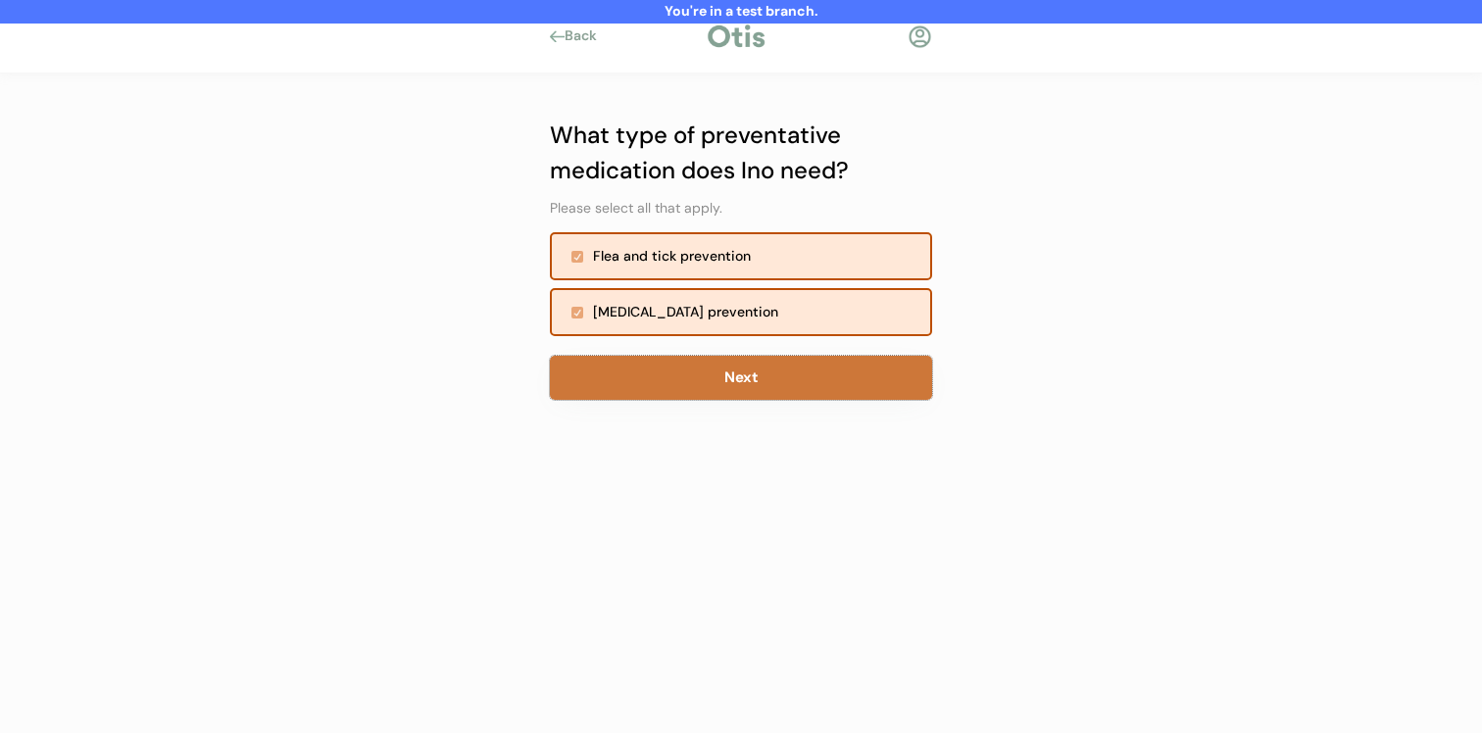
click at [761, 384] on button "Next" at bounding box center [741, 378] width 382 height 44
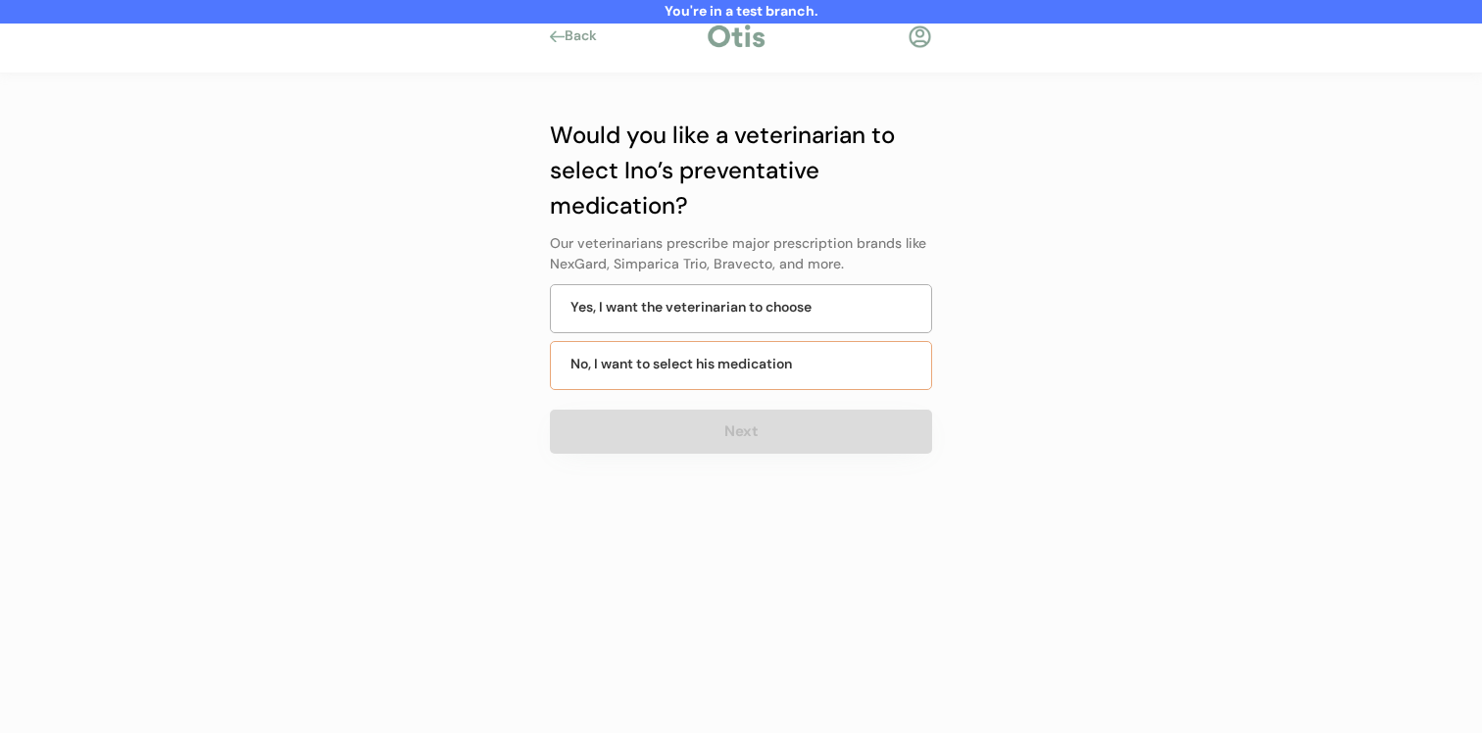
click at [760, 355] on div "No, I want to select his medication" at bounding box center [682, 364] width 222 height 21
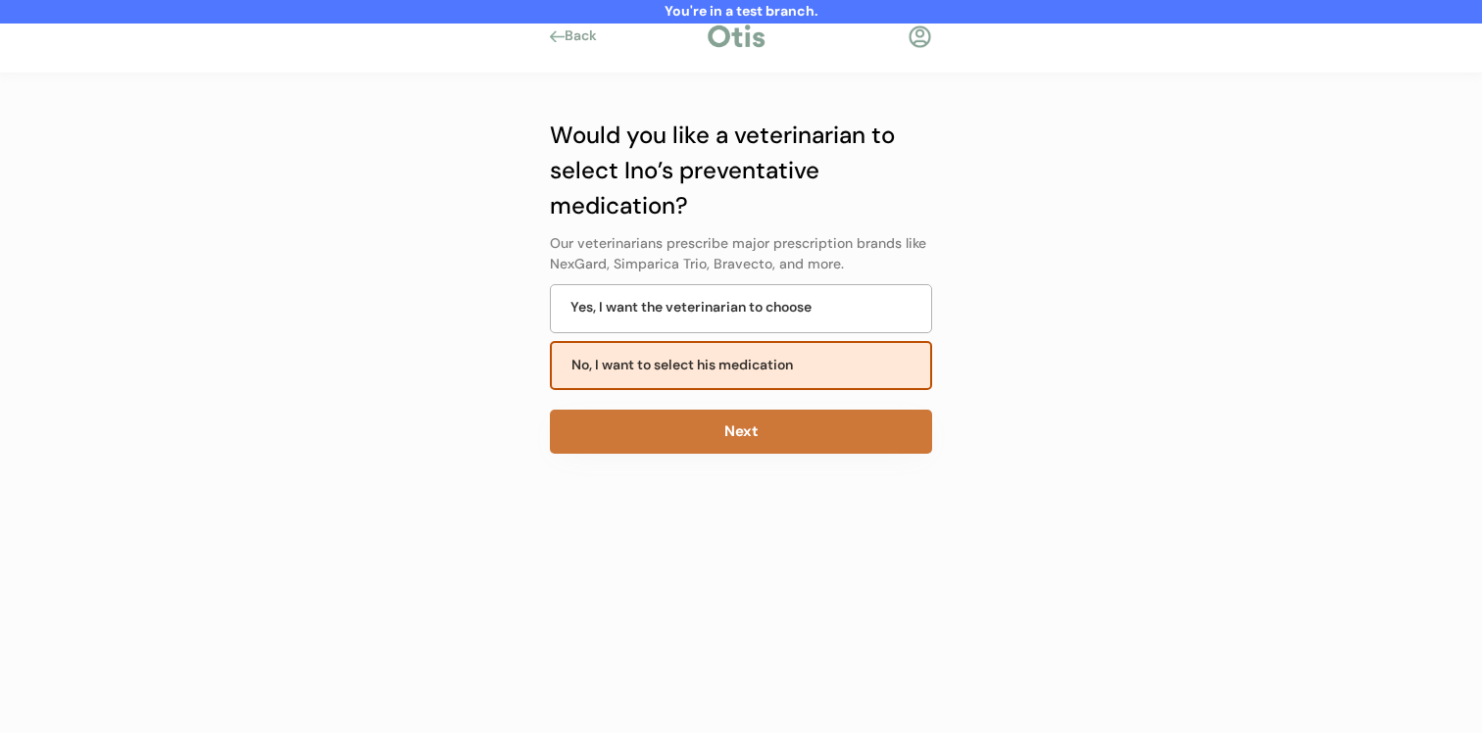
click at [760, 432] on button "Next" at bounding box center [741, 432] width 382 height 44
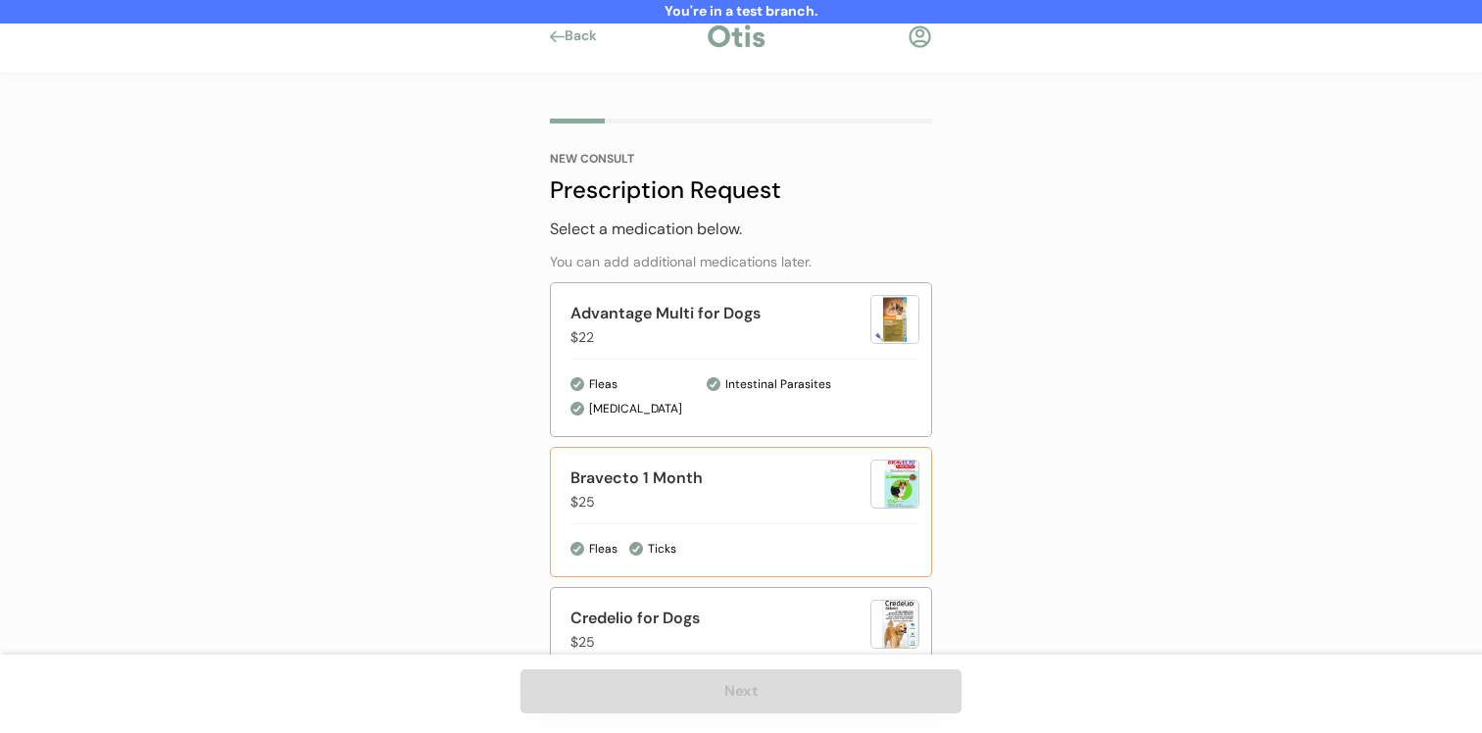
click at [758, 482] on div "Bravecto 1 Month" at bounding box center [721, 479] width 300 height 24
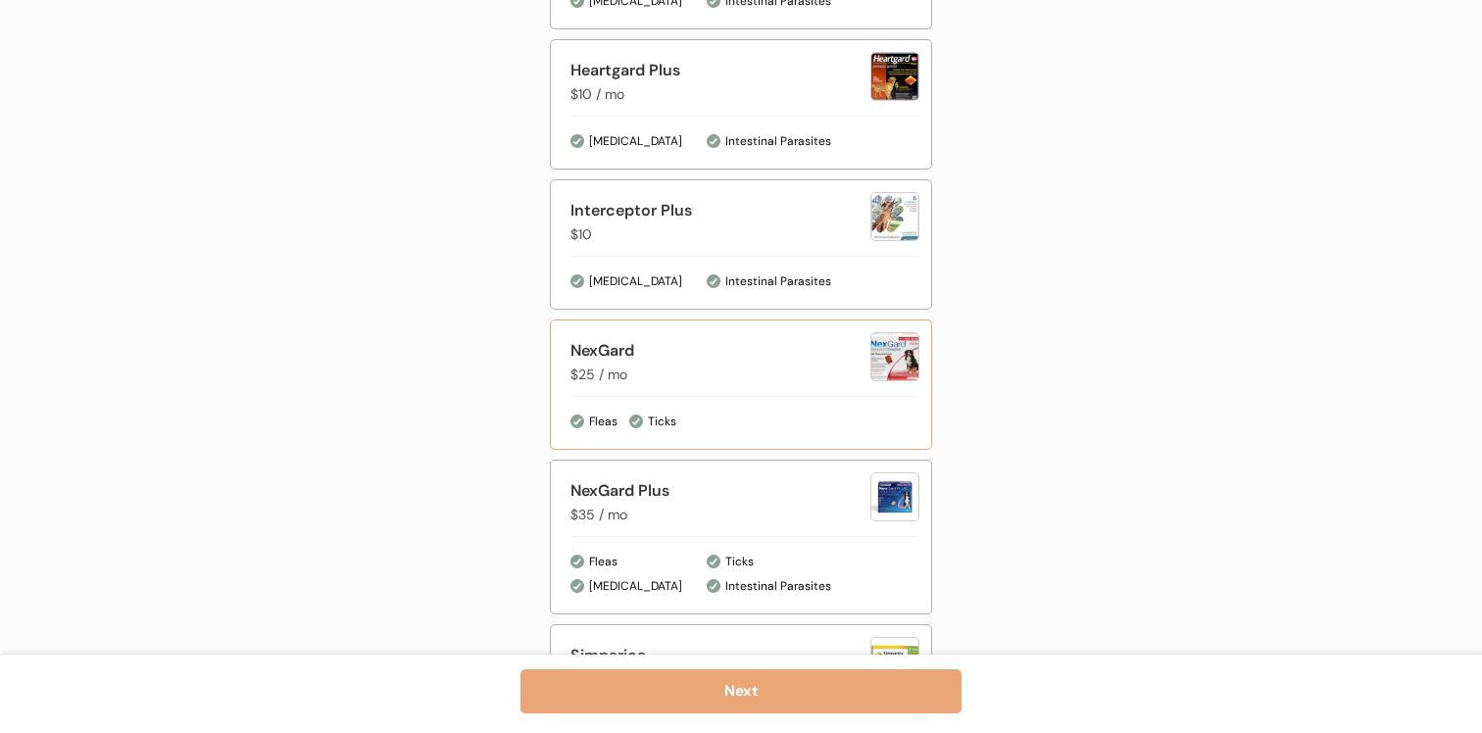
click at [757, 407] on div "NexGard $25 / mo Fleas Ticks" at bounding box center [741, 385] width 382 height 130
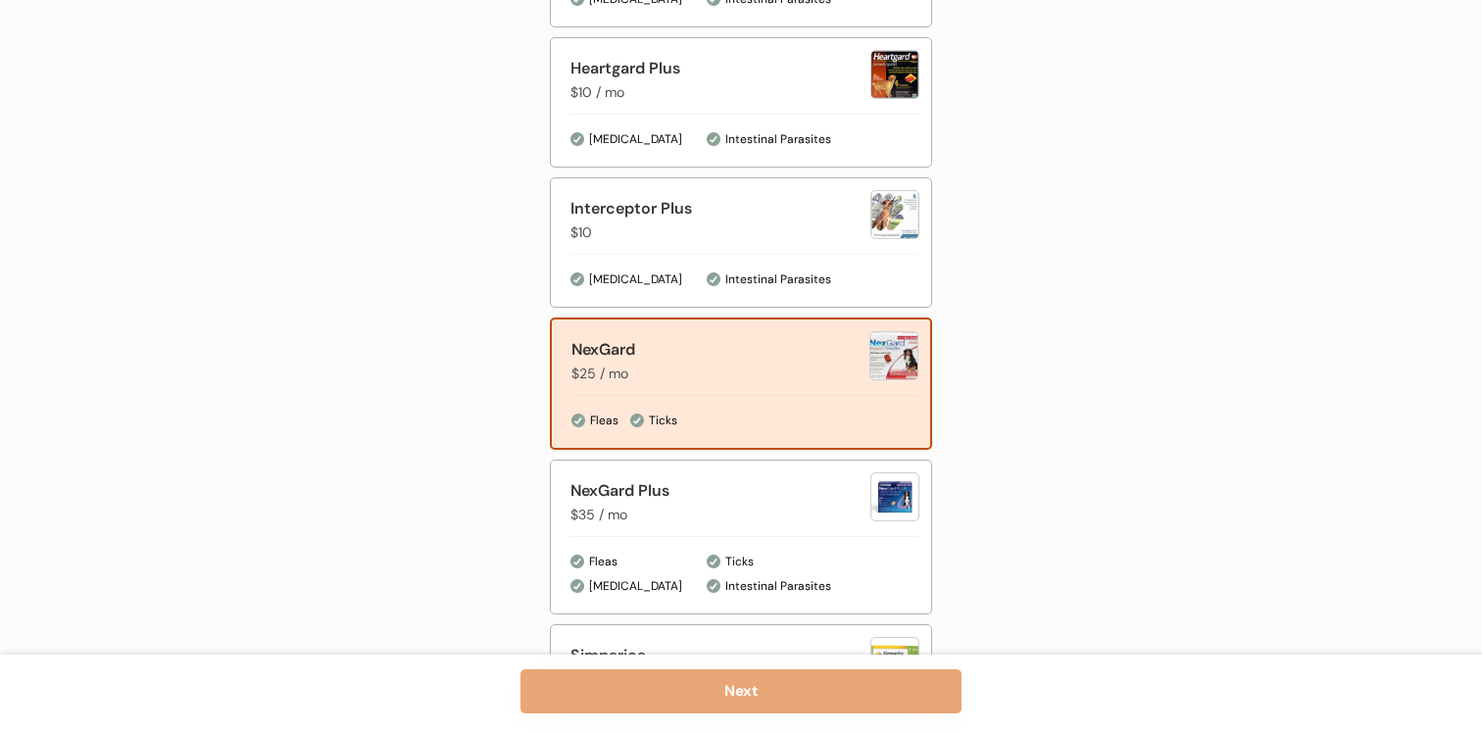
scroll to position [853, 0]
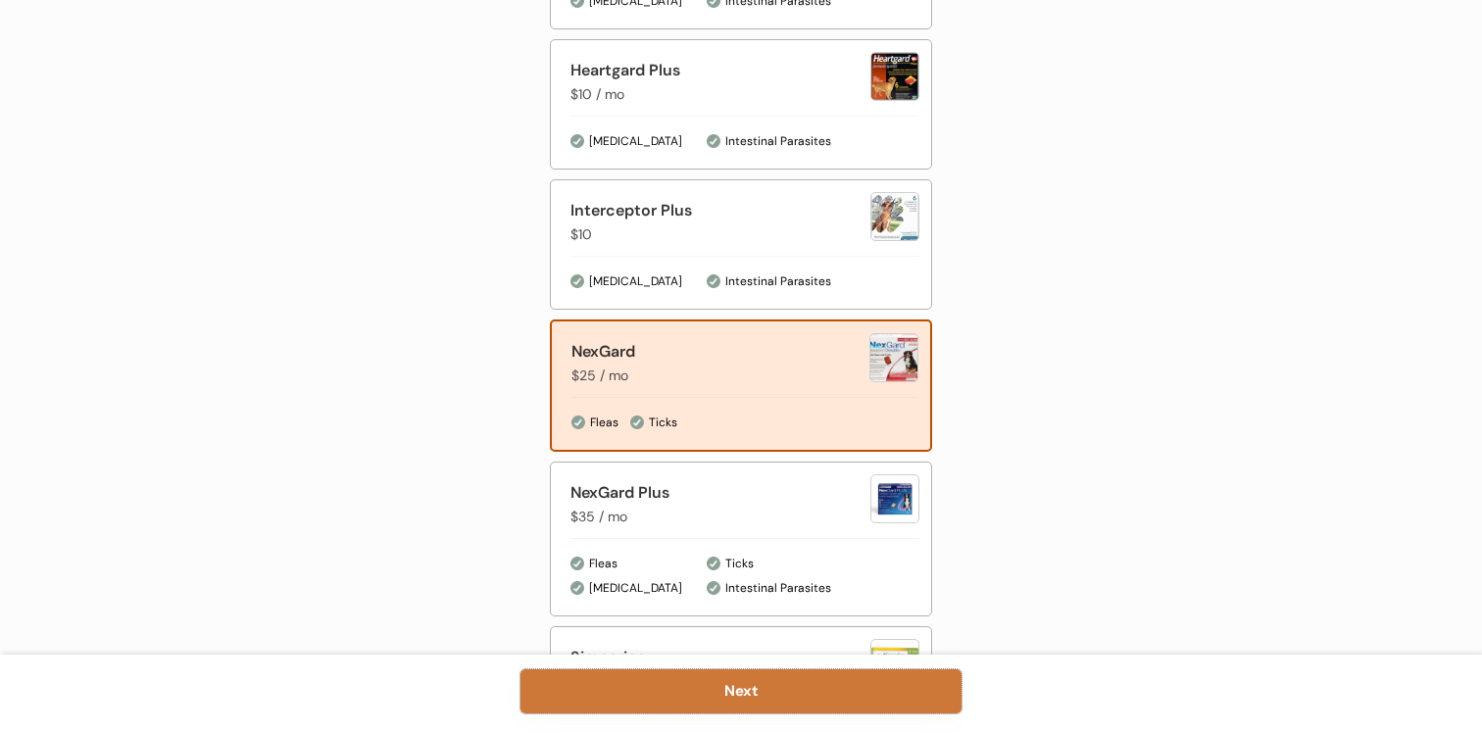
click at [749, 685] on button "Next" at bounding box center [741, 692] width 441 height 44
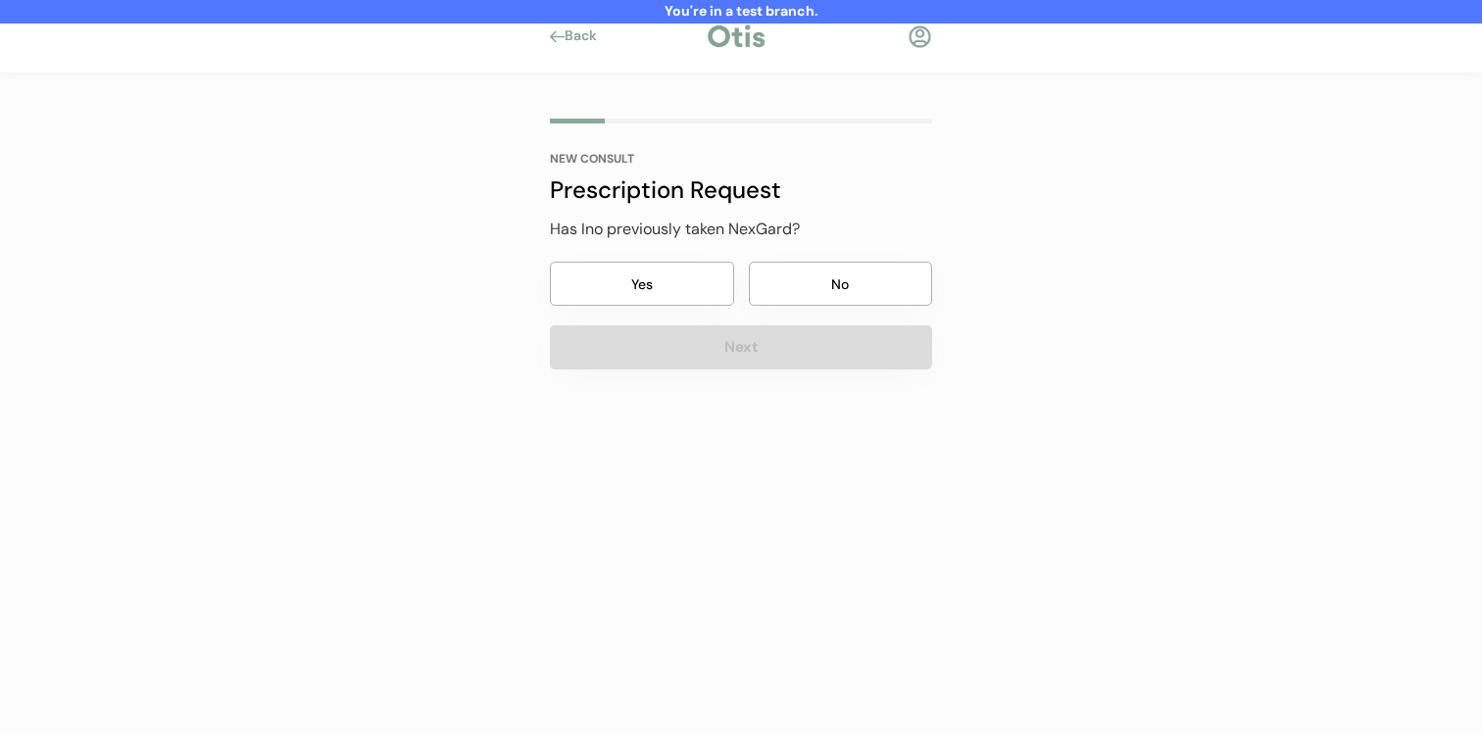
click at [835, 296] on button "No" at bounding box center [841, 284] width 184 height 44
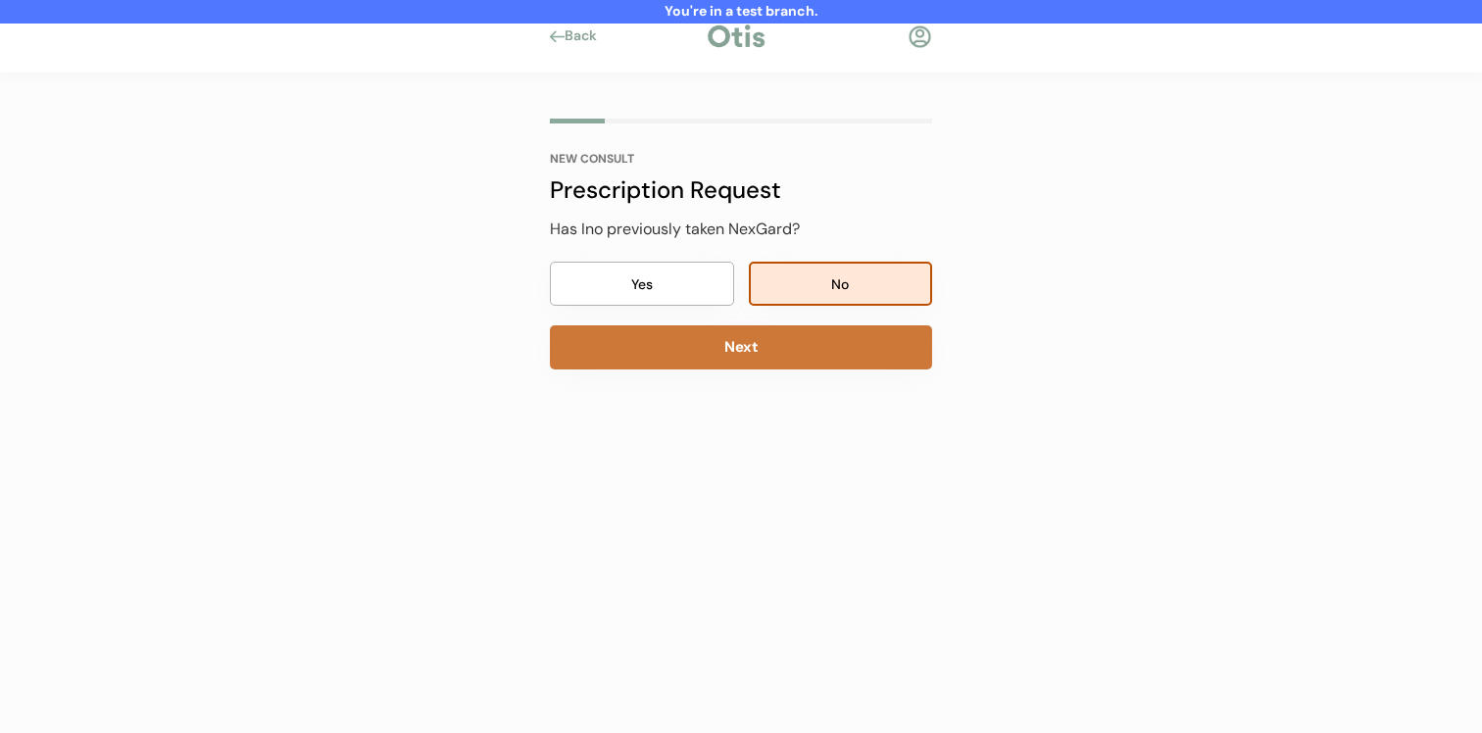
click at [809, 362] on button "Next" at bounding box center [741, 347] width 382 height 44
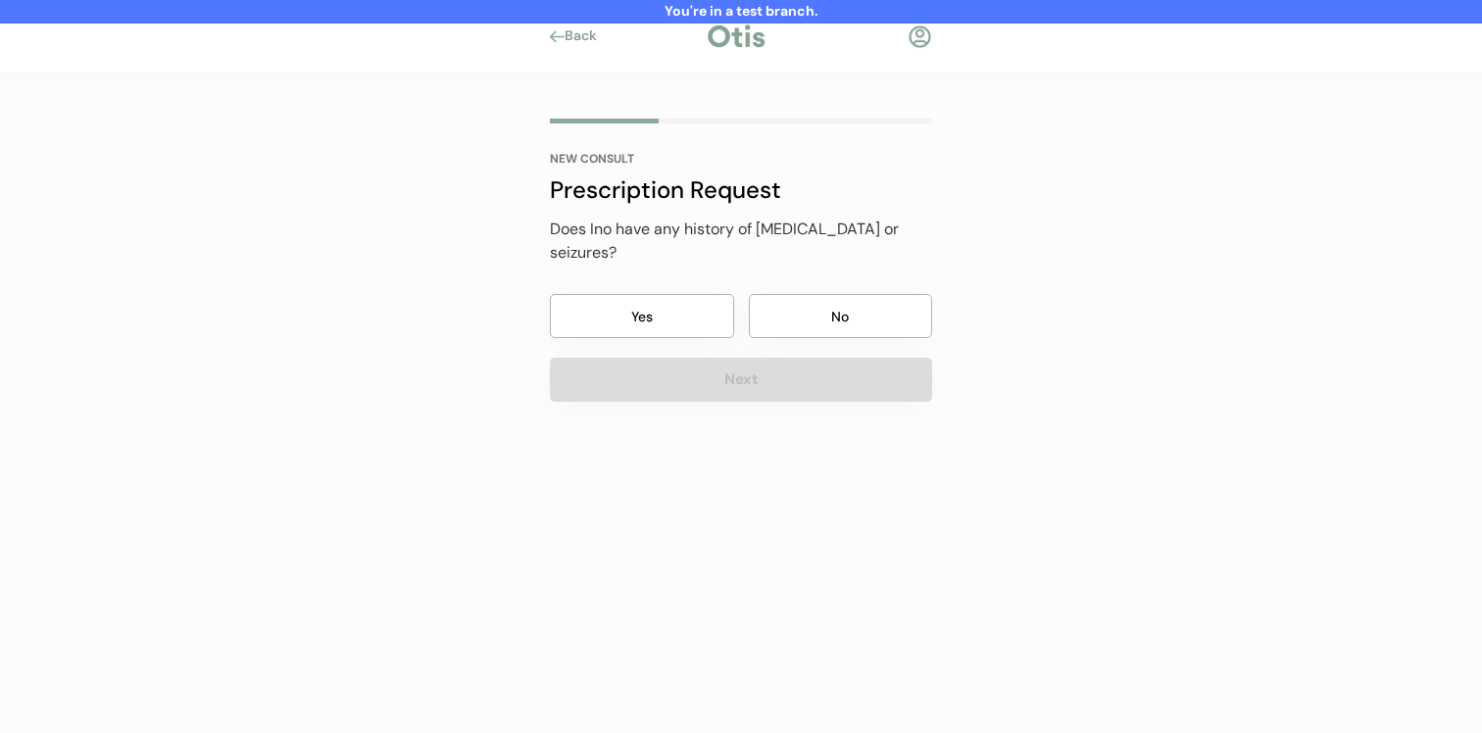
click at [833, 303] on button "No" at bounding box center [841, 316] width 184 height 44
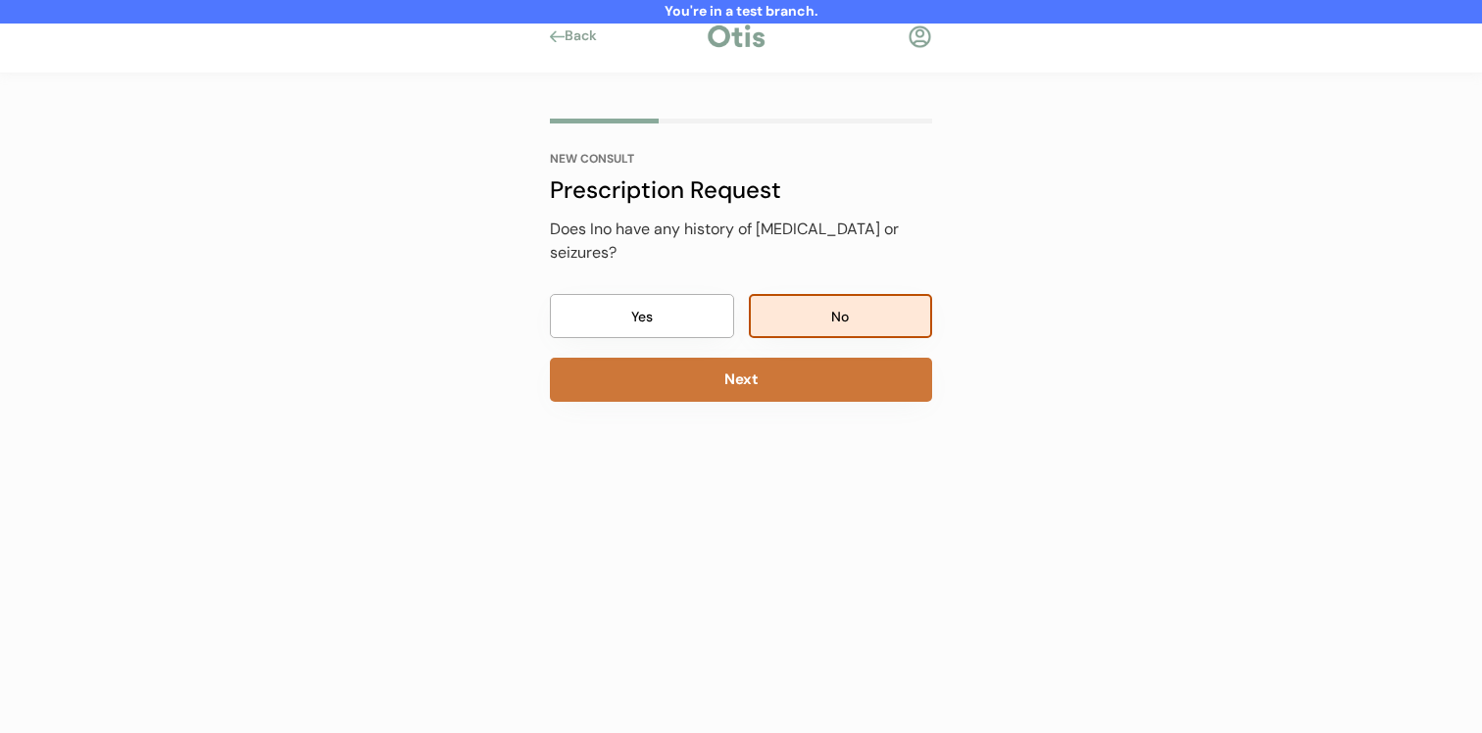
click at [809, 371] on button "Next" at bounding box center [741, 380] width 382 height 44
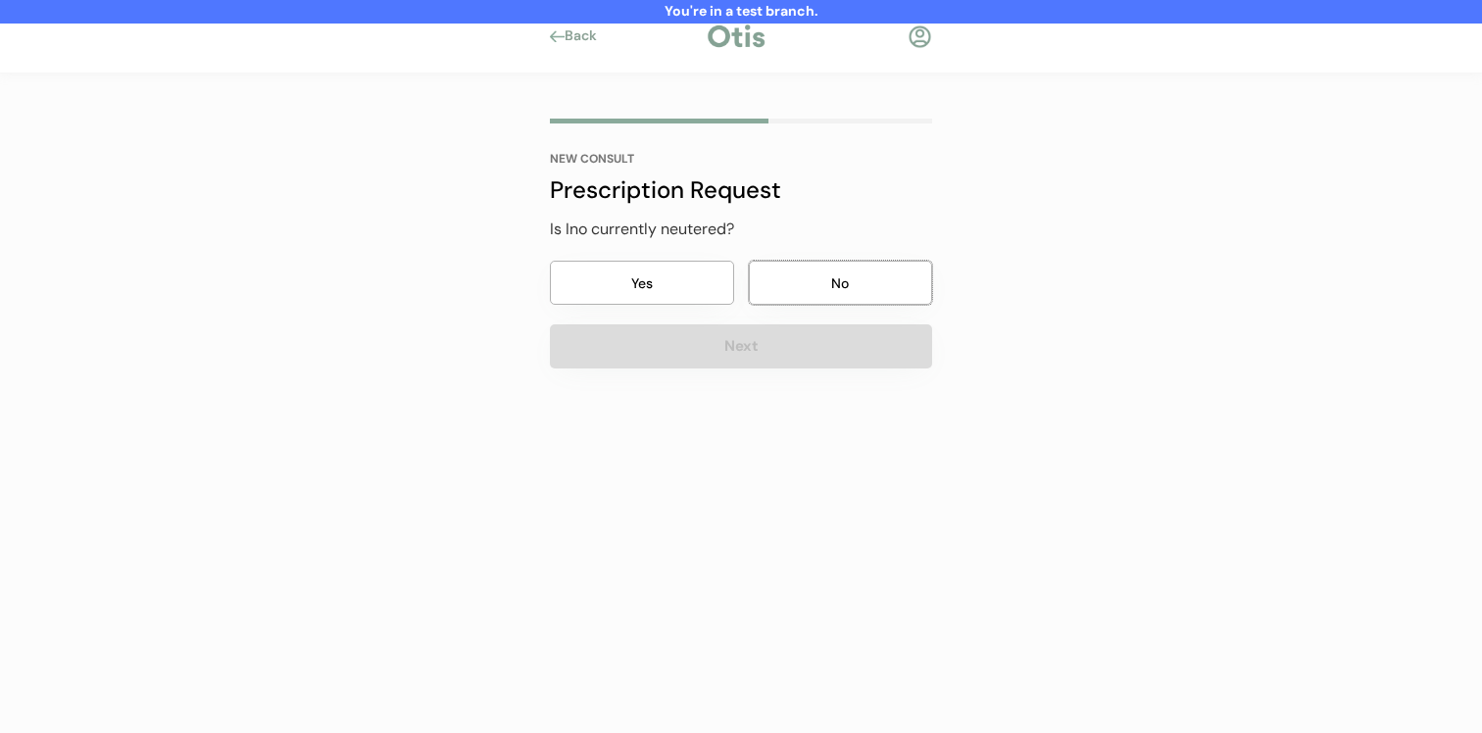
click at [838, 277] on button "No" at bounding box center [841, 283] width 184 height 44
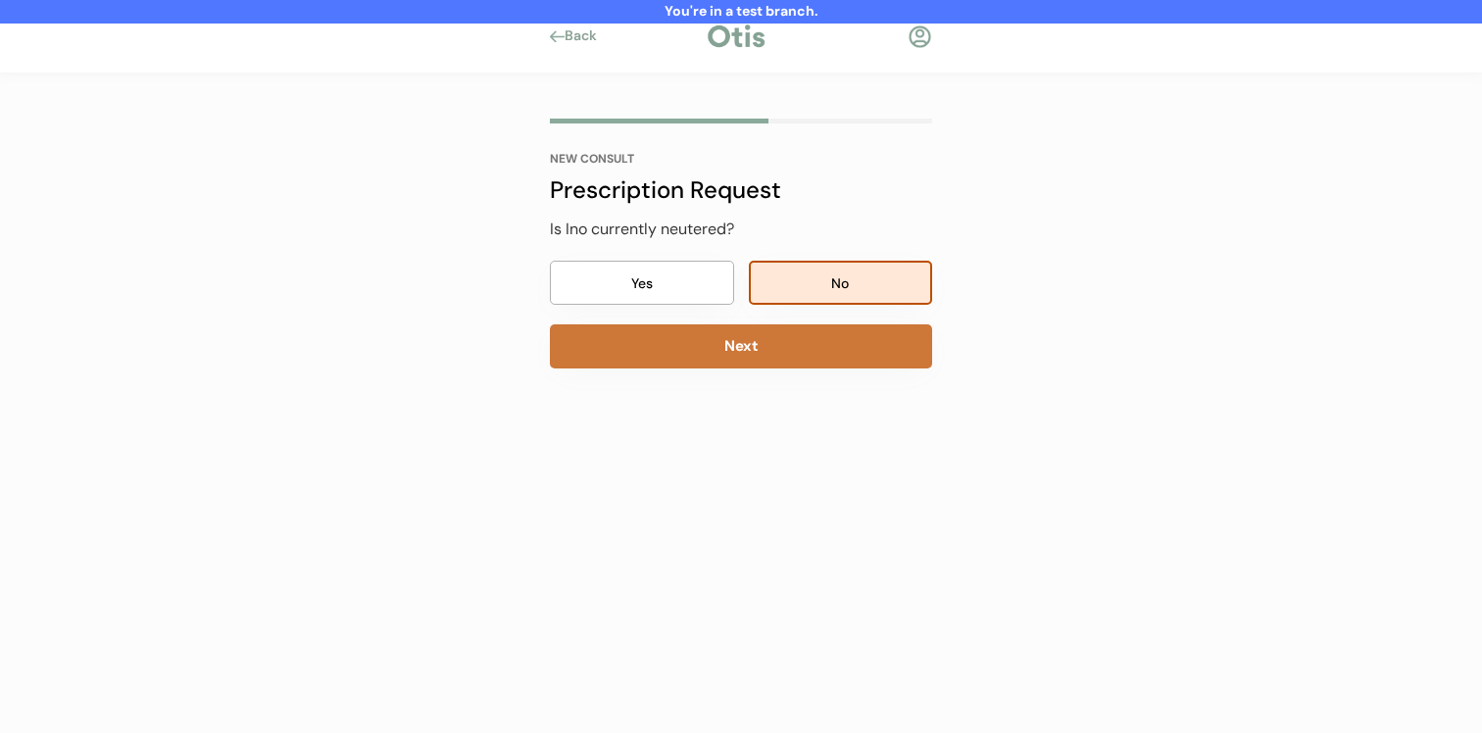
click at [803, 341] on button "Next" at bounding box center [741, 346] width 382 height 44
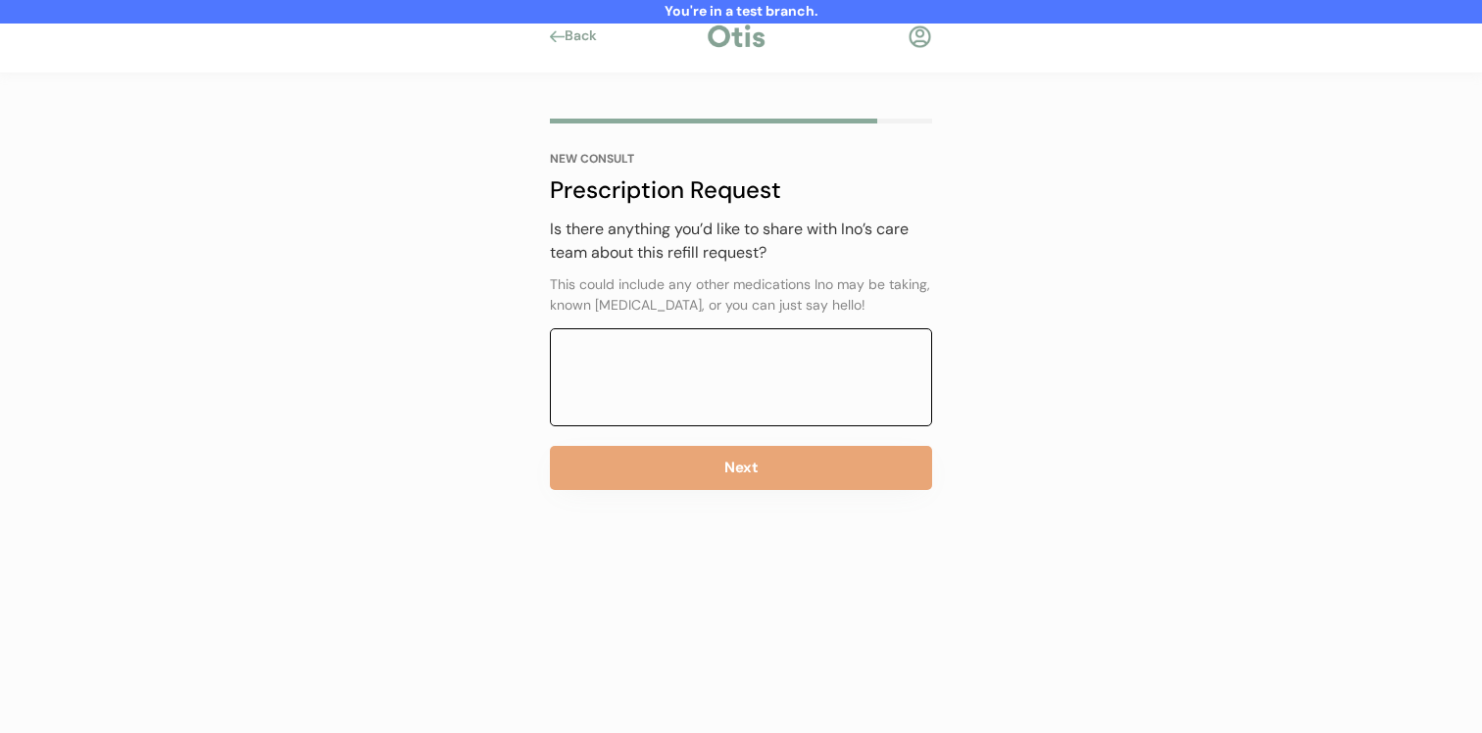
click at [792, 402] on textarea at bounding box center [741, 377] width 382 height 98
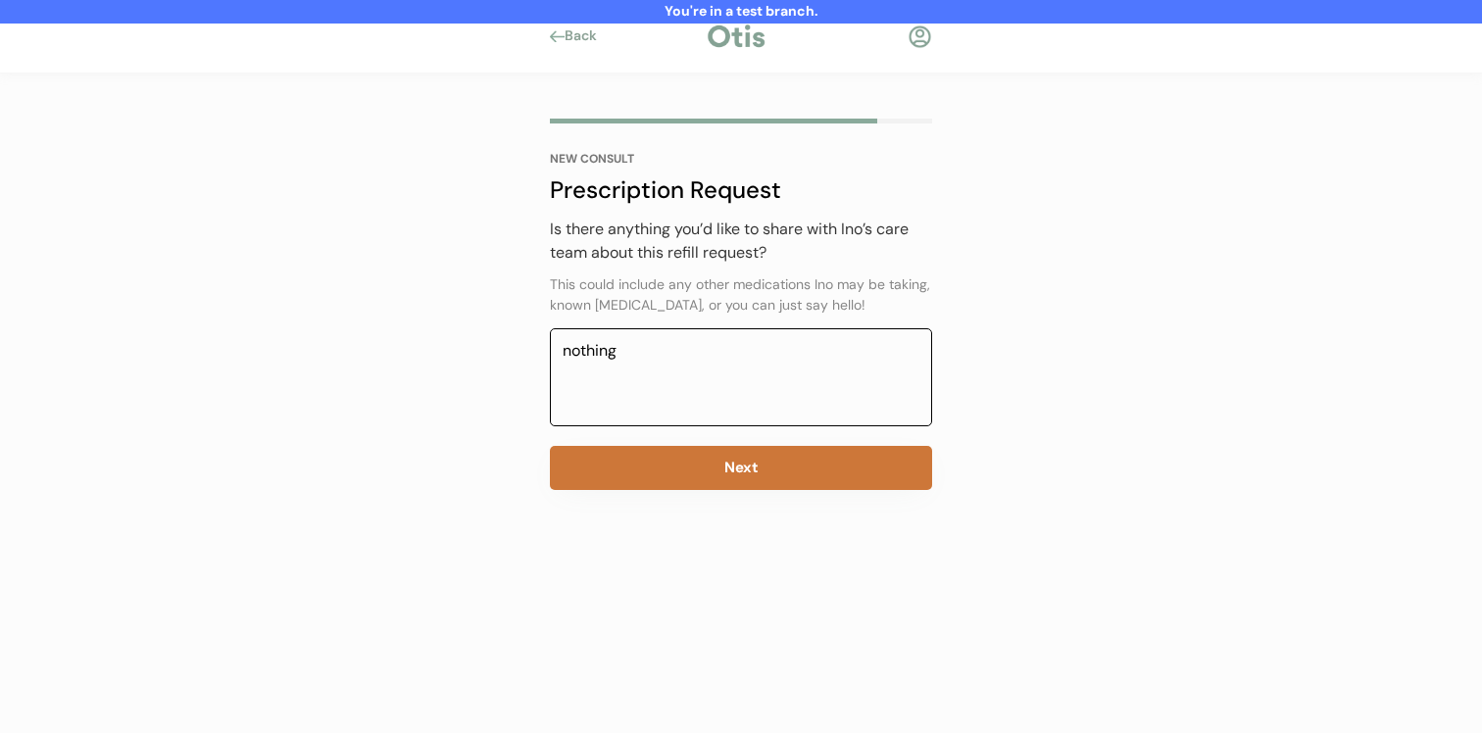
type textarea "nothing"
click at [793, 467] on button "Next" at bounding box center [741, 468] width 382 height 44
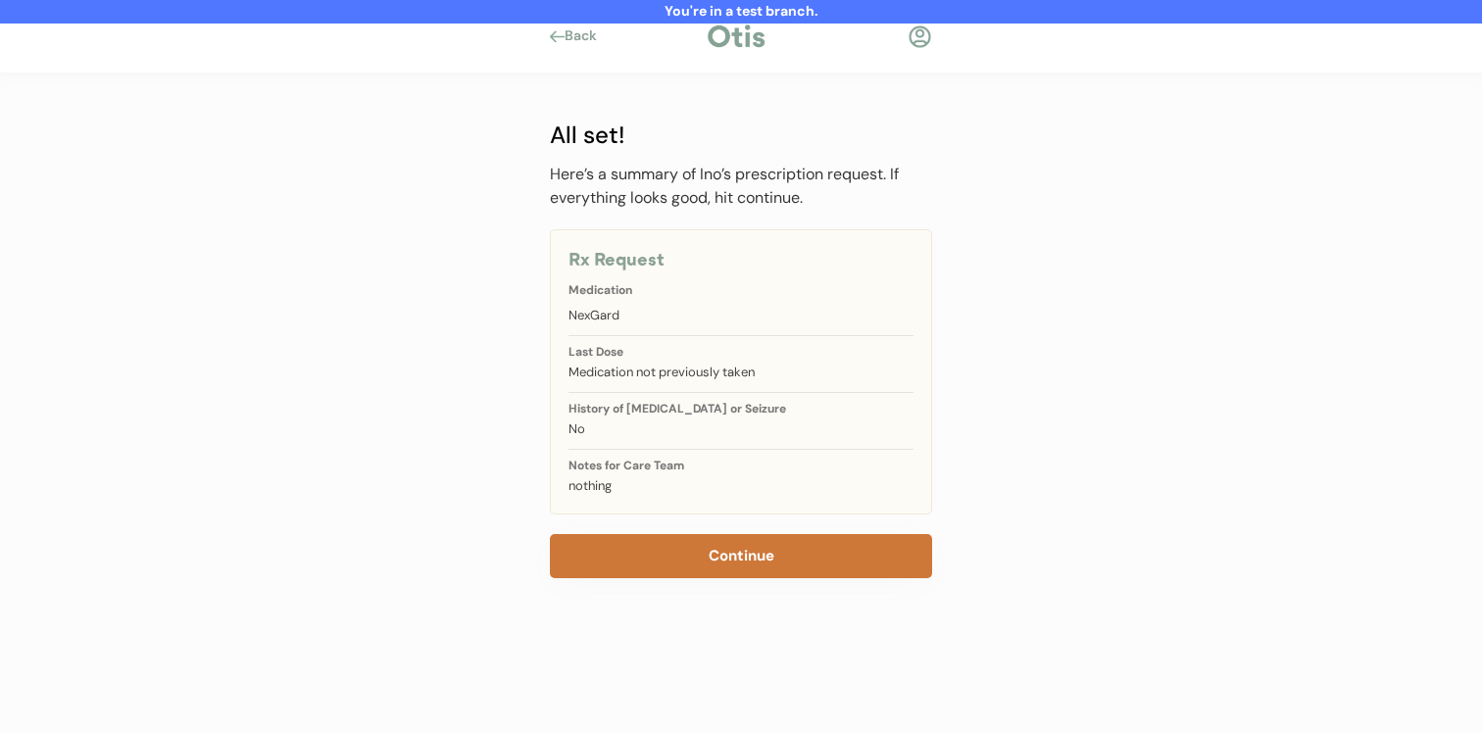
click at [784, 540] on button "Continue" at bounding box center [741, 556] width 382 height 44
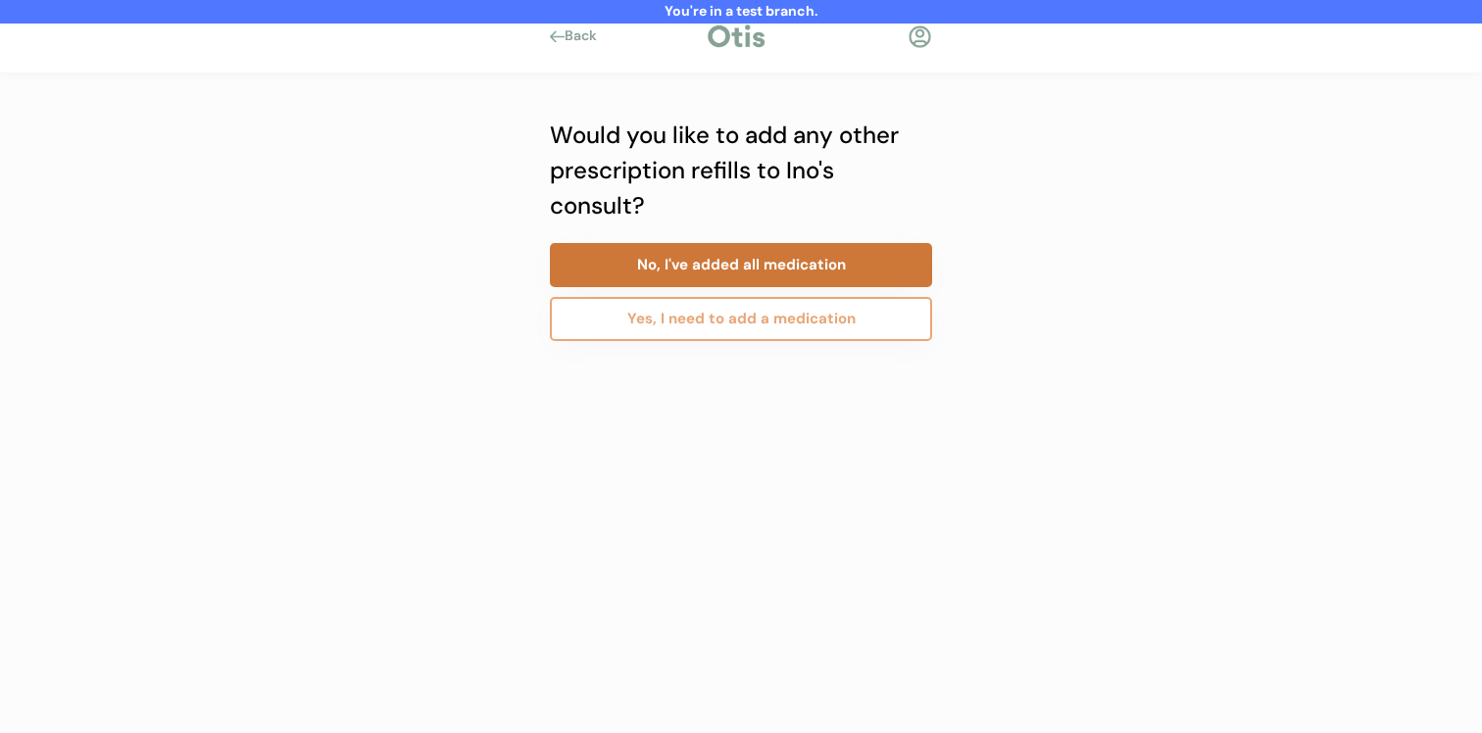
click at [815, 268] on button "No, I've added all medication" at bounding box center [741, 265] width 382 height 44
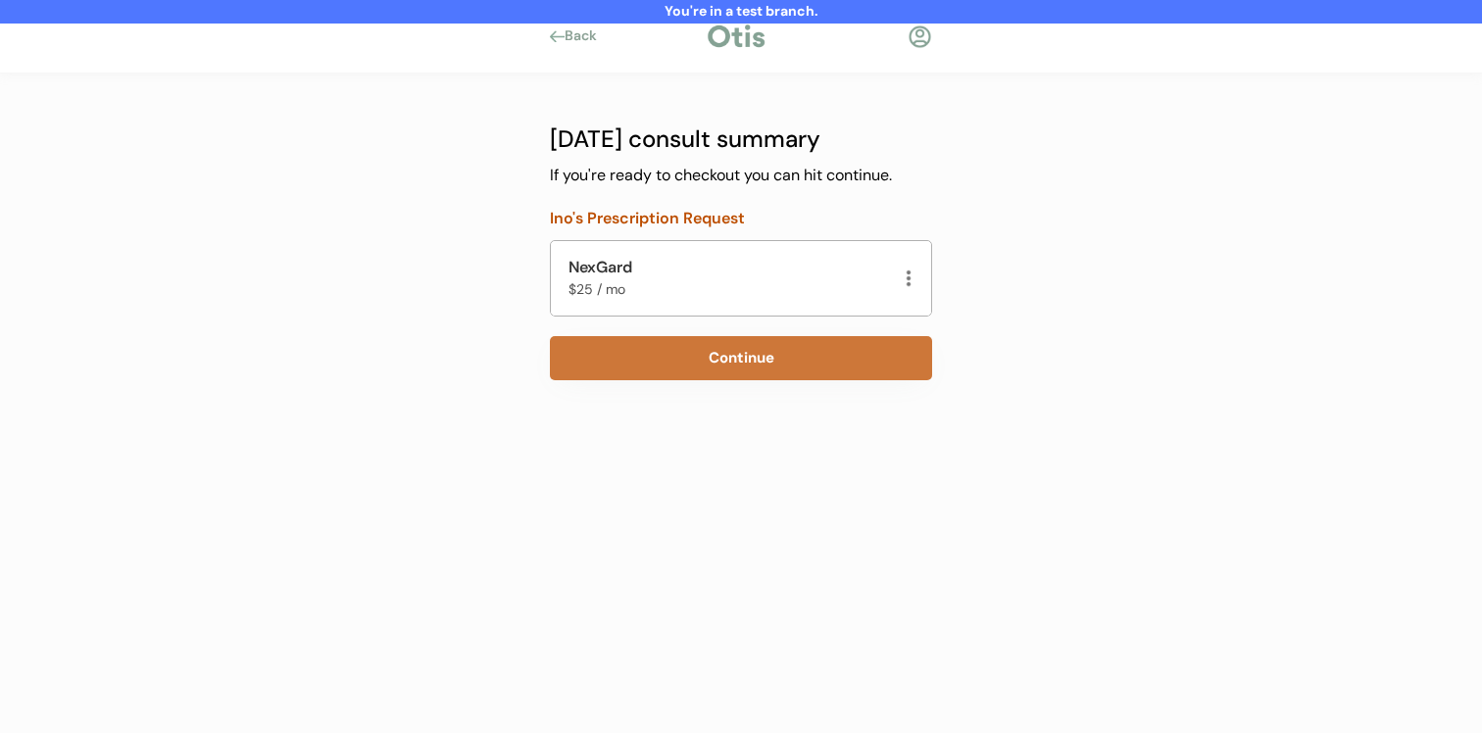
click at [761, 369] on button "Continue" at bounding box center [741, 358] width 382 height 44
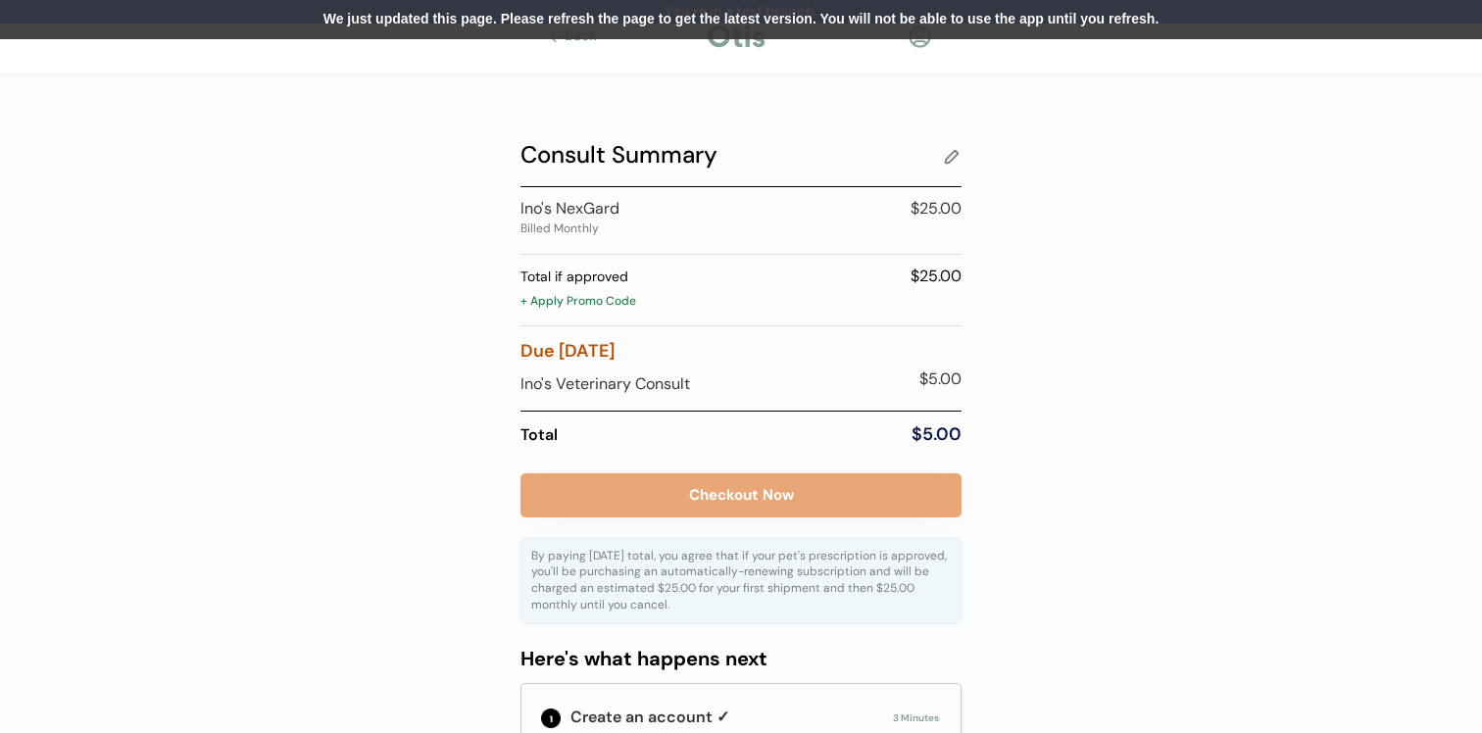
click at [564, 19] on div "We just updated this page. Please refresh the page to get the latest version. Y…" at bounding box center [741, 19] width 1482 height 39
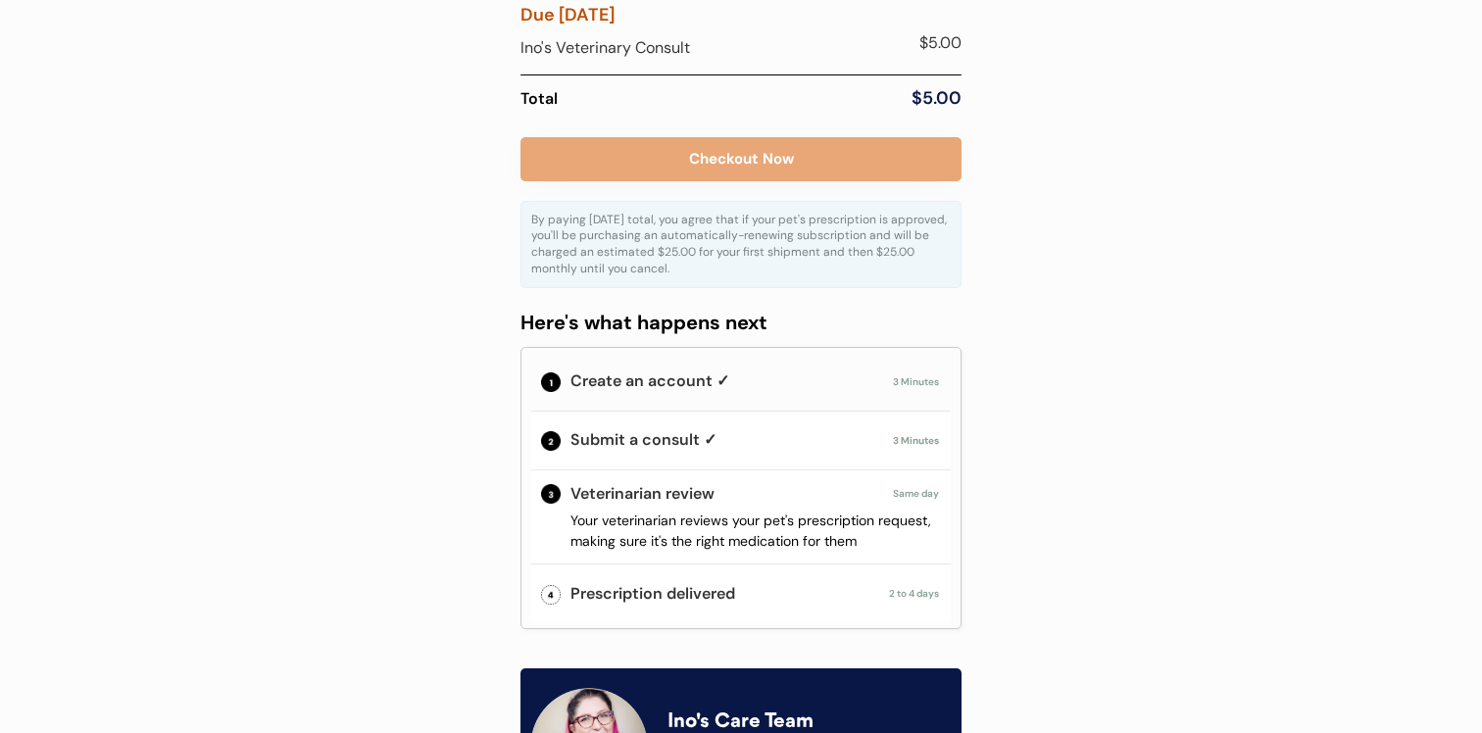
scroll to position [204, 0]
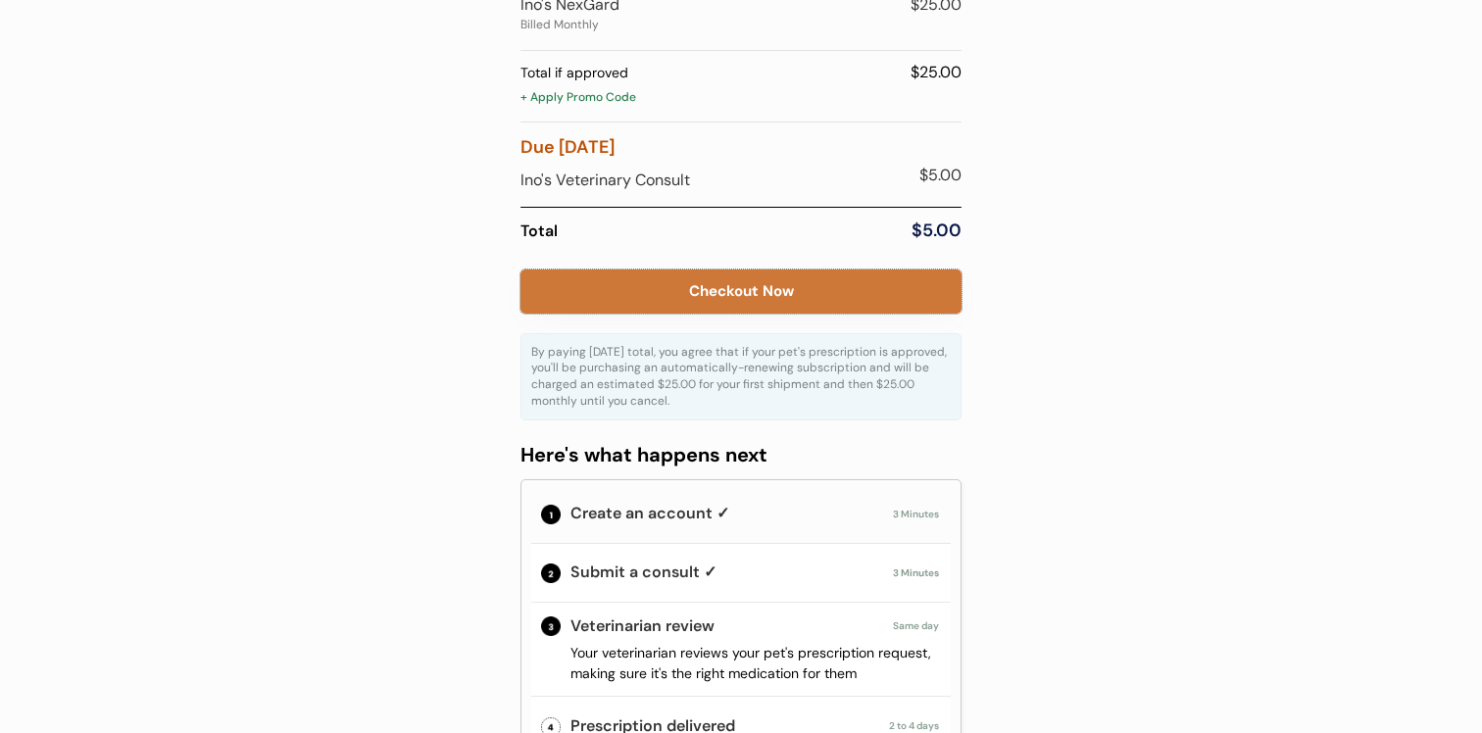
click at [664, 305] on button "Checkout Now" at bounding box center [741, 292] width 441 height 44
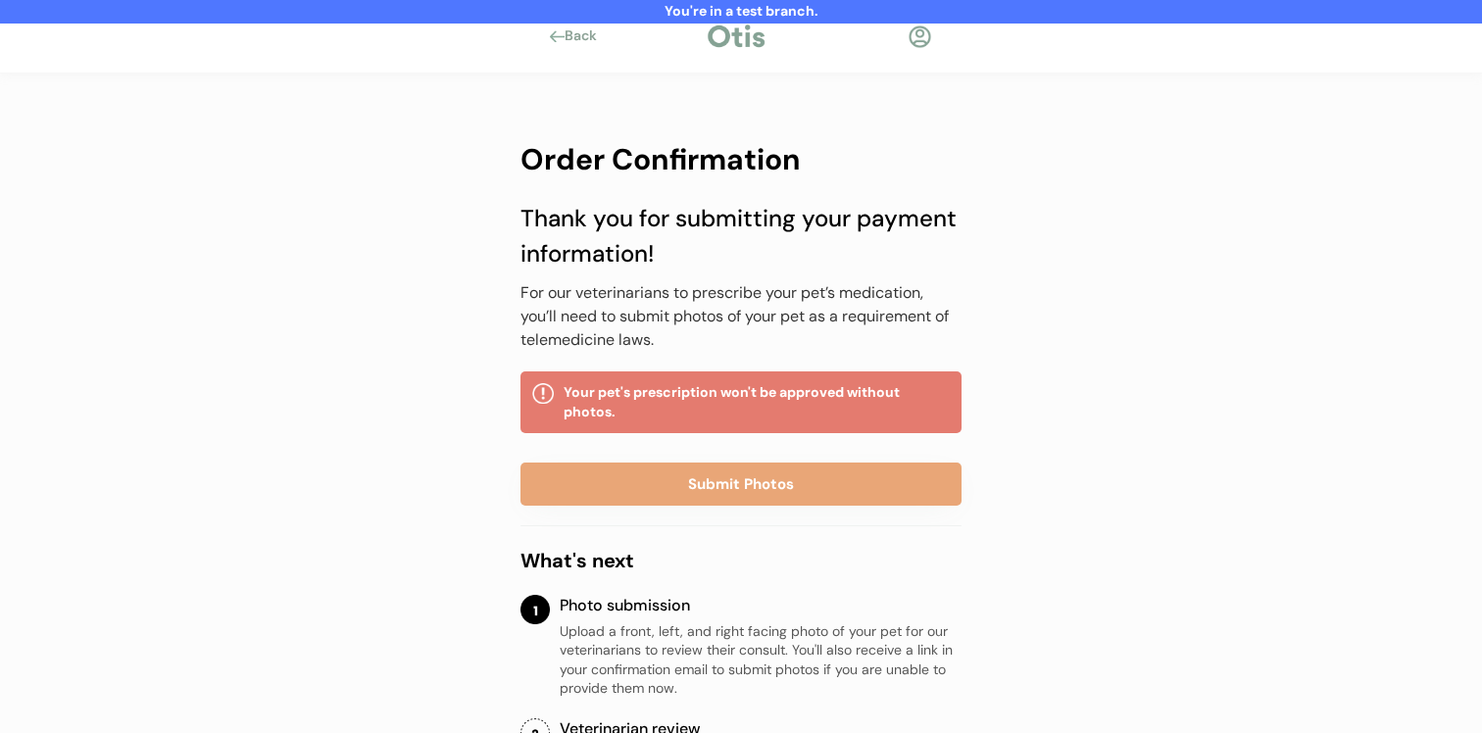
scroll to position [5, 0]
